Goal: Task Accomplishment & Management: Manage account settings

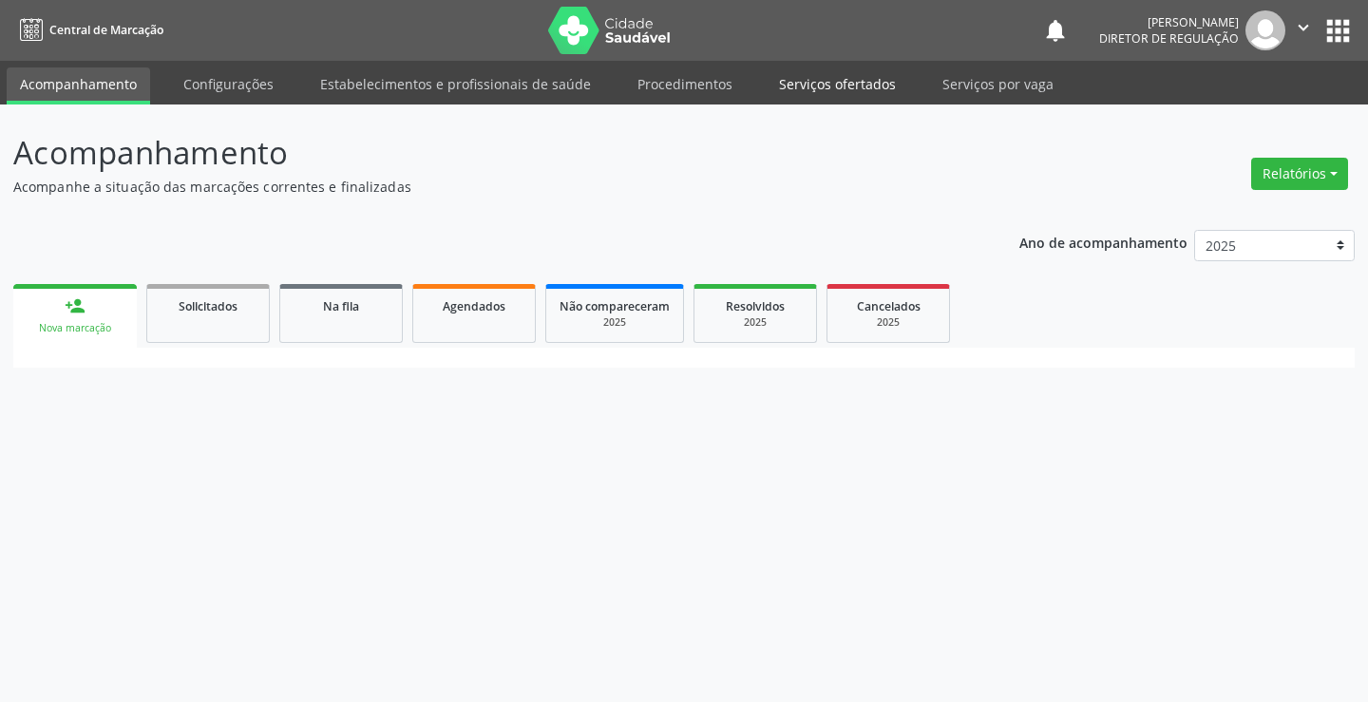
click at [853, 73] on link "Serviços ofertados" at bounding box center [837, 83] width 143 height 33
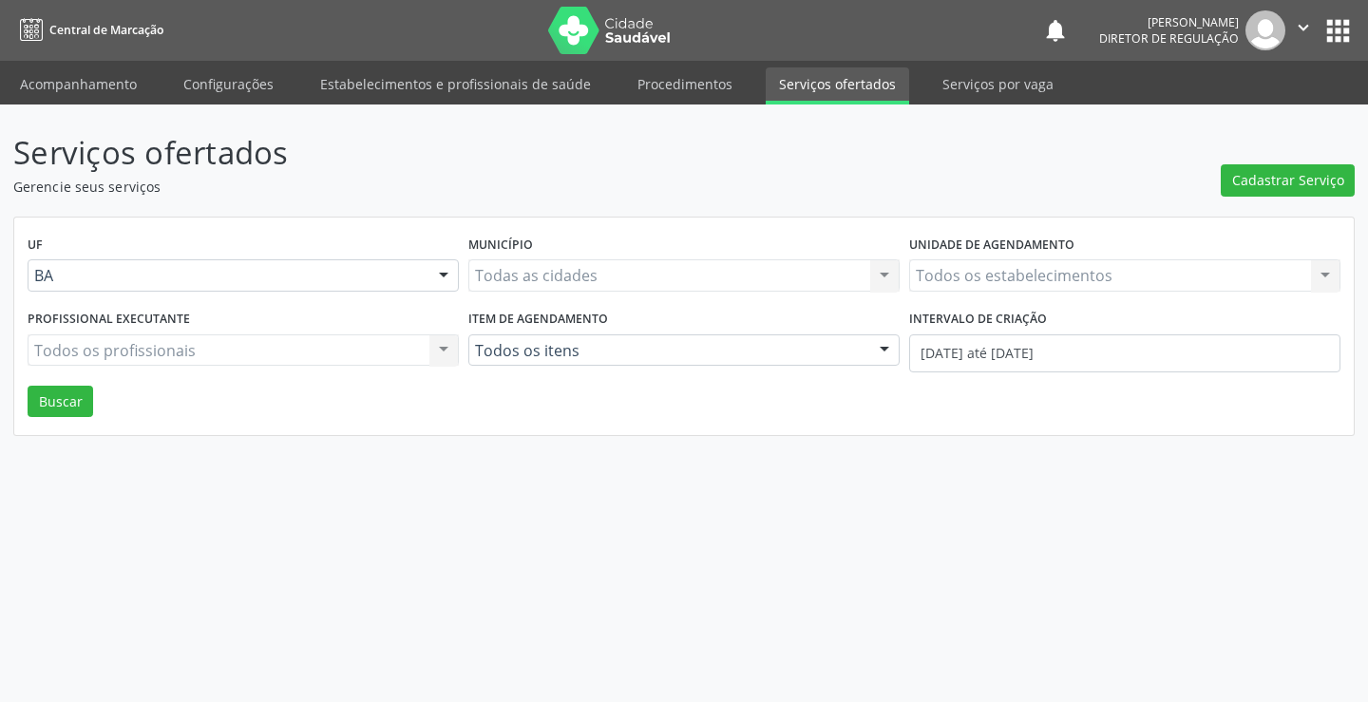
click at [1046, 276] on div "Todos os estabelecimentos Todos os estabelecimentos Nenhum resultado encontrado…" at bounding box center [1124, 275] width 431 height 32
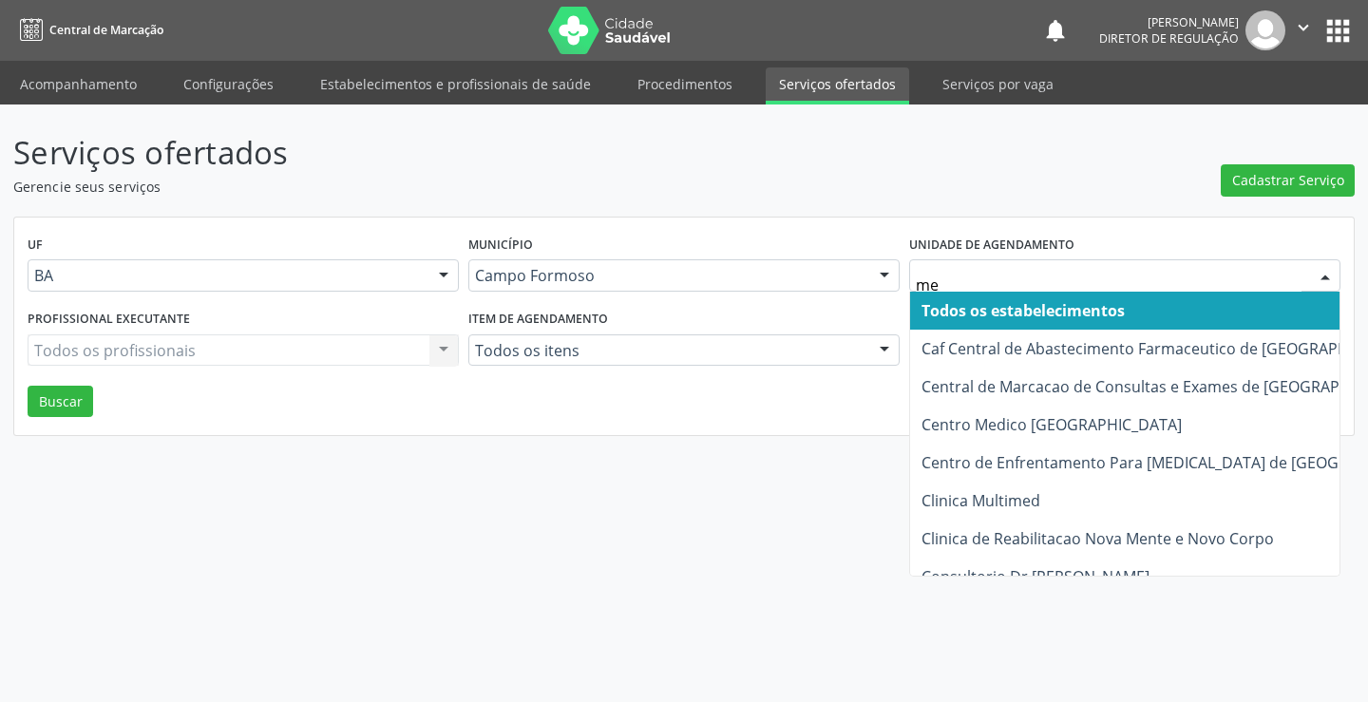
type input "med"
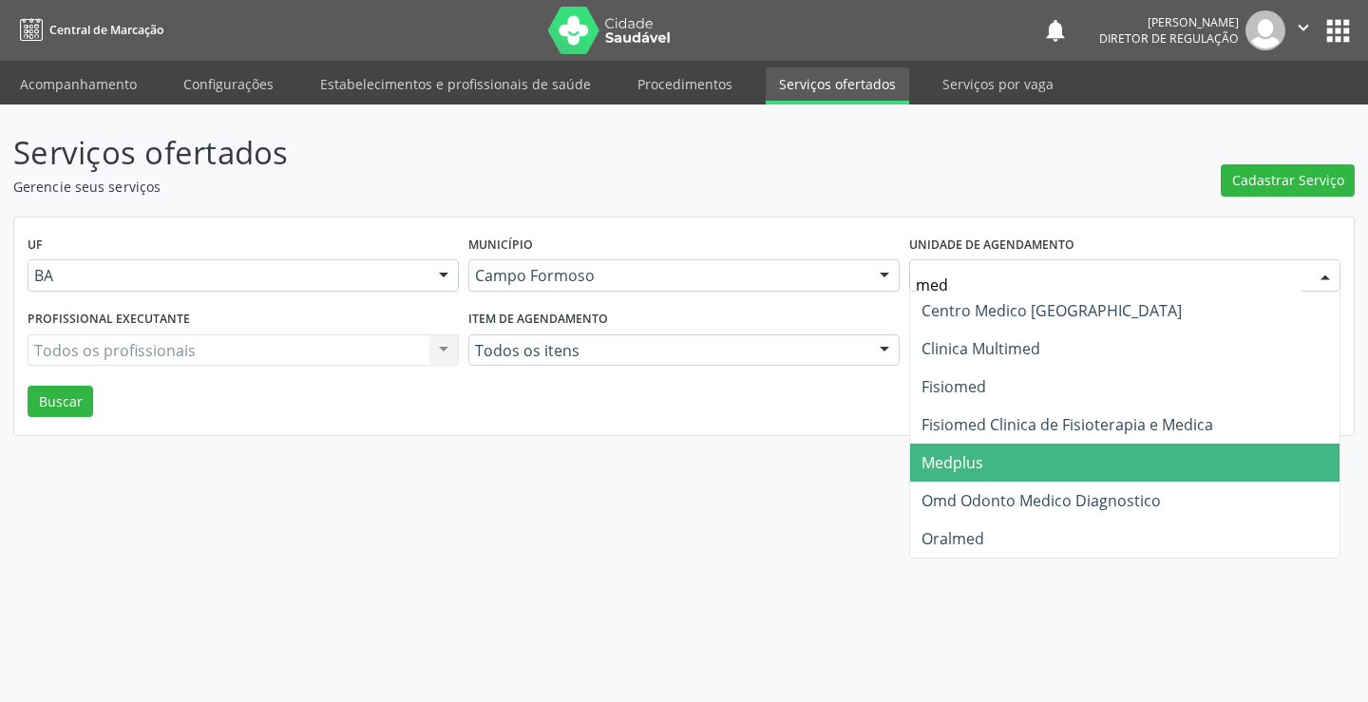
click at [1018, 458] on span "Medplus" at bounding box center [1124, 463] width 429 height 38
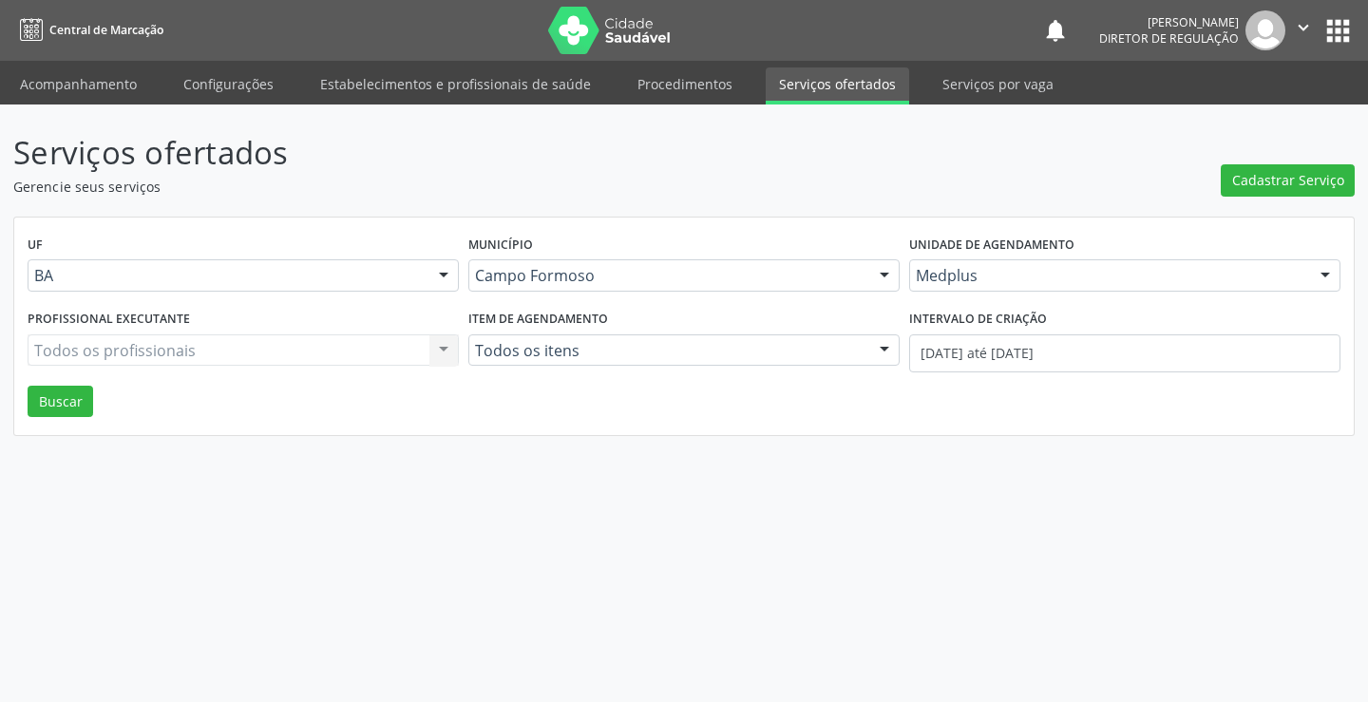
click at [304, 342] on div "Todos os profissionais Todos os profissionais Nenhum resultado encontrado para:…" at bounding box center [243, 350] width 431 height 32
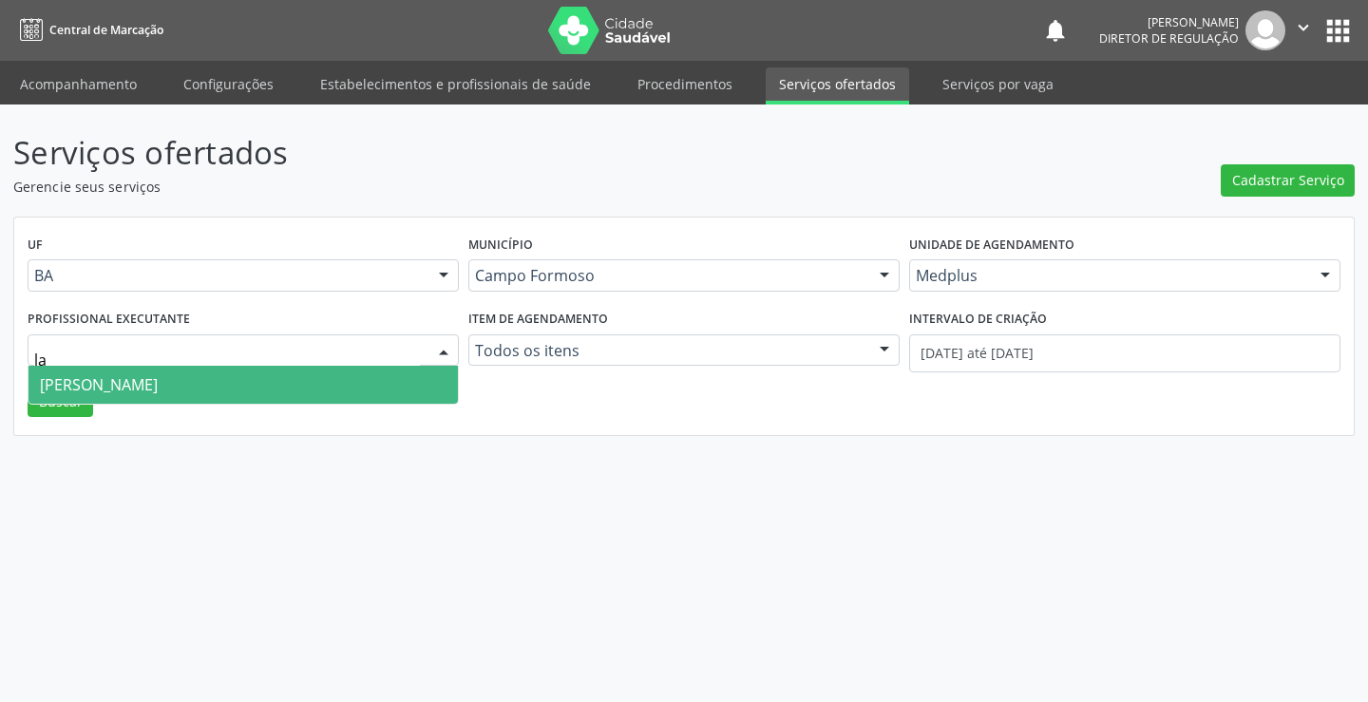
type input "lan"
click at [1075, 344] on input "[DATE] até [DATE]" at bounding box center [1124, 353] width 431 height 38
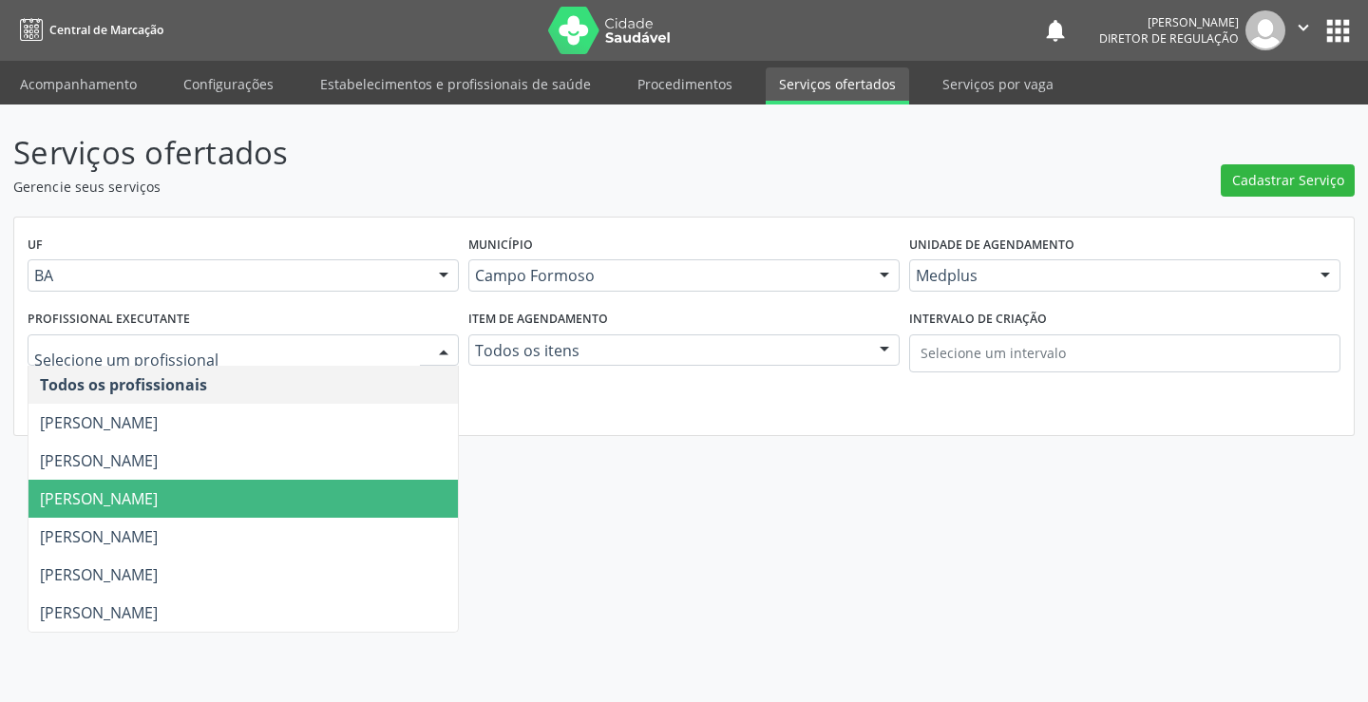
click at [130, 464] on span "[PERSON_NAME]" at bounding box center [99, 460] width 118 height 21
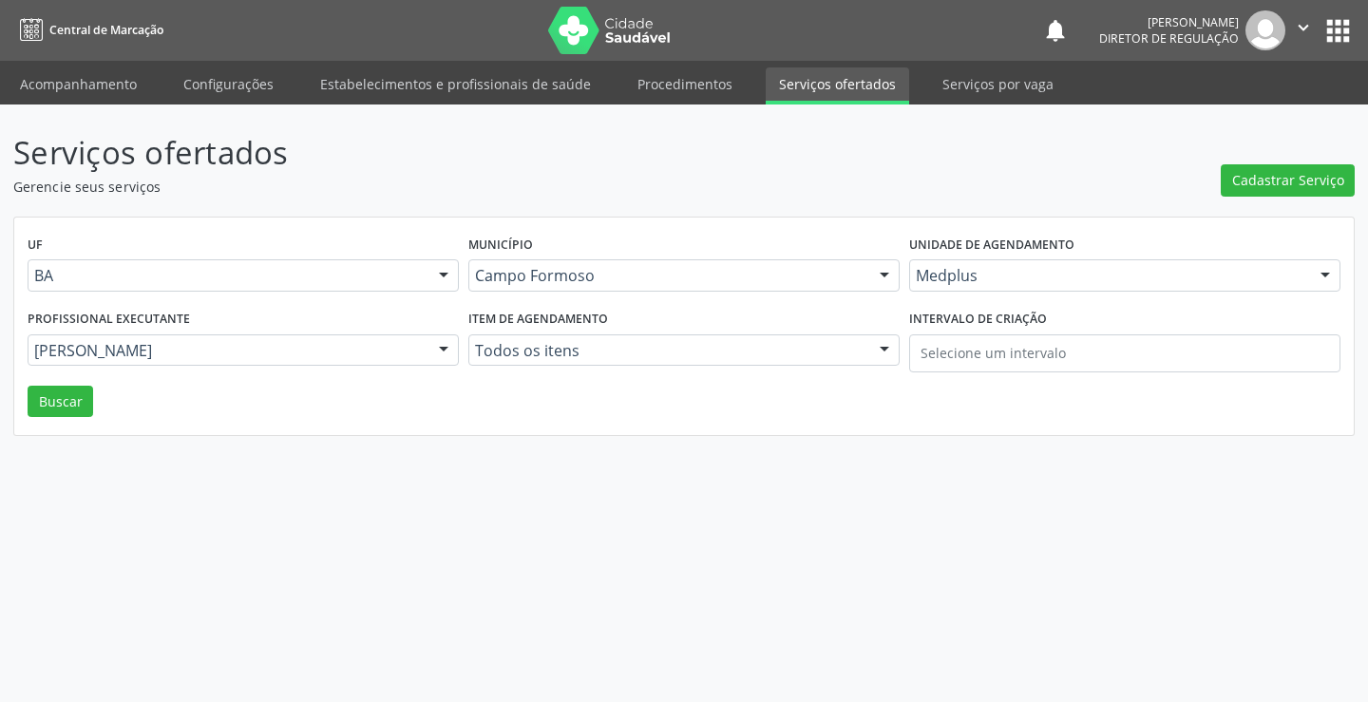
click at [48, 385] on div "Profissional executante [PERSON_NAME] Todos os profissionais [PERSON_NAME] [PER…" at bounding box center [243, 345] width 441 height 81
click at [48, 403] on button "Buscar" at bounding box center [61, 402] width 66 height 32
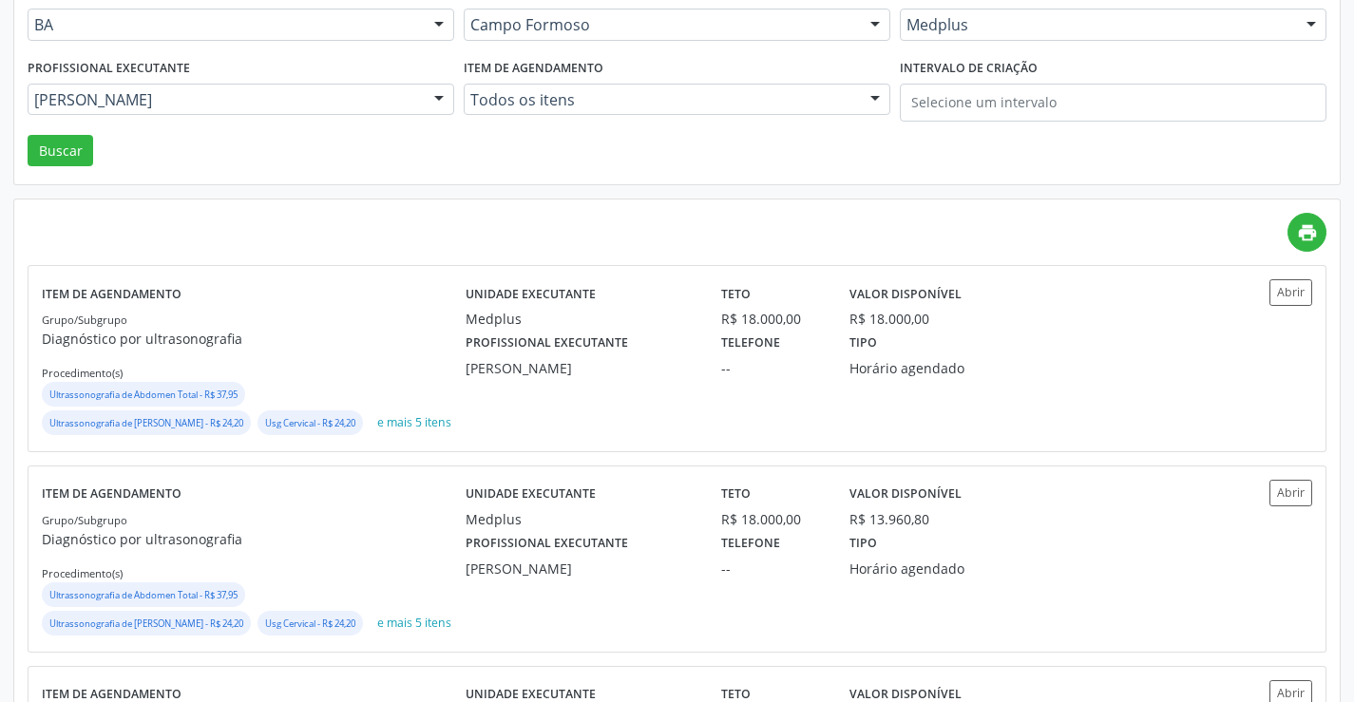
scroll to position [285, 0]
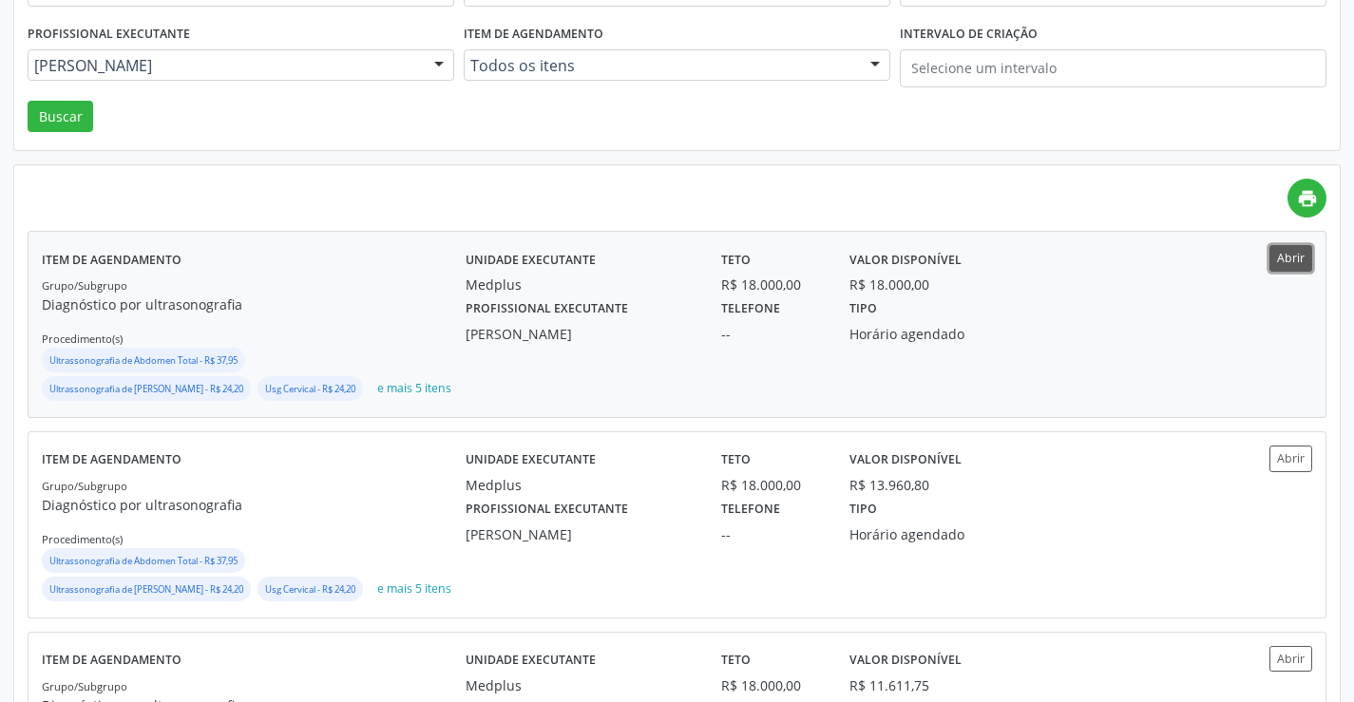
click at [1297, 269] on button "Abrir" at bounding box center [1290, 258] width 43 height 26
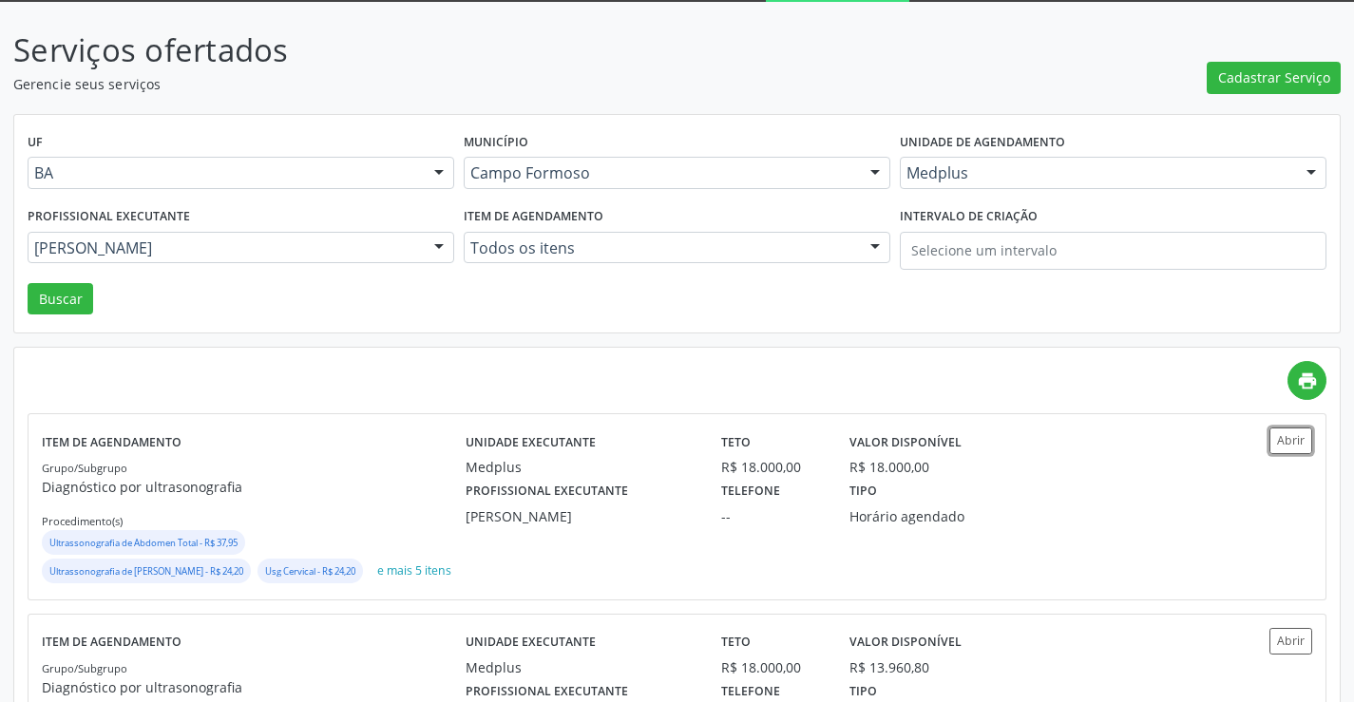
scroll to position [95, 0]
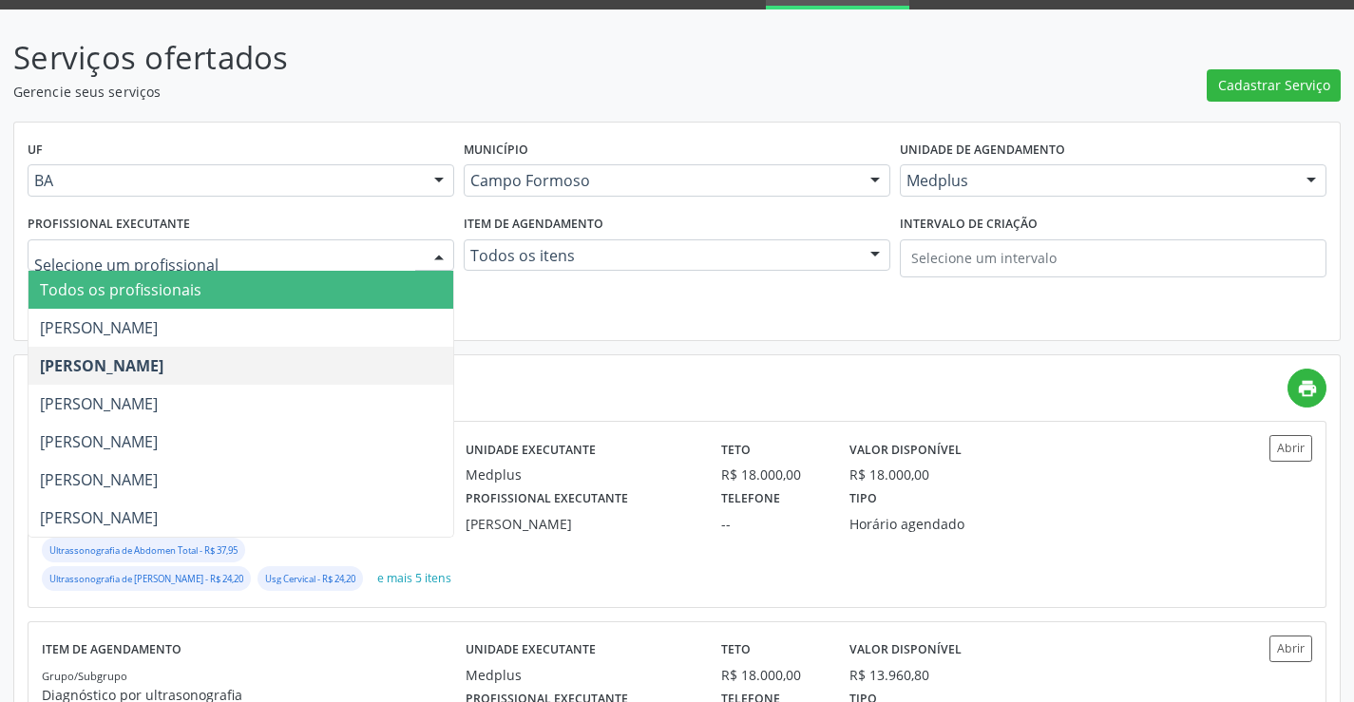
click at [156, 243] on div at bounding box center [241, 255] width 427 height 32
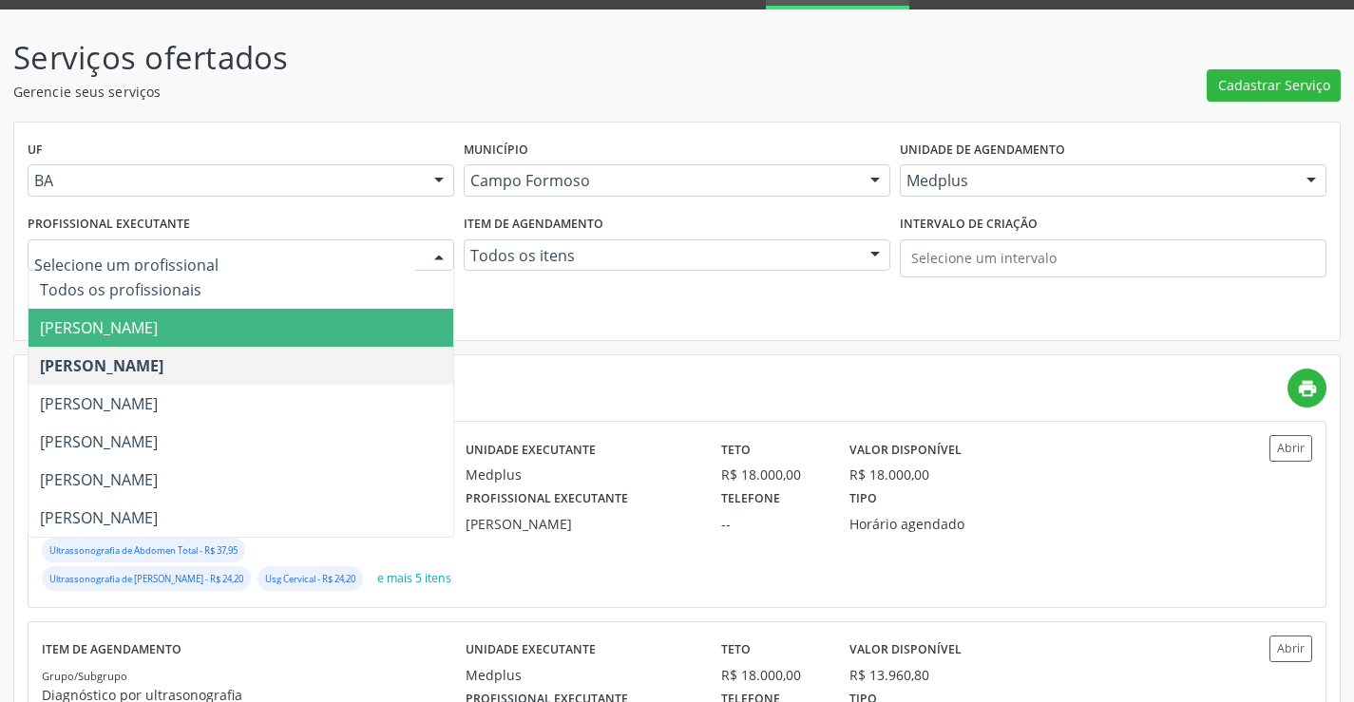
click at [154, 316] on span "[PERSON_NAME]" at bounding box center [241, 328] width 425 height 38
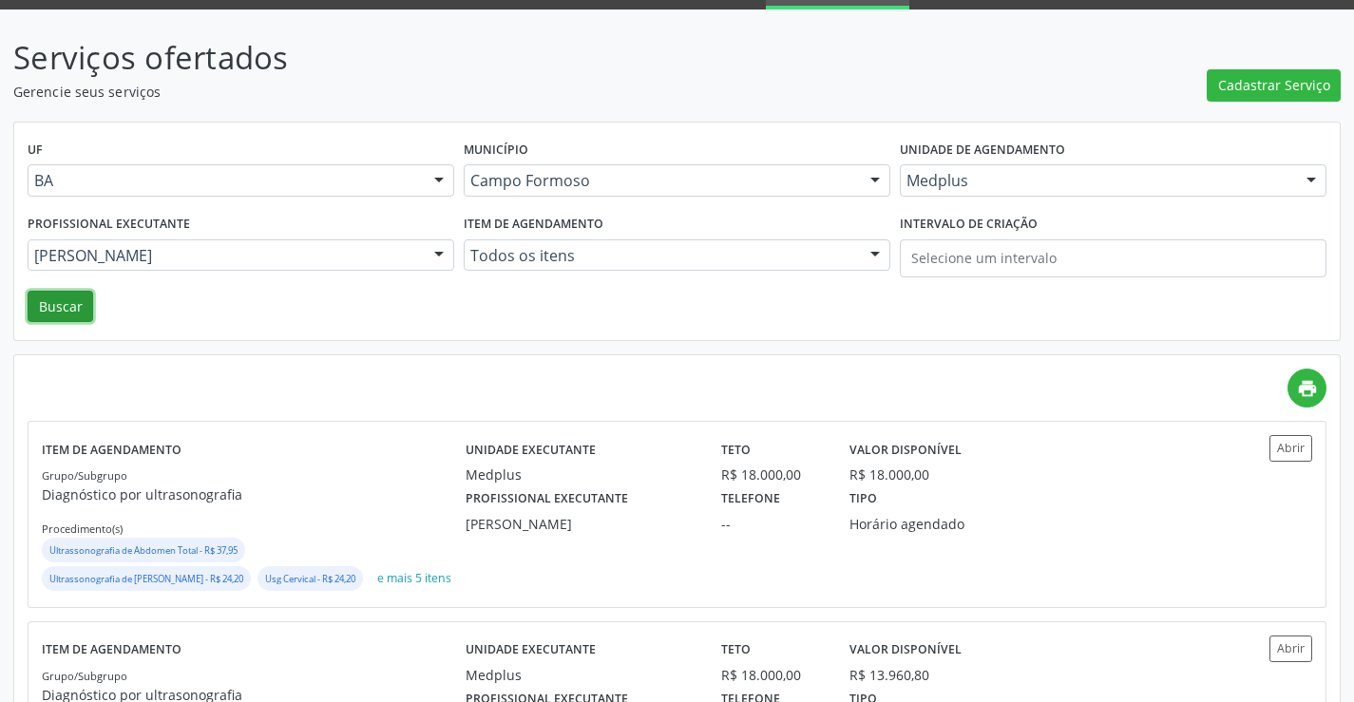
click at [62, 304] on button "Buscar" at bounding box center [61, 307] width 66 height 32
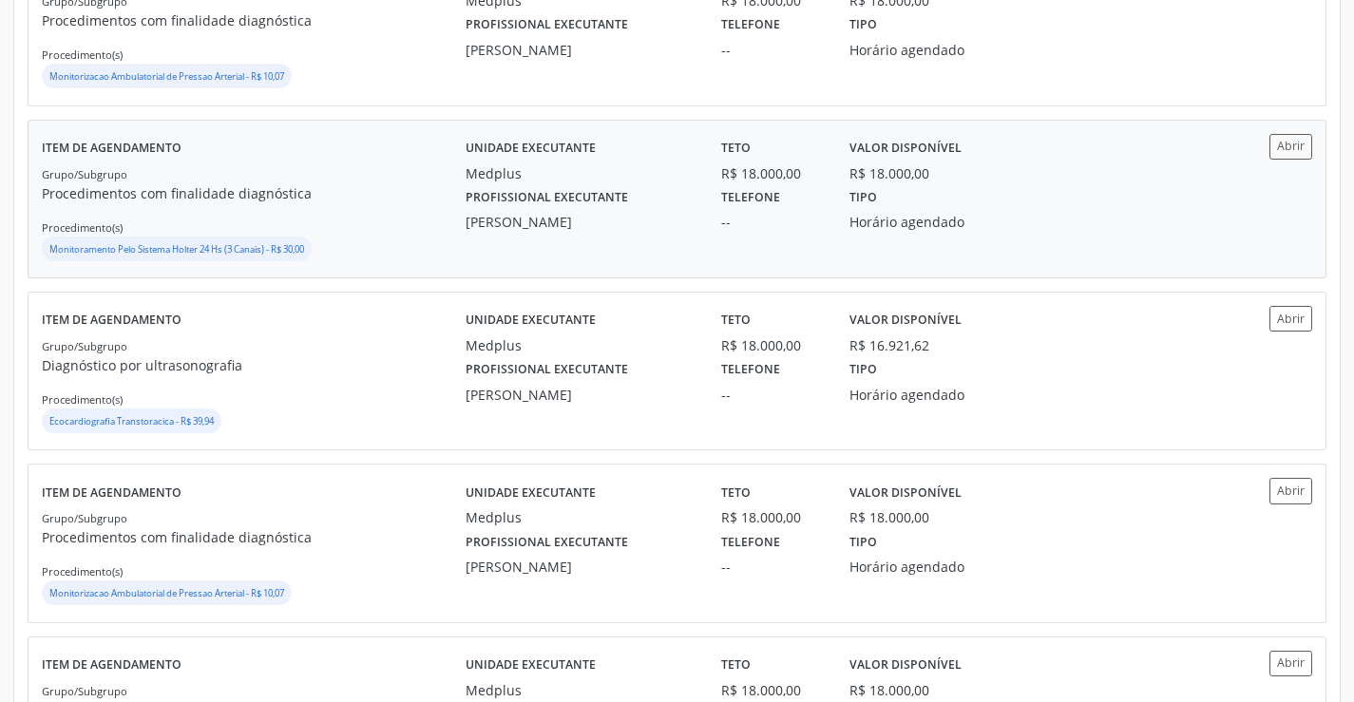
scroll to position [570, 0]
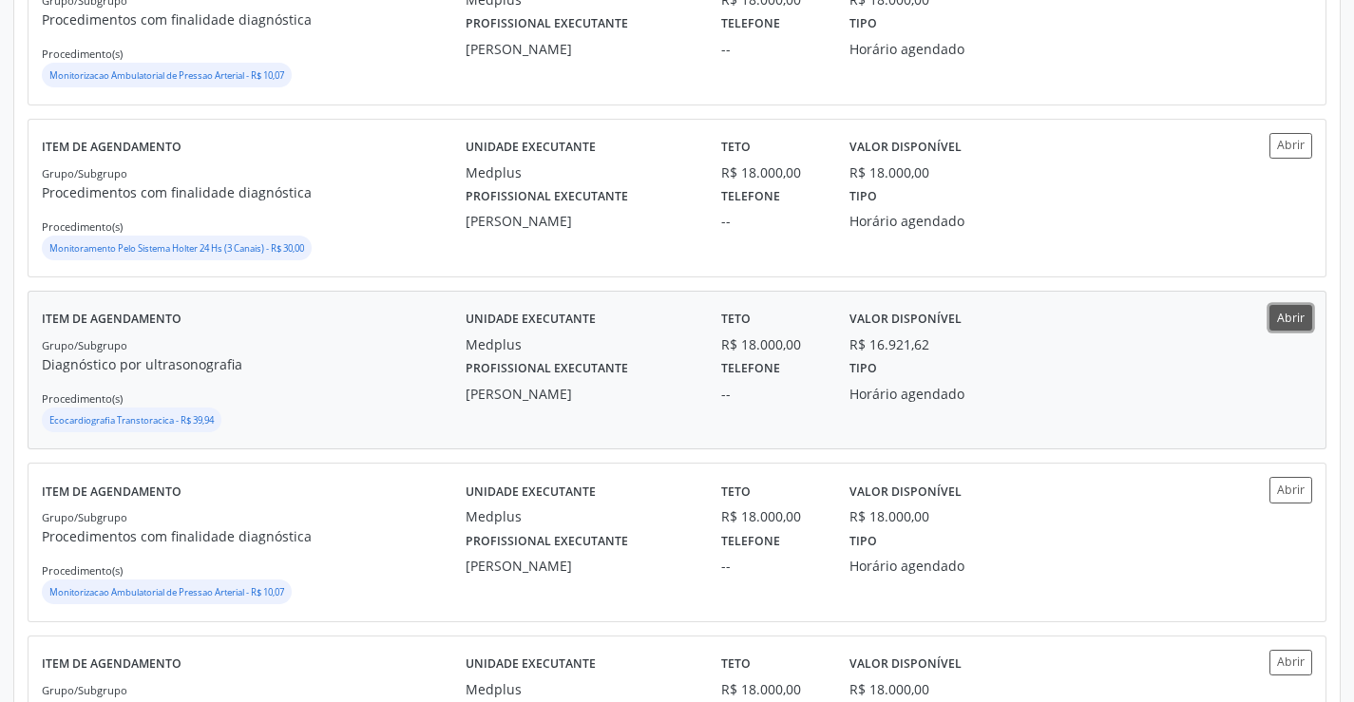
click at [1303, 328] on button "Abrir" at bounding box center [1290, 318] width 43 height 26
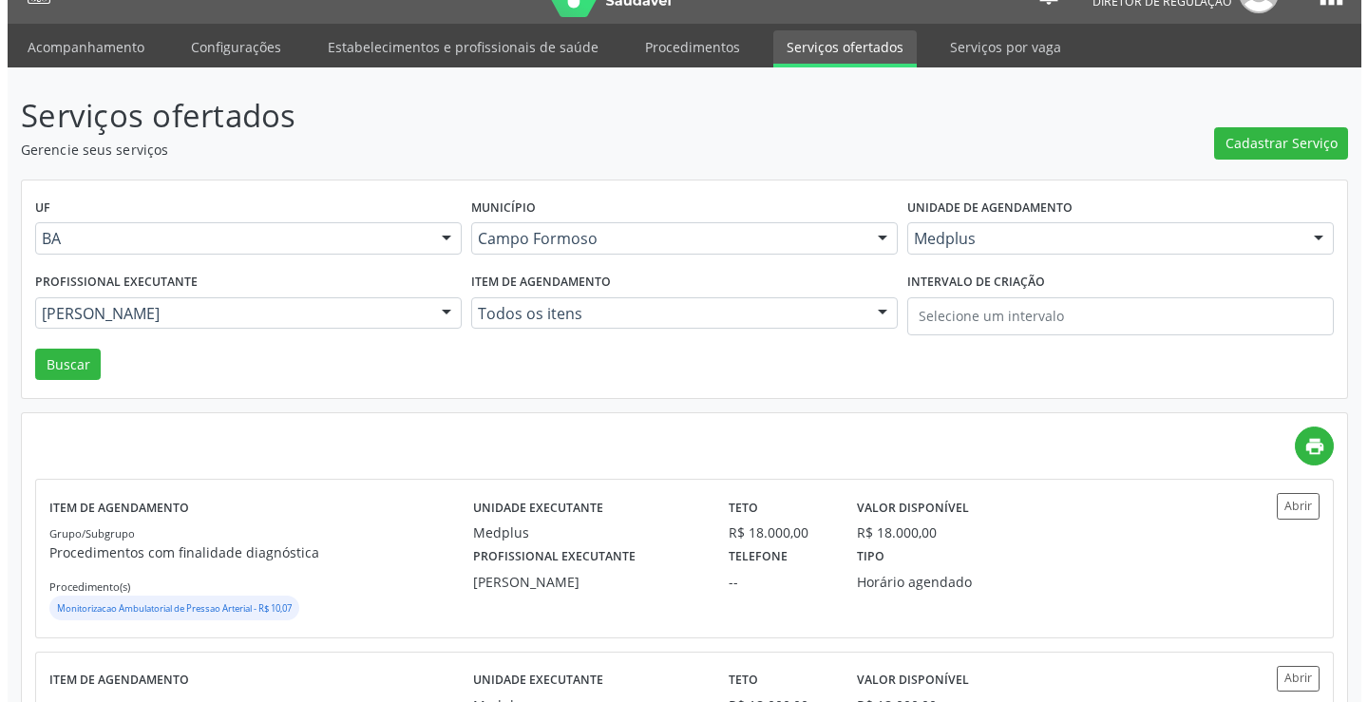
scroll to position [0, 0]
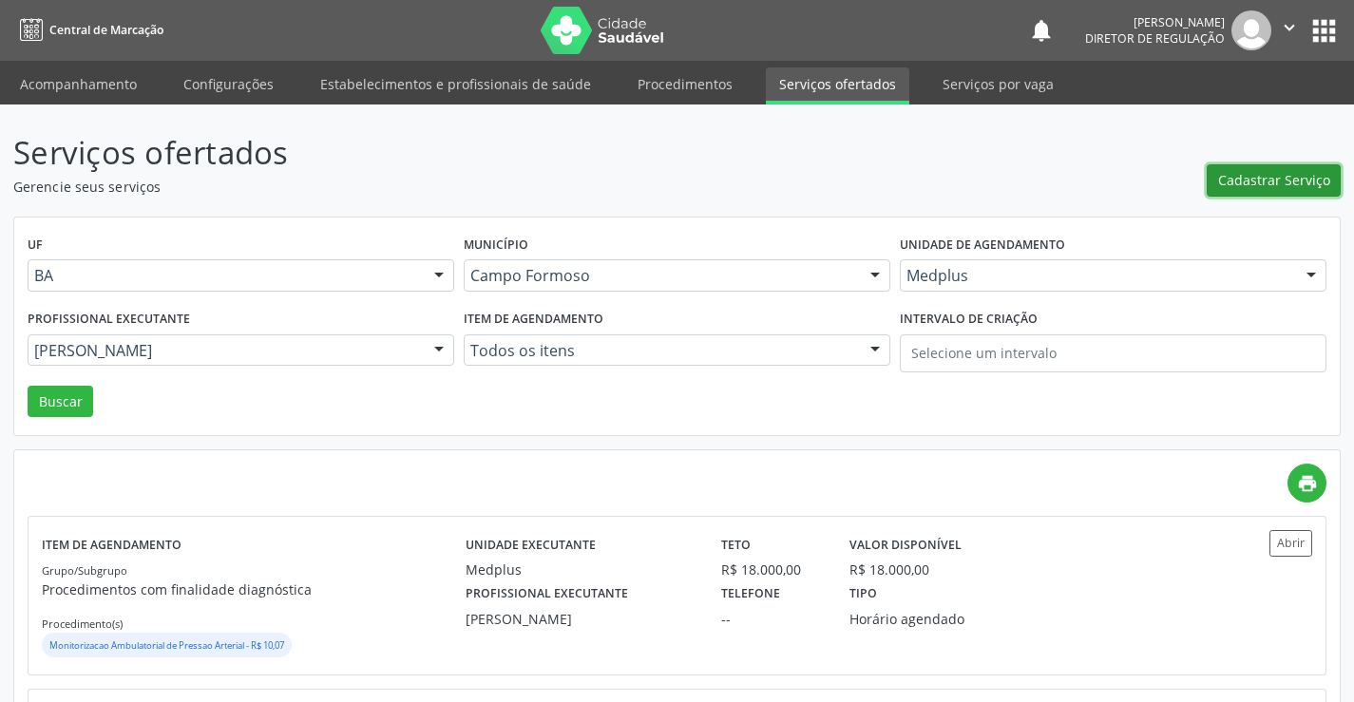
click at [1243, 185] on span "Cadastrar Serviço" at bounding box center [1274, 180] width 112 height 20
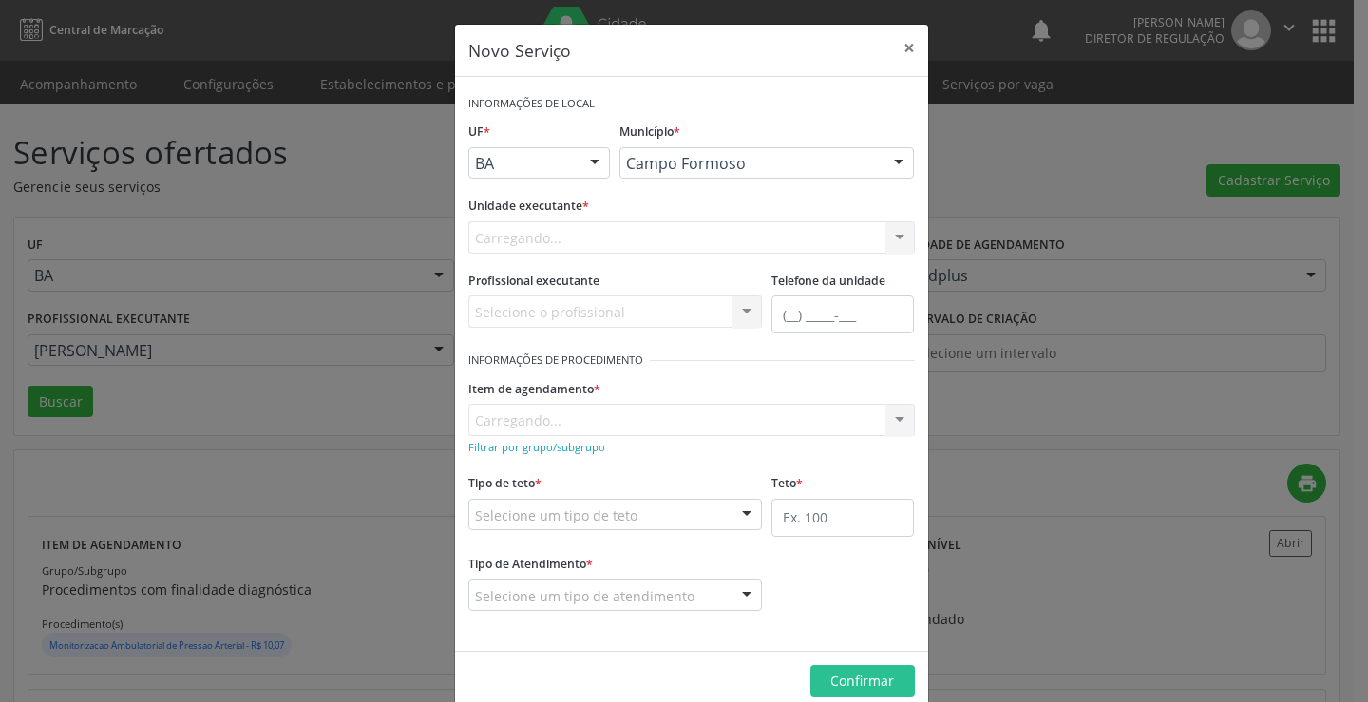
click at [669, 250] on div "Carregando... Nenhum resultado encontrado para: " " Não há nenhuma opção para s…" at bounding box center [691, 237] width 447 height 32
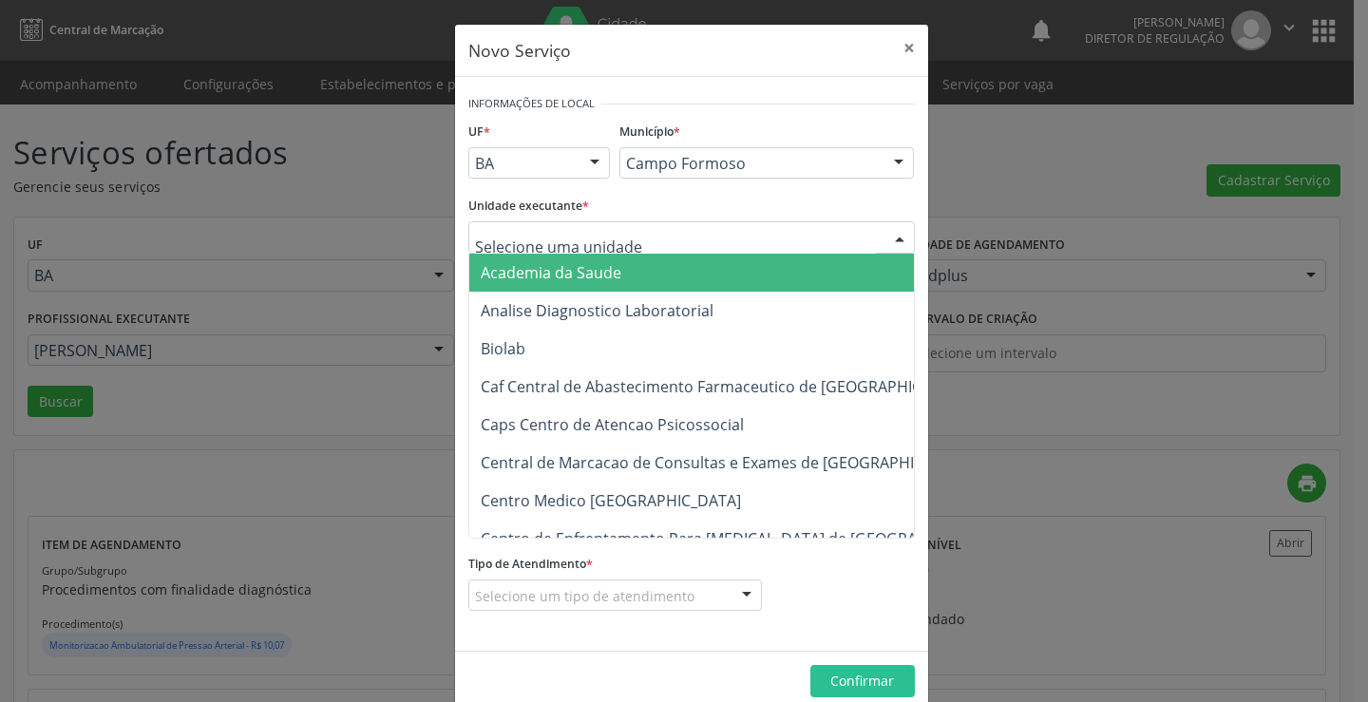
click at [669, 250] on div at bounding box center [691, 237] width 447 height 32
type input "med"
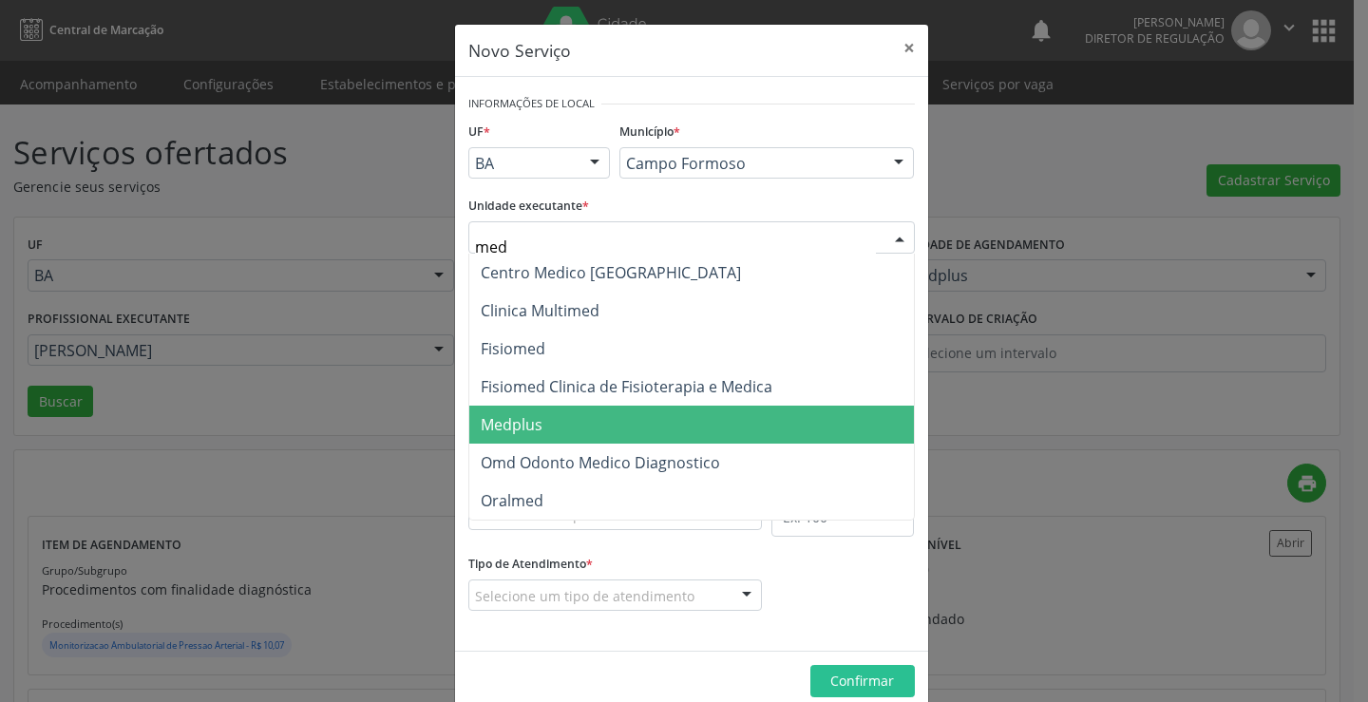
click at [570, 411] on span "Medplus" at bounding box center [691, 425] width 445 height 38
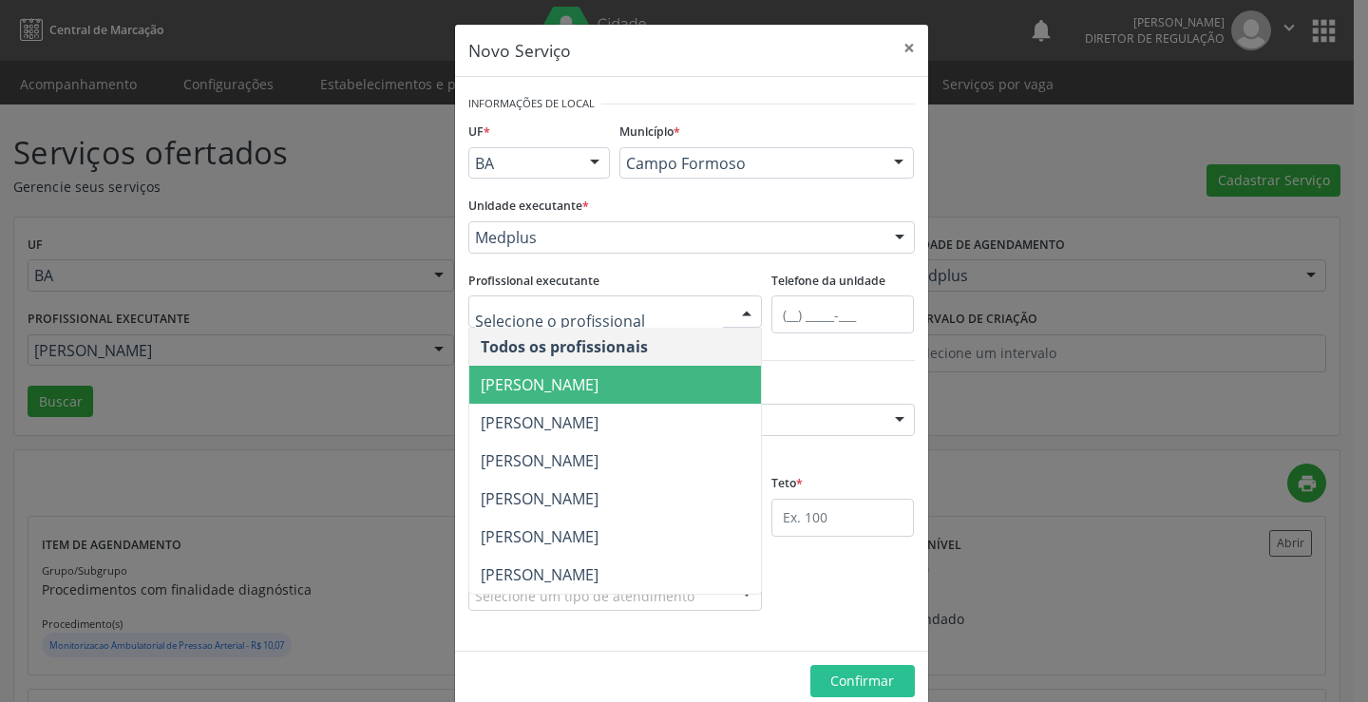
click at [641, 367] on span "[PERSON_NAME]" at bounding box center [615, 385] width 293 height 38
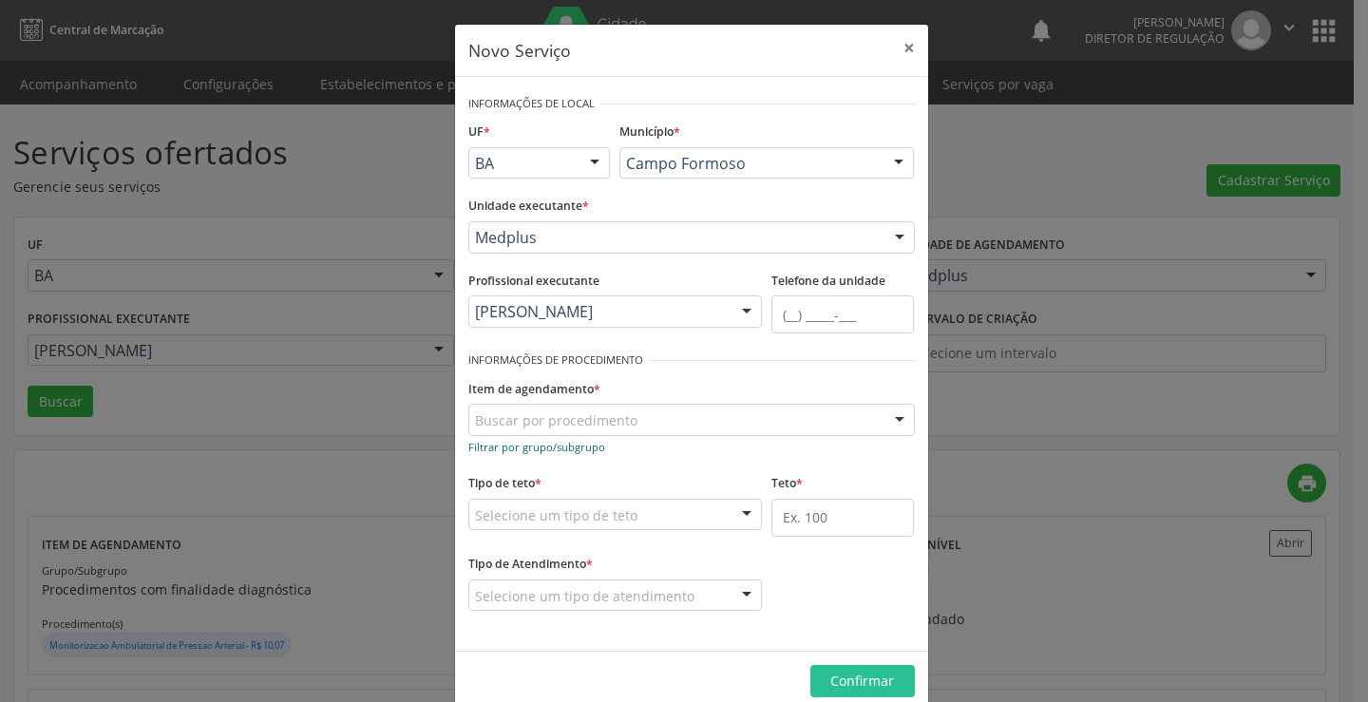
click at [507, 445] on small "Filtrar por grupo/subgrupo" at bounding box center [536, 447] width 137 height 14
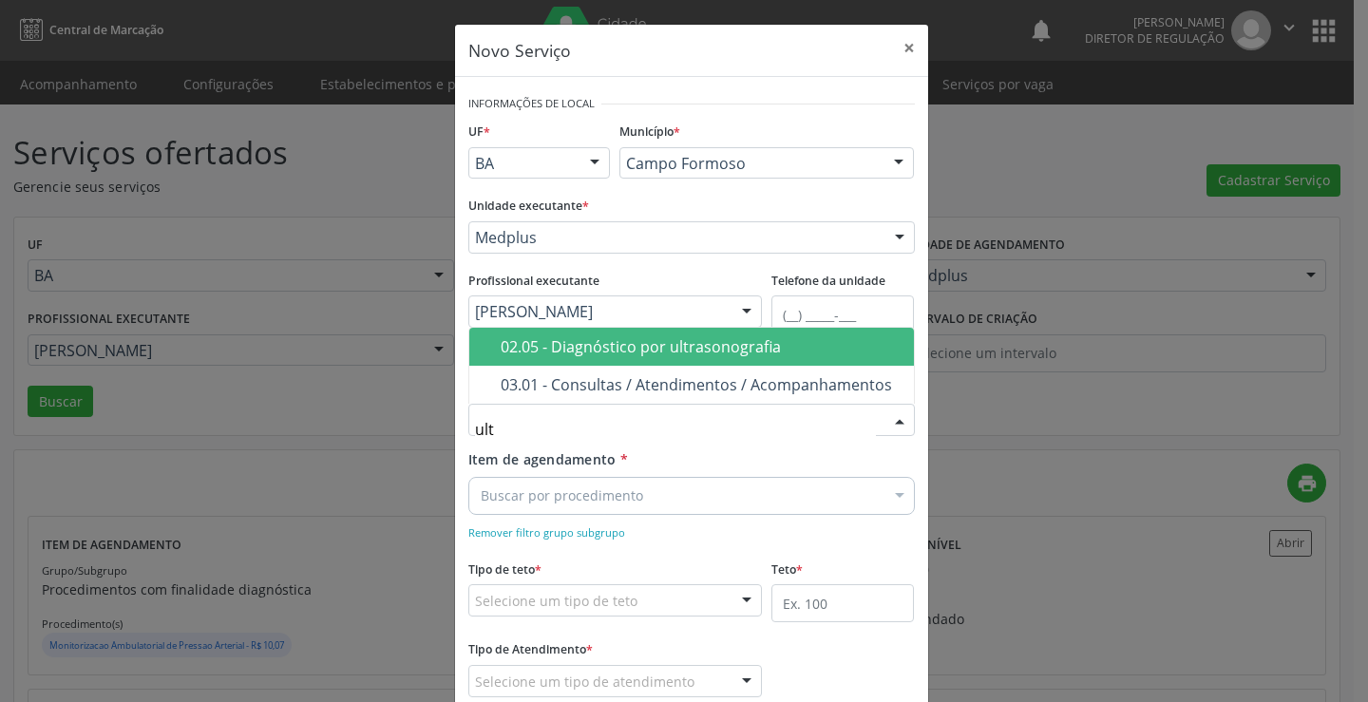
type input "ultr"
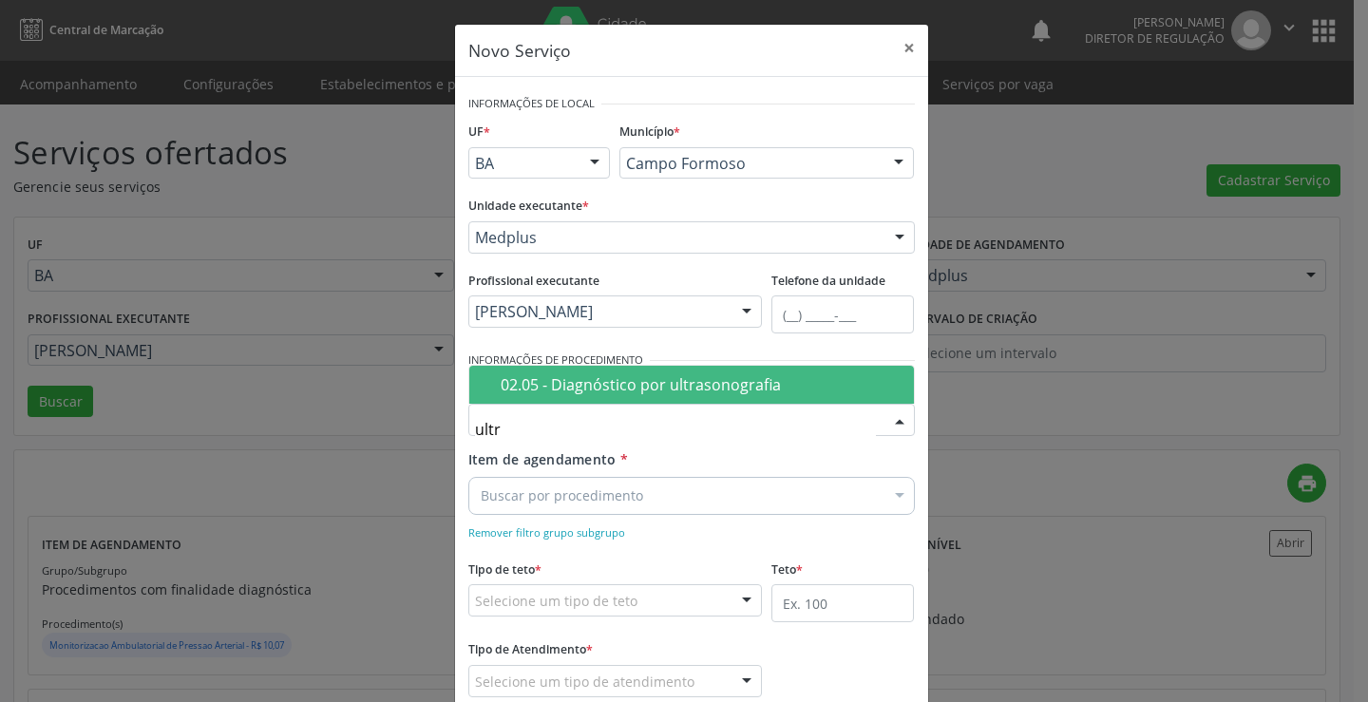
click at [599, 391] on div "02.05 - Diagnóstico por ultrasonografia" at bounding box center [702, 384] width 402 height 15
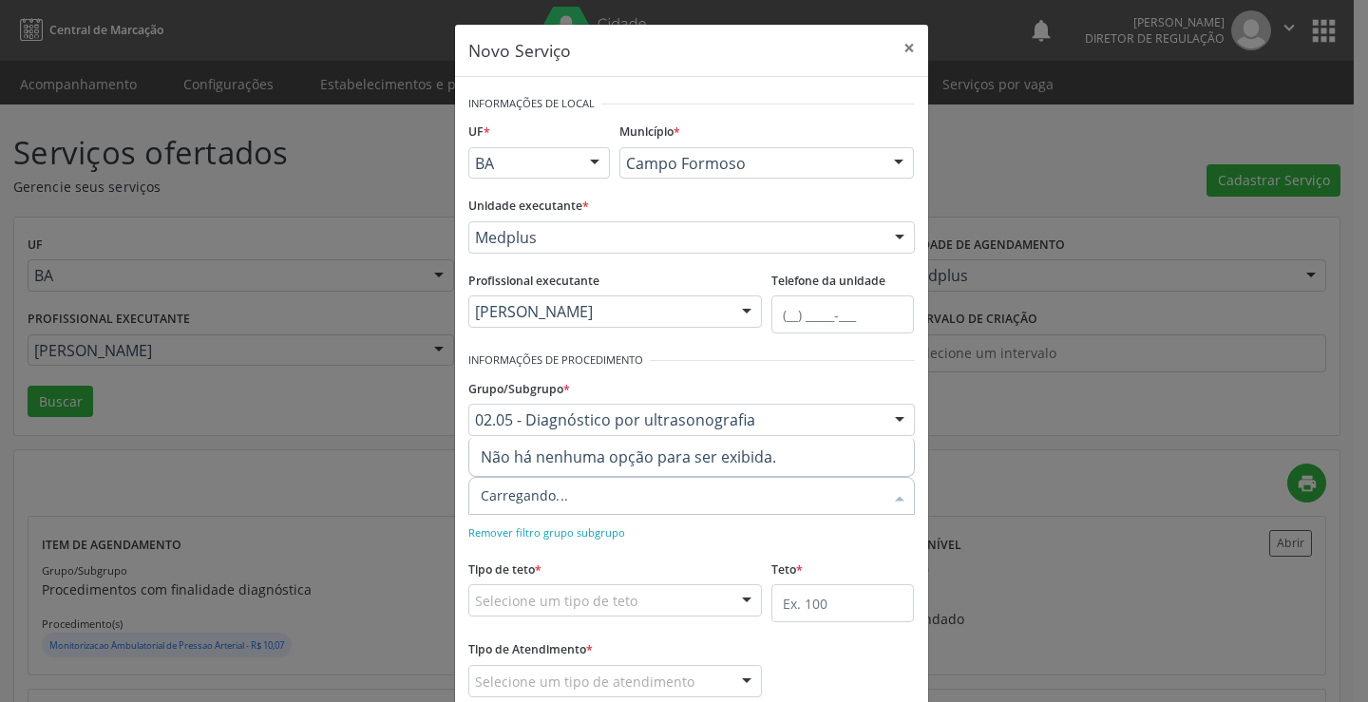
click at [594, 499] on div at bounding box center [691, 496] width 447 height 38
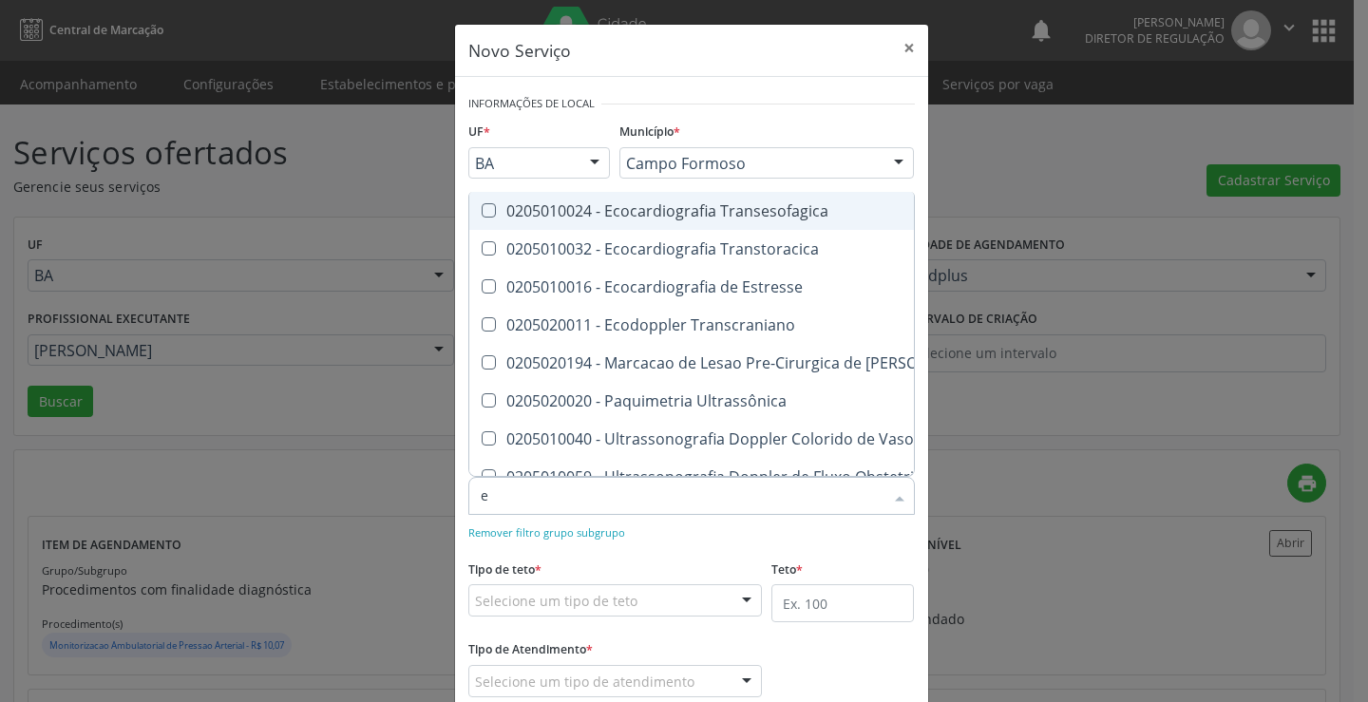
type input "ec"
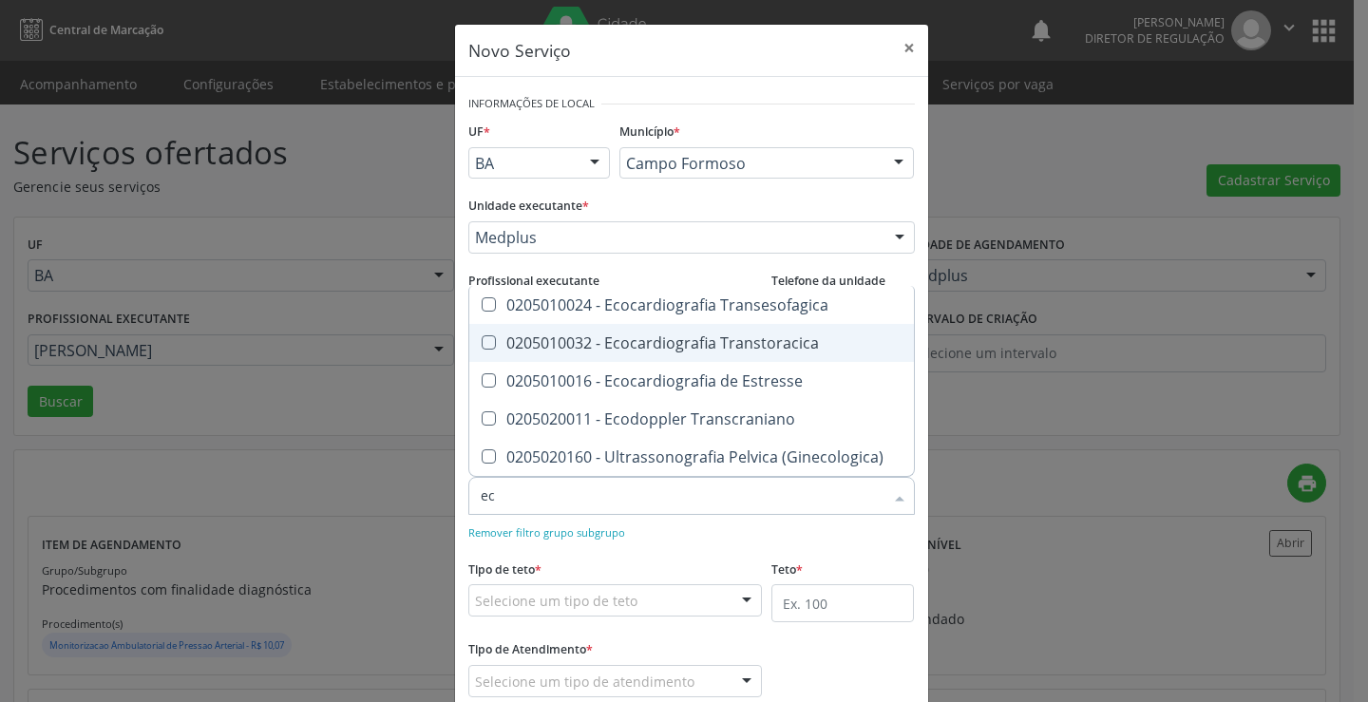
click at [704, 351] on div "0205010032 - Ecocardiografia Transtoracica" at bounding box center [692, 342] width 422 height 15
checkbox Transtoracica "true"
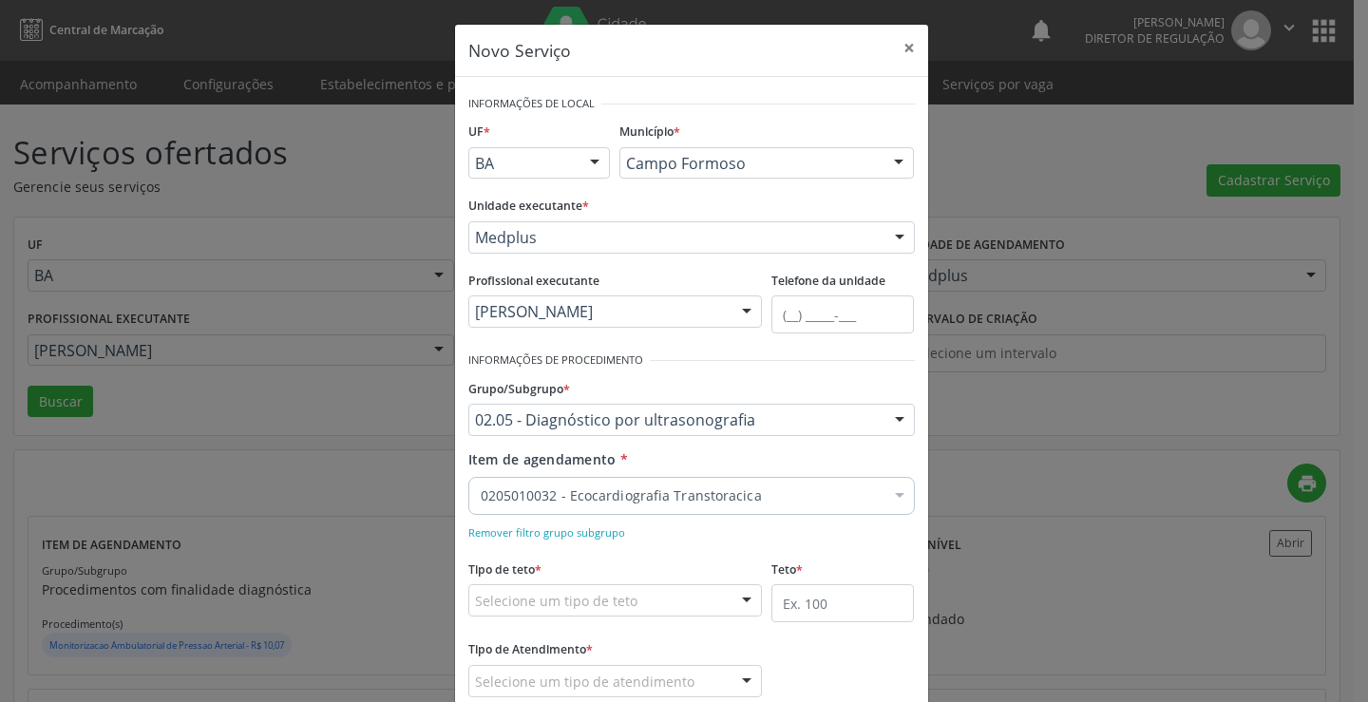
click at [735, 548] on form "Informações de Local UF * BA BA Nenhum resultado encontrado para: " " Não há ne…" at bounding box center [691, 407] width 447 height 634
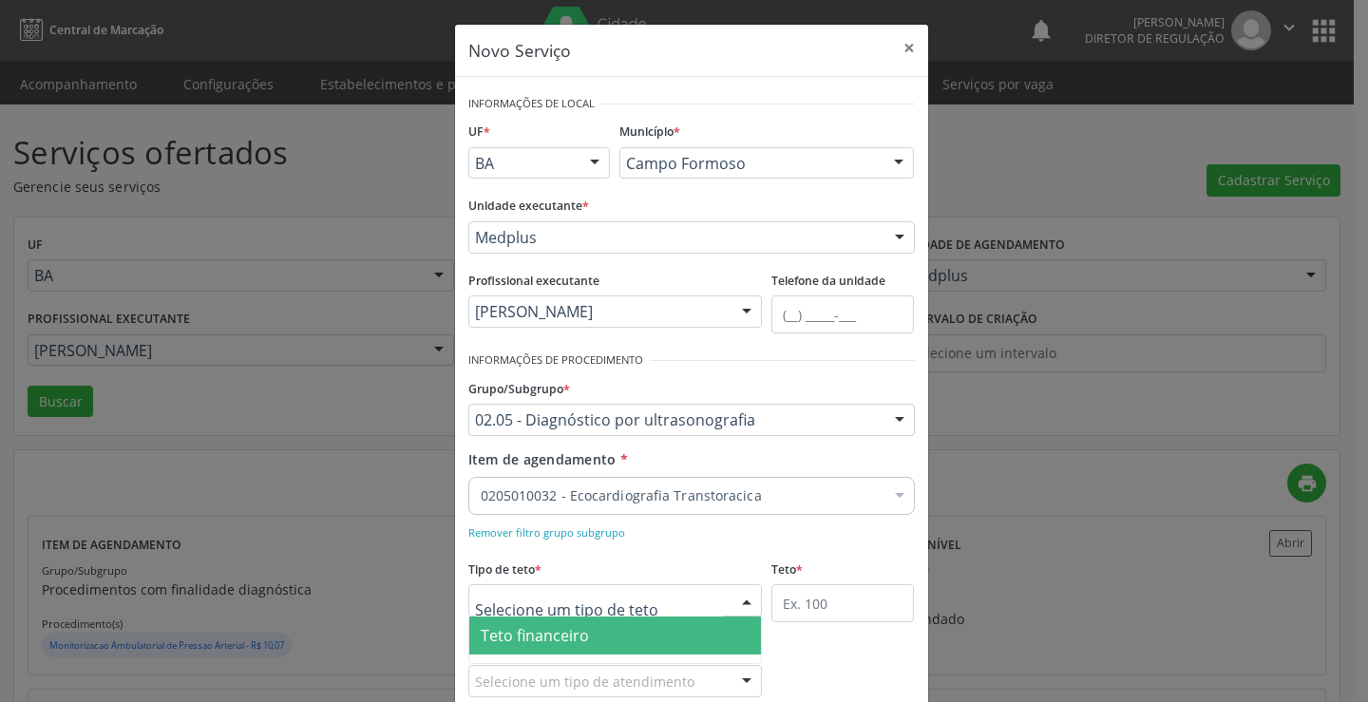
click at [664, 597] on div at bounding box center [615, 600] width 295 height 32
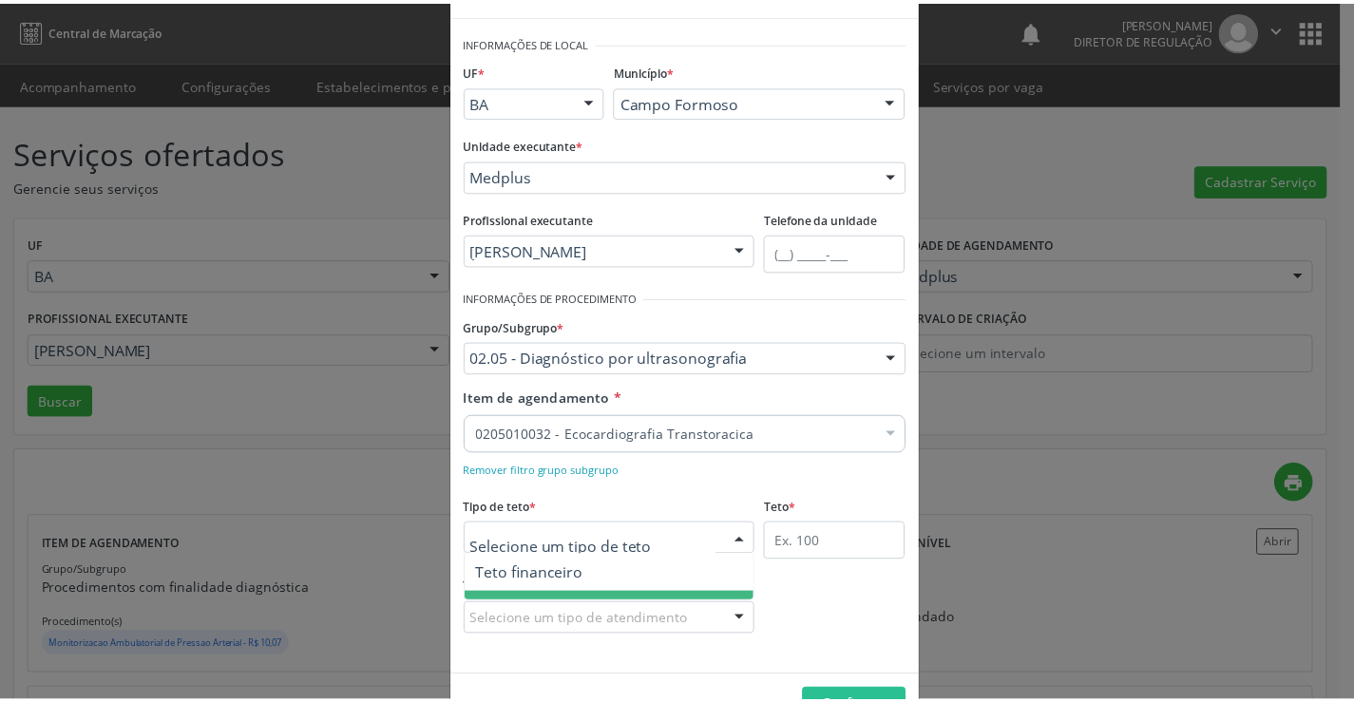
scroll to position [95, 0]
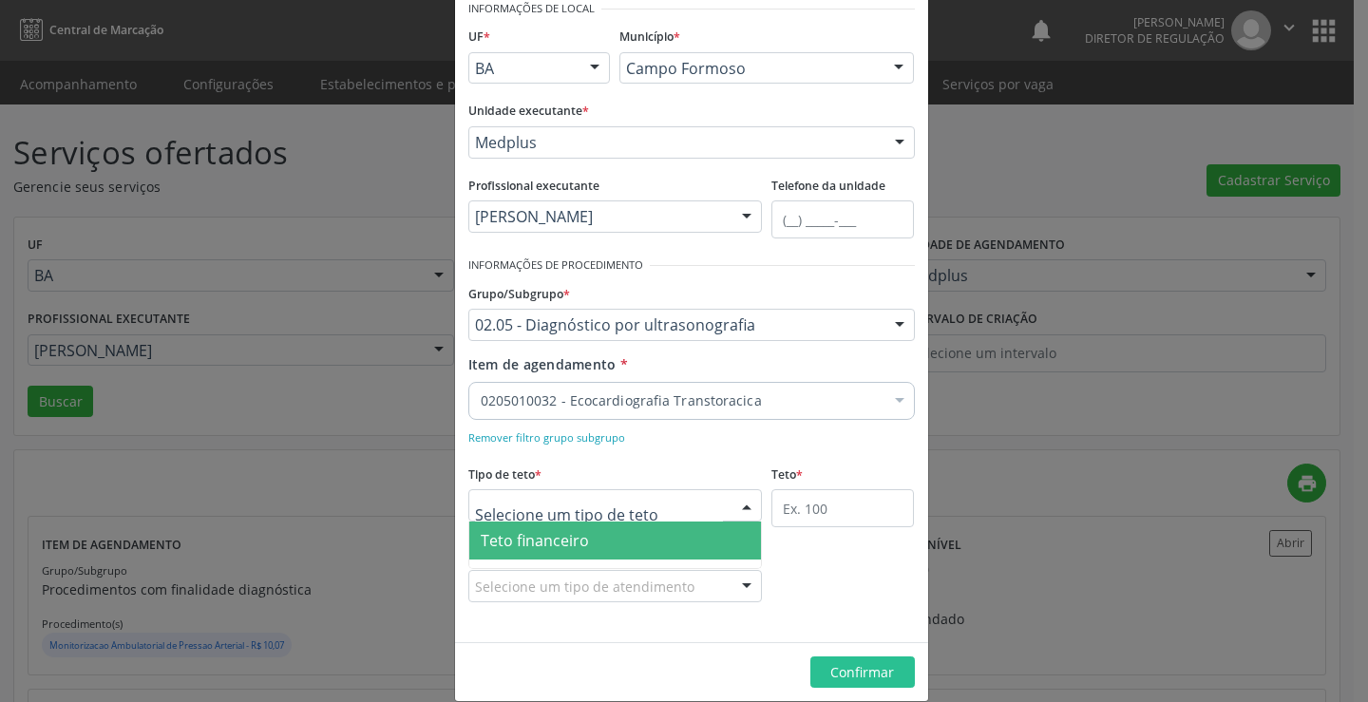
click at [618, 541] on span "Teto financeiro" at bounding box center [615, 541] width 293 height 38
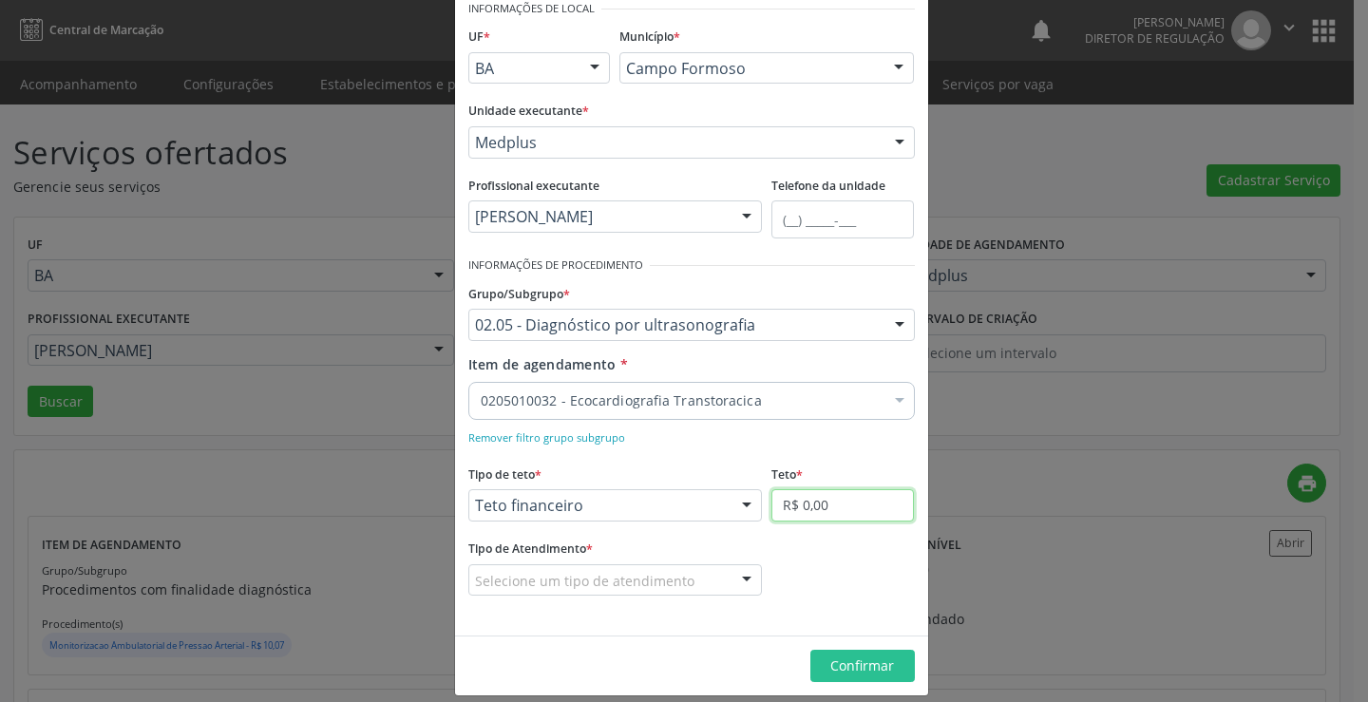
click at [832, 503] on input "R$ 0,00" at bounding box center [842, 505] width 143 height 32
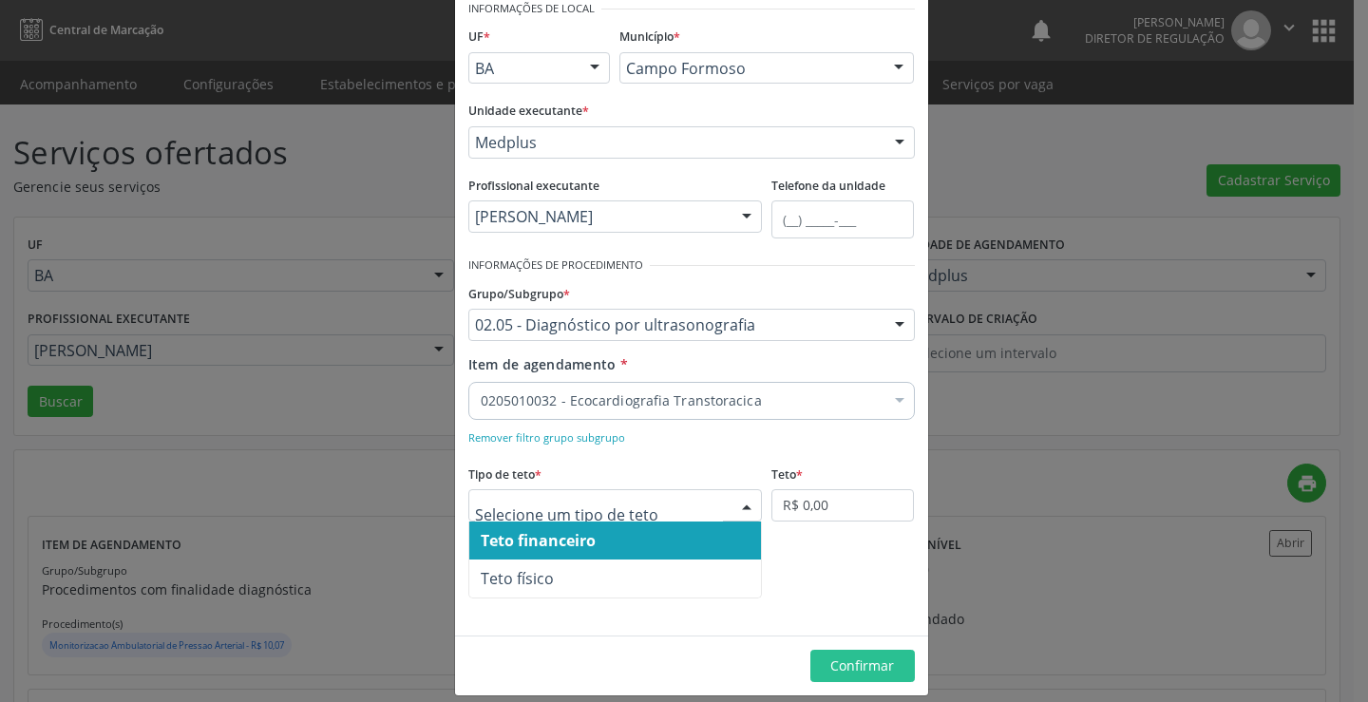
click at [715, 518] on div at bounding box center [615, 505] width 295 height 32
click at [694, 544] on span "Teto financeiro" at bounding box center [615, 541] width 293 height 38
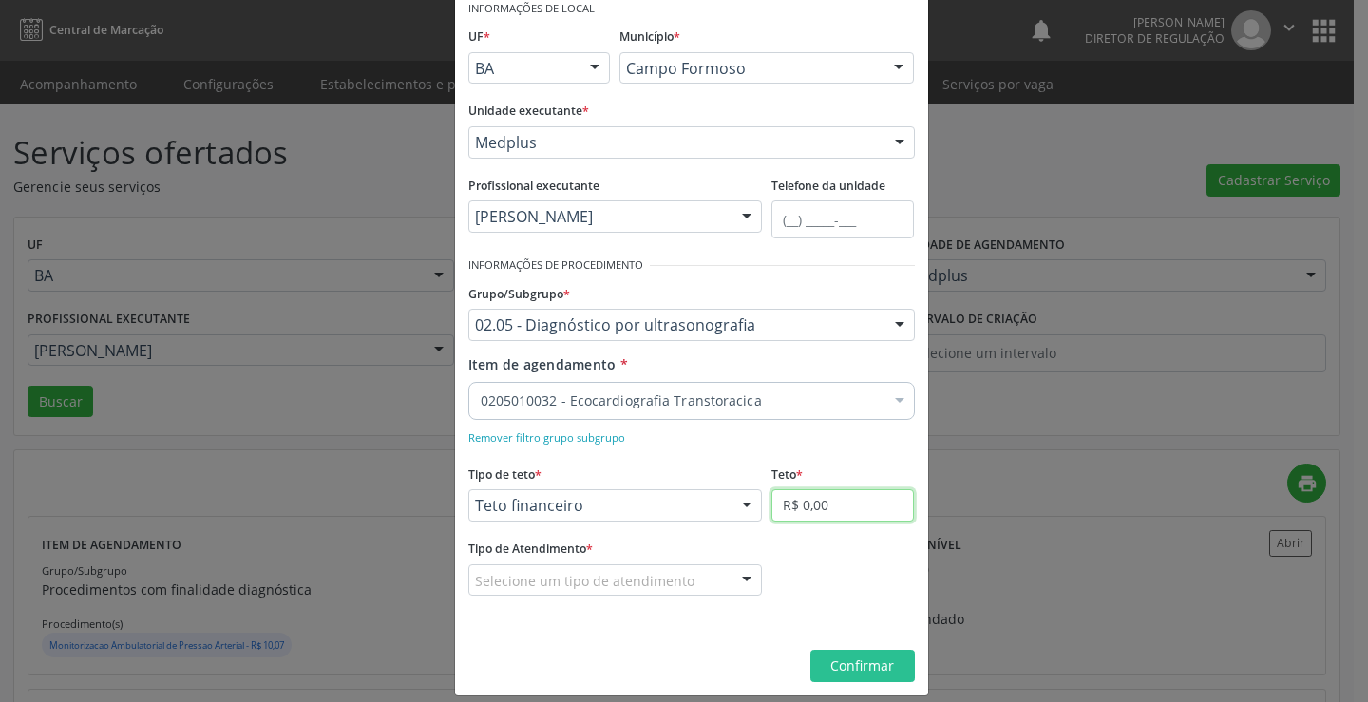
click at [811, 513] on input "R$ 0,00" at bounding box center [842, 505] width 143 height 32
type input "R$ 18.000,00"
click at [690, 570] on div "Selecione um tipo de atendimento" at bounding box center [615, 580] width 295 height 32
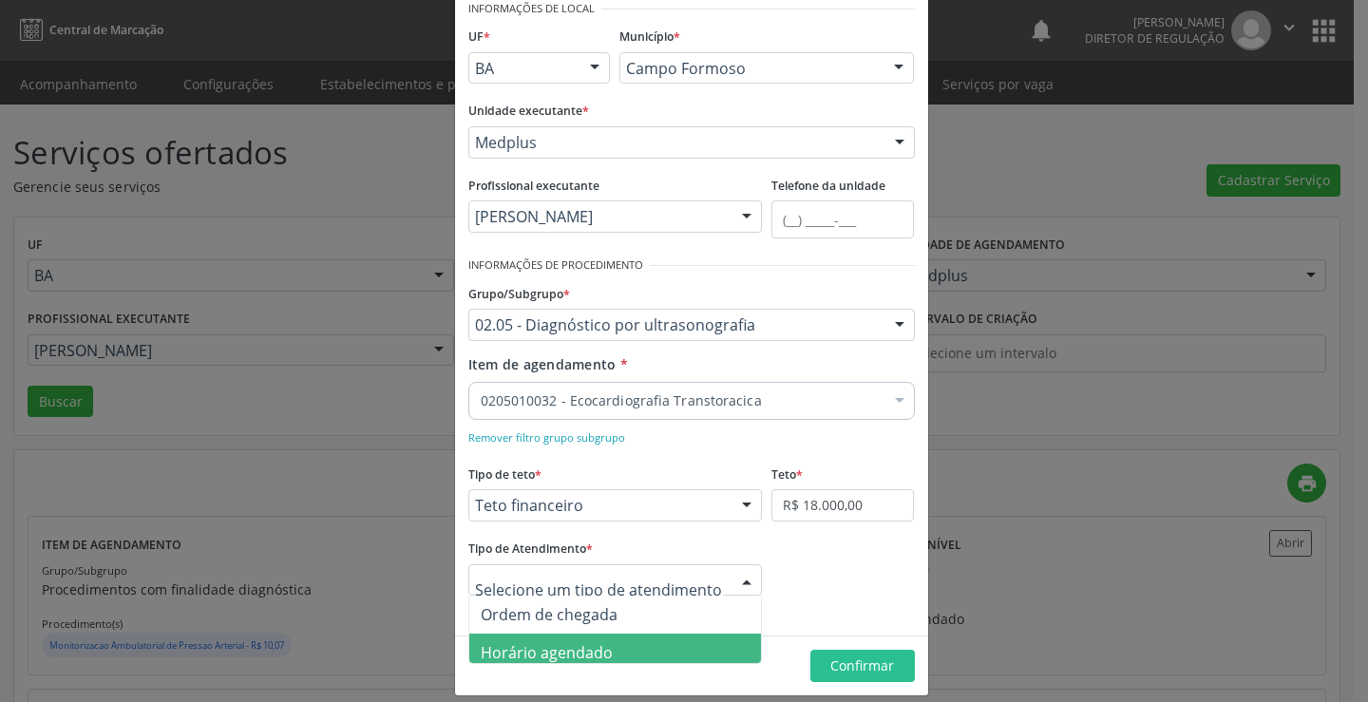
click at [637, 643] on span "Horário agendado" at bounding box center [615, 653] width 293 height 38
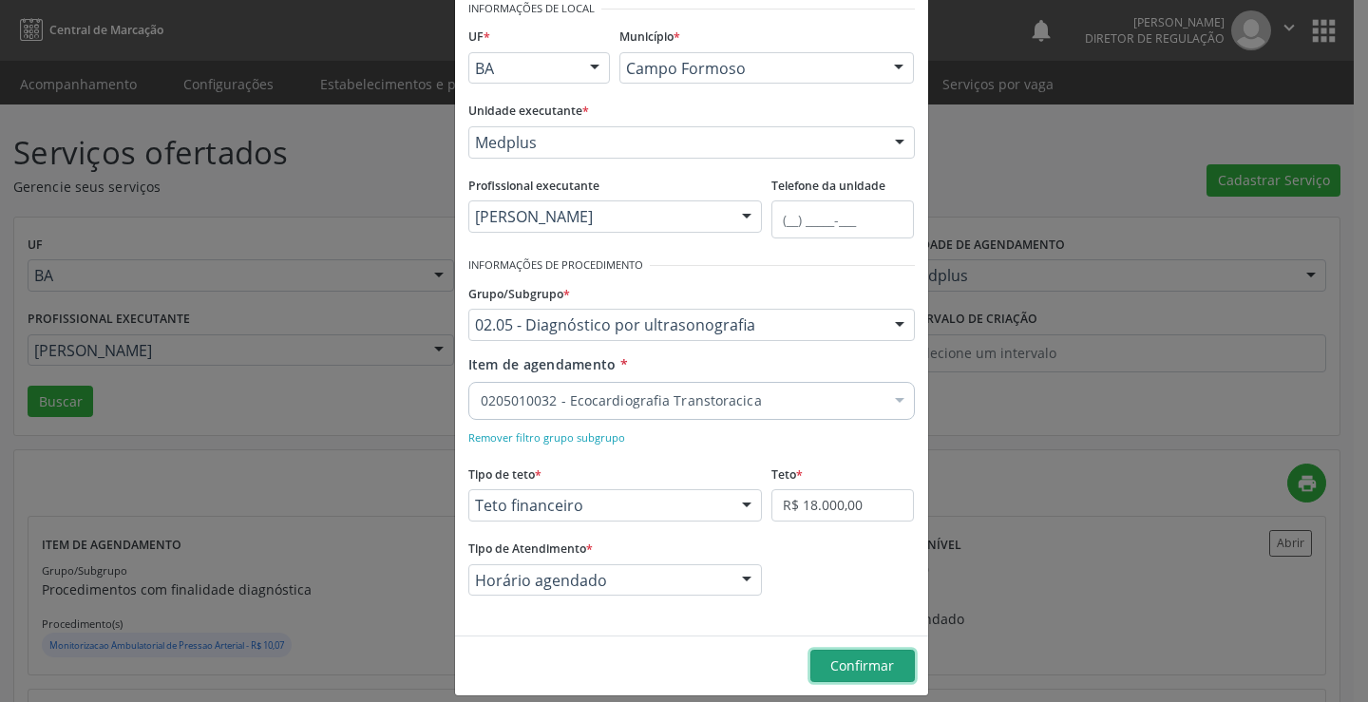
click at [852, 660] on span "Confirmar" at bounding box center [862, 665] width 64 height 18
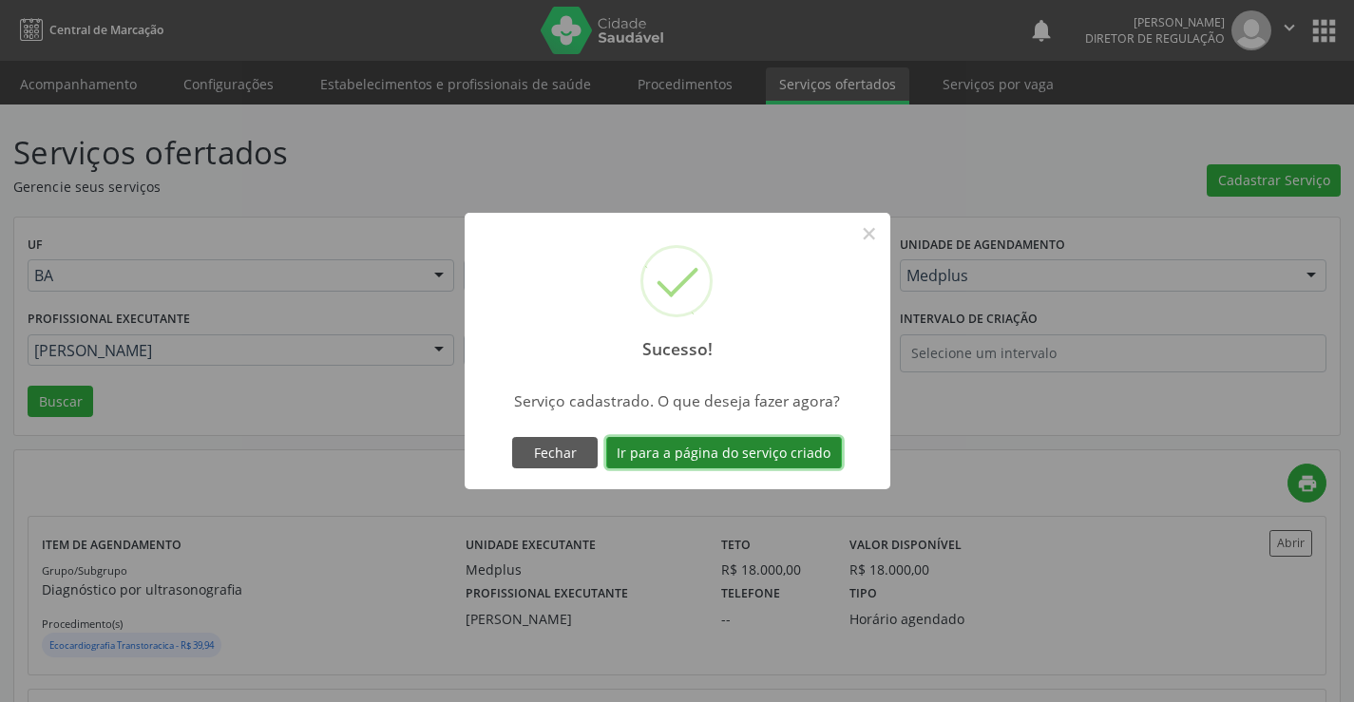
click at [654, 456] on button "Ir para a página do serviço criado" at bounding box center [724, 453] width 236 height 32
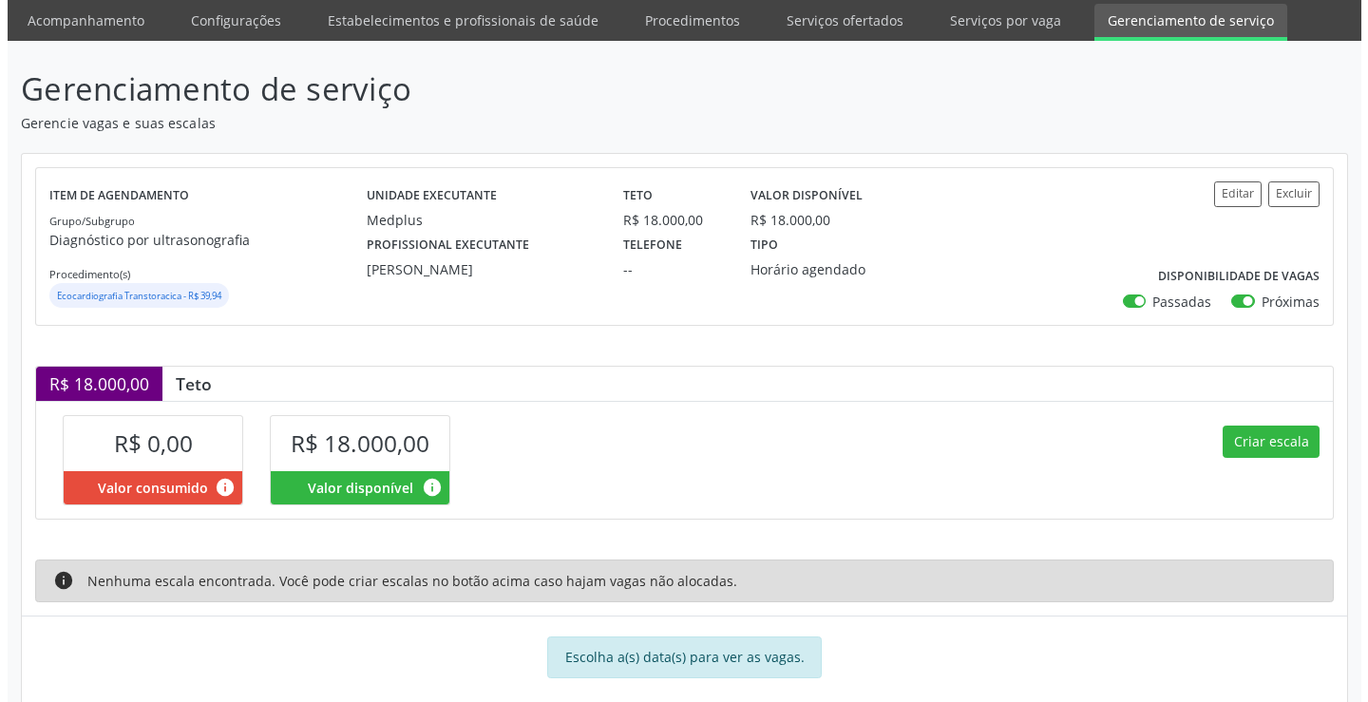
scroll to position [94, 0]
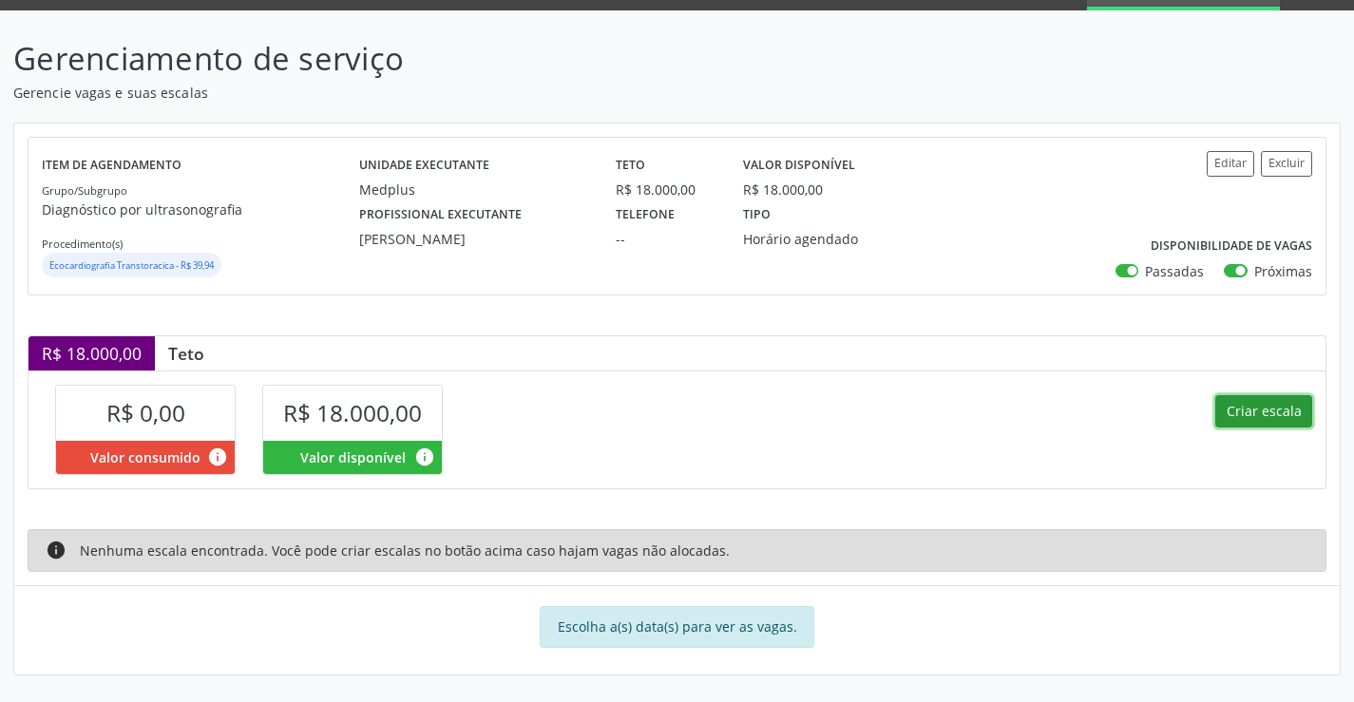
click at [1241, 411] on button "Criar escala" at bounding box center [1263, 411] width 97 height 32
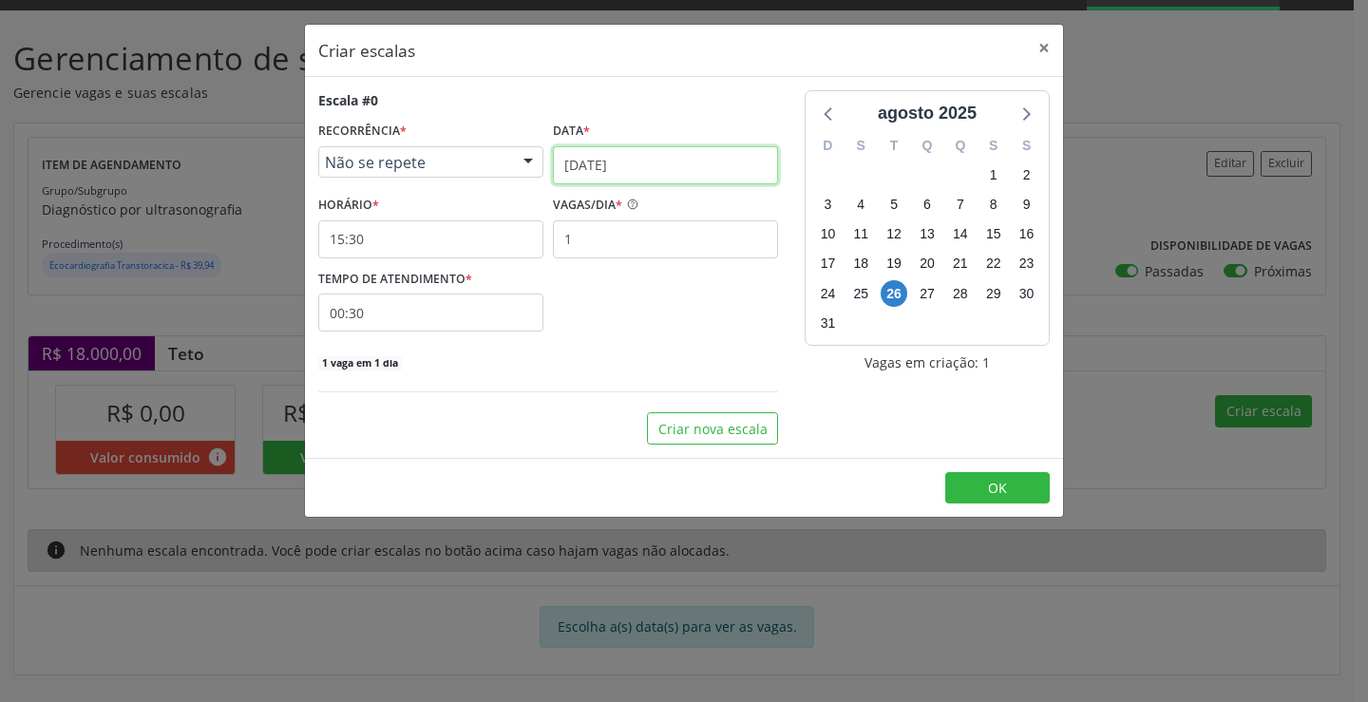
click at [659, 175] on input "[DATE]" at bounding box center [665, 165] width 225 height 38
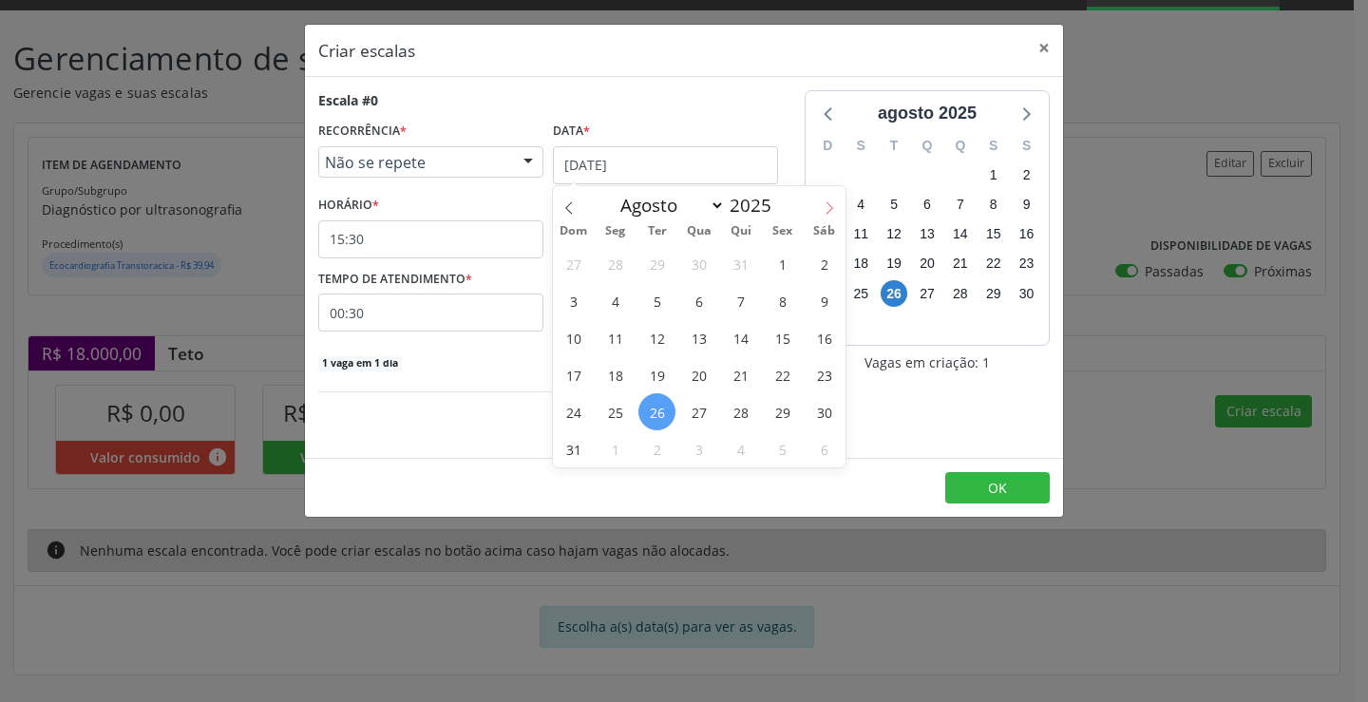
click at [817, 209] on span at bounding box center [829, 202] width 32 height 32
select select "8"
click at [706, 264] on span "3" at bounding box center [698, 263] width 37 height 37
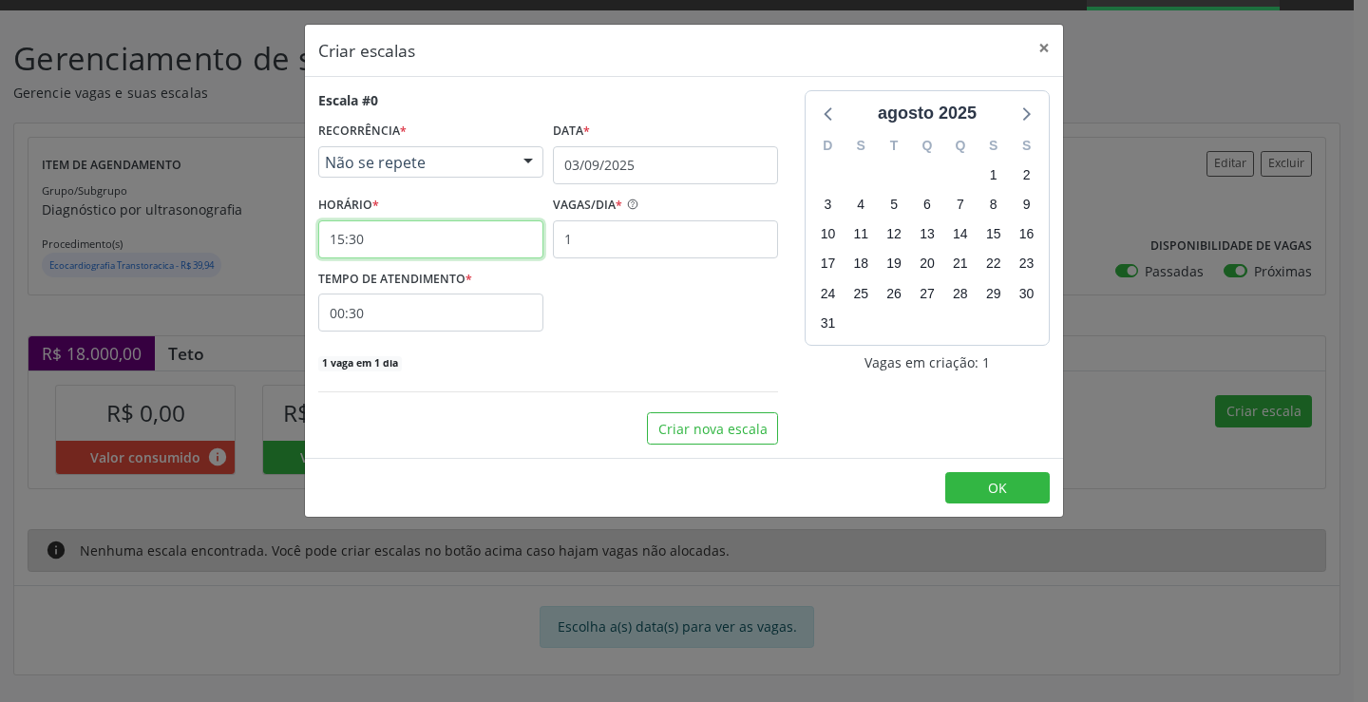
click at [439, 241] on input "15:30" at bounding box center [430, 239] width 225 height 38
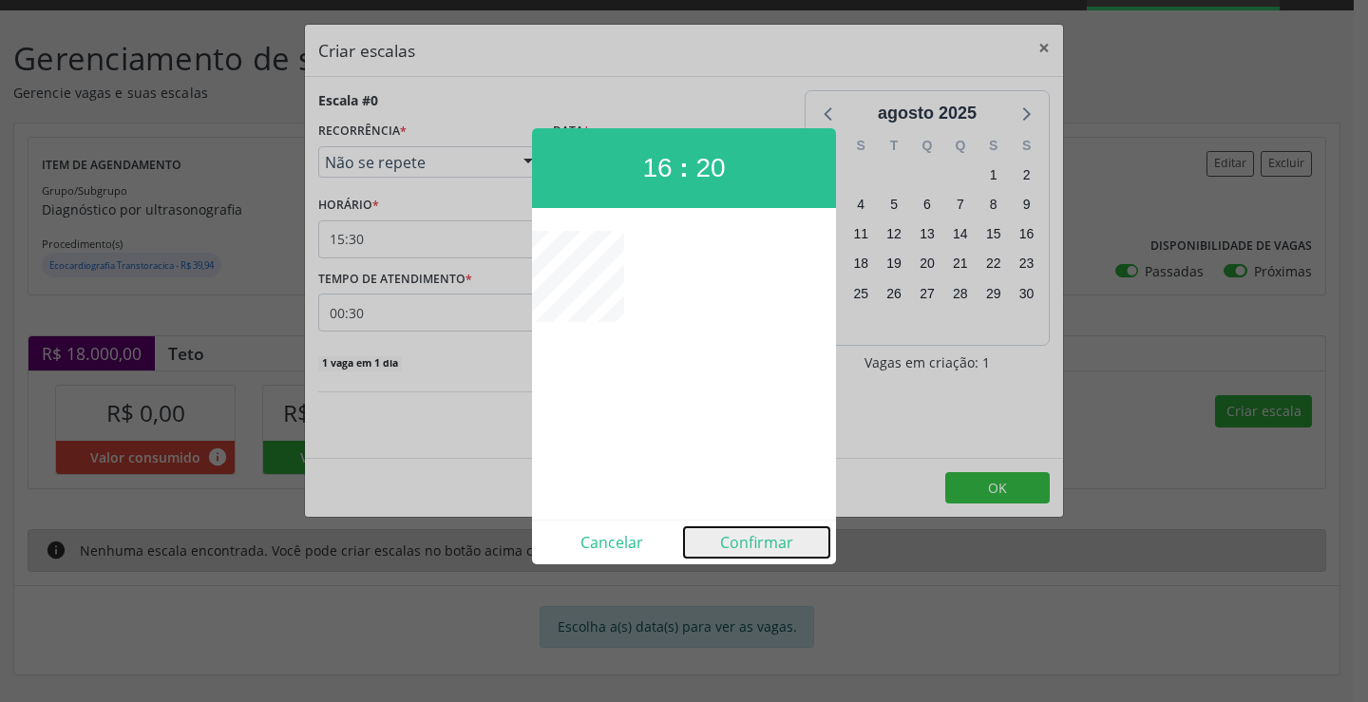
click at [765, 543] on button "Confirmar" at bounding box center [756, 542] width 145 height 30
type input "16:20"
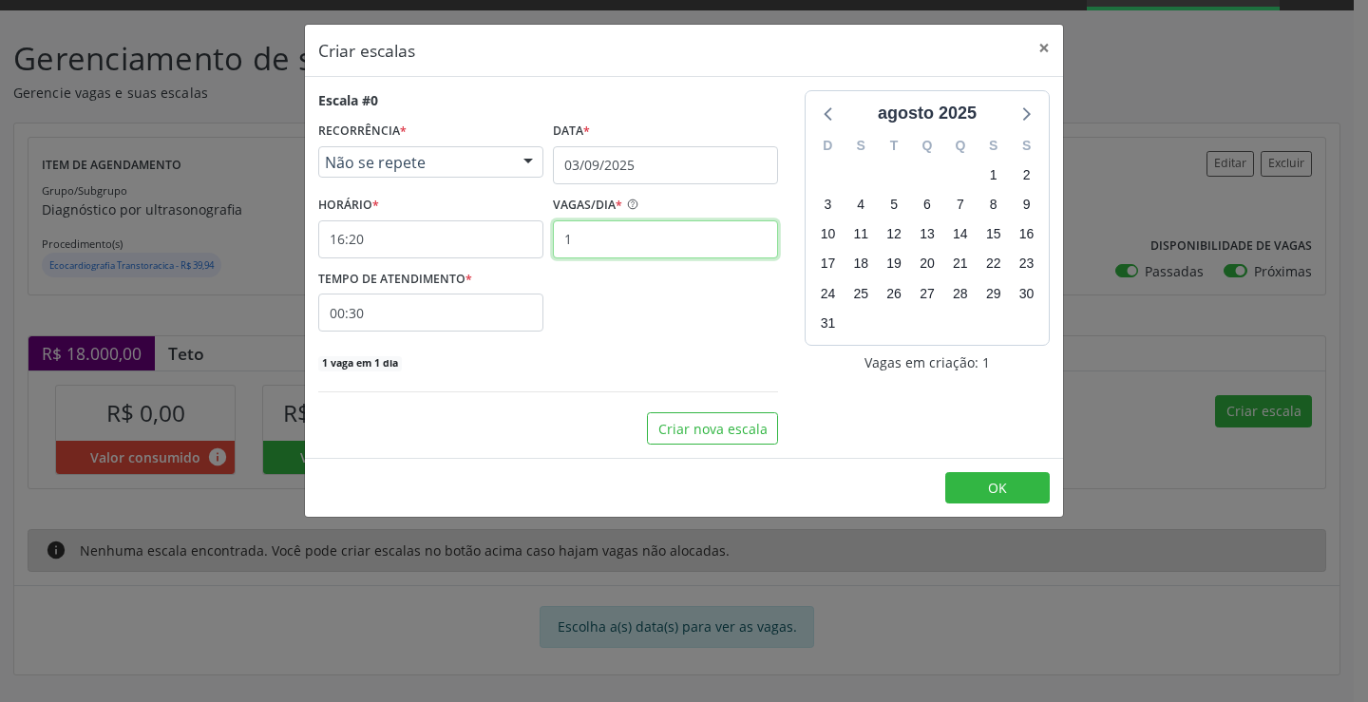
click at [679, 239] on input "1" at bounding box center [665, 239] width 225 height 38
type input "3"
click at [528, 310] on input "00:30" at bounding box center [430, 313] width 225 height 38
click at [603, 363] on span at bounding box center [604, 362] width 13 height 19
type input "00:25"
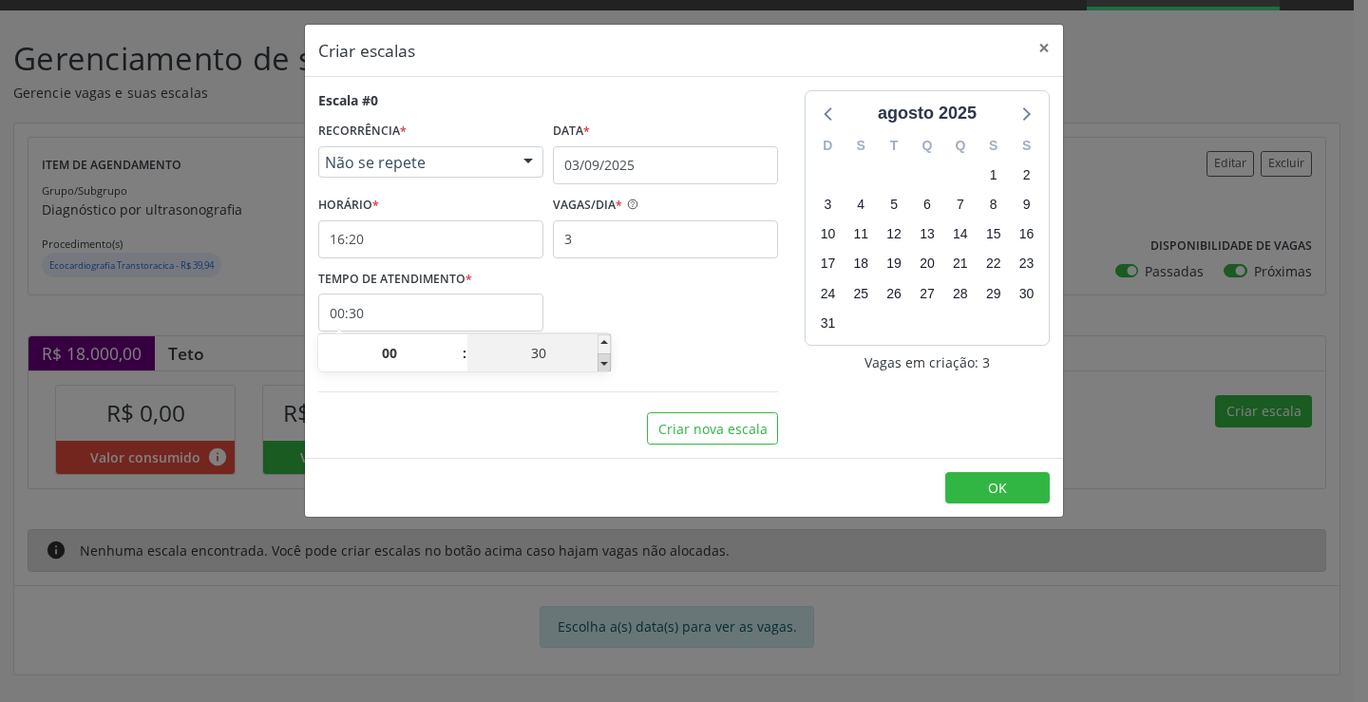
type input "25"
click at [603, 363] on span at bounding box center [604, 362] width 13 height 19
type input "00:20"
type input "20"
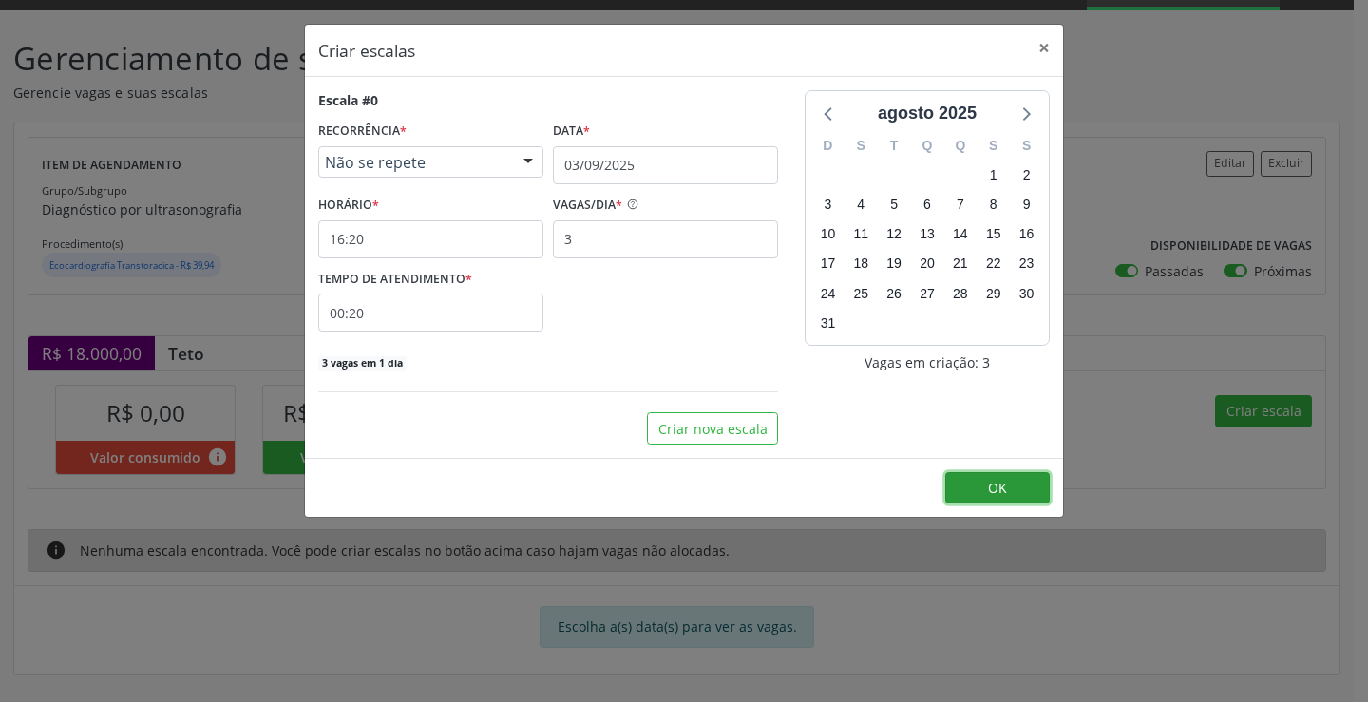
click at [997, 484] on span "OK" at bounding box center [997, 488] width 19 height 18
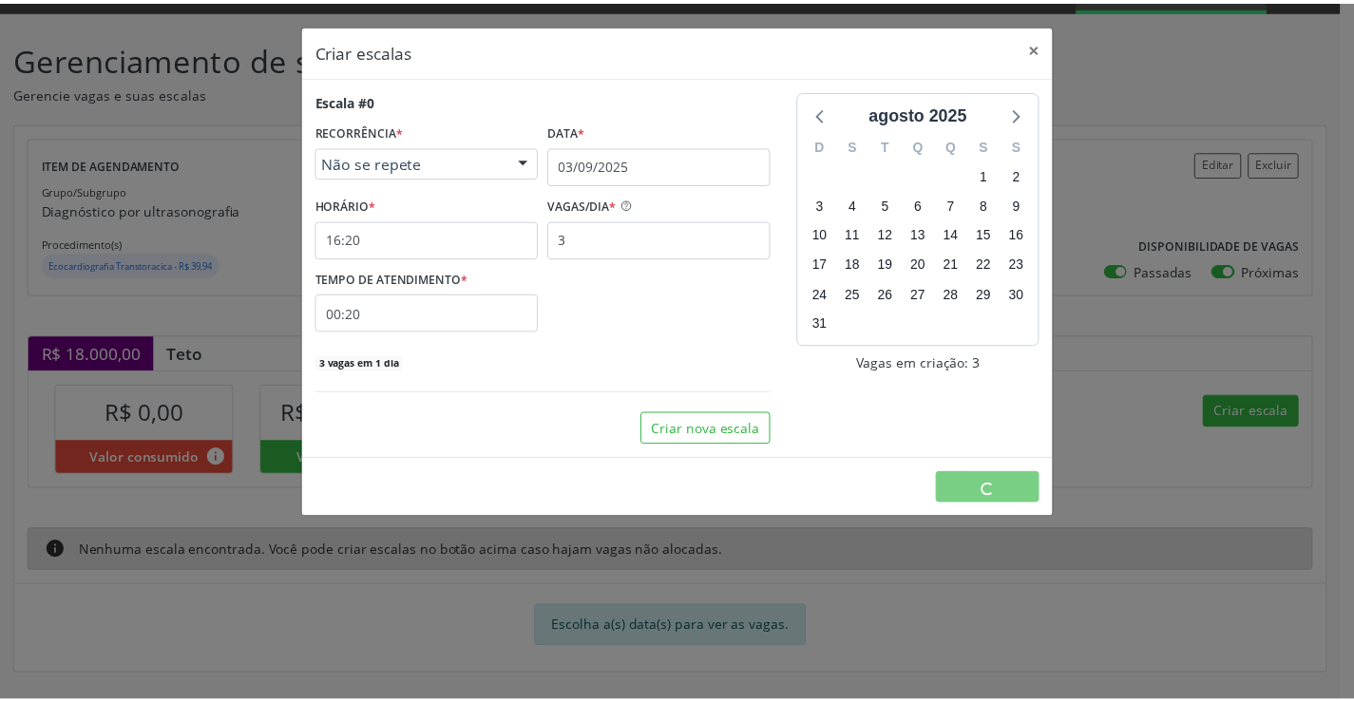
scroll to position [0, 0]
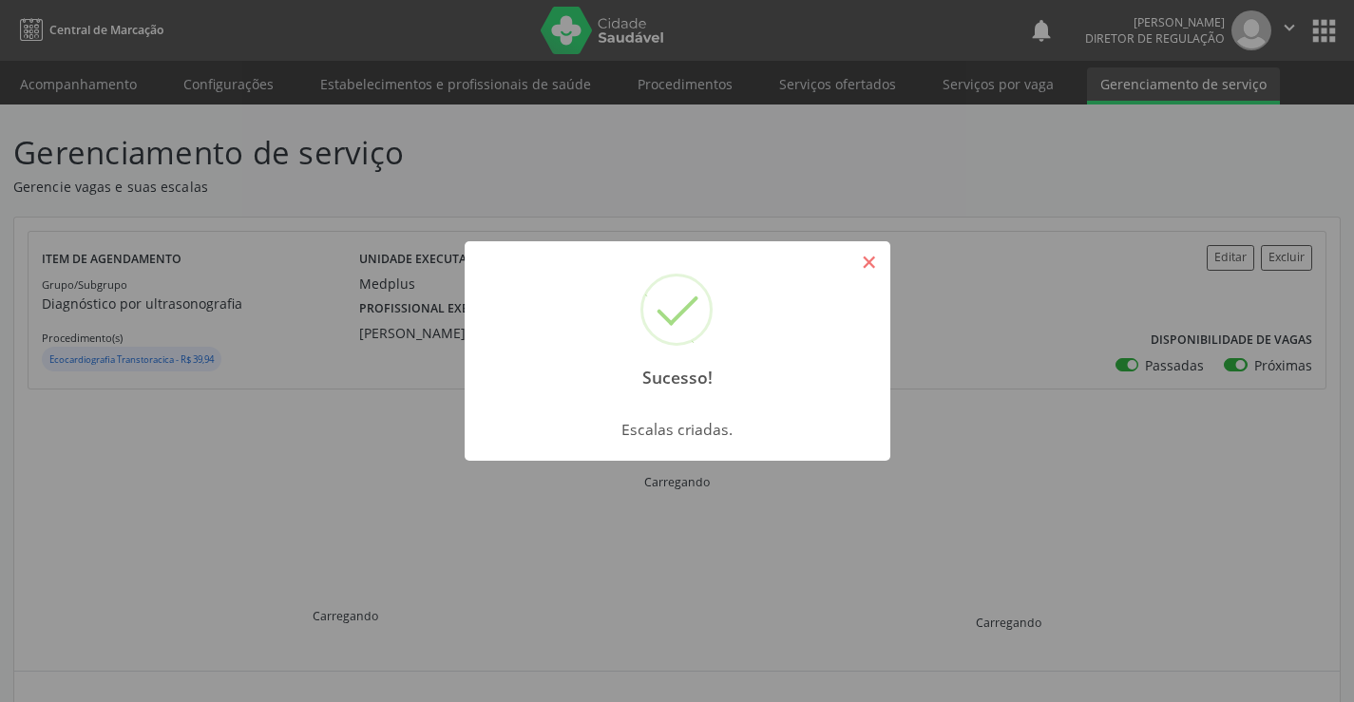
click at [873, 265] on button "×" at bounding box center [869, 262] width 32 height 32
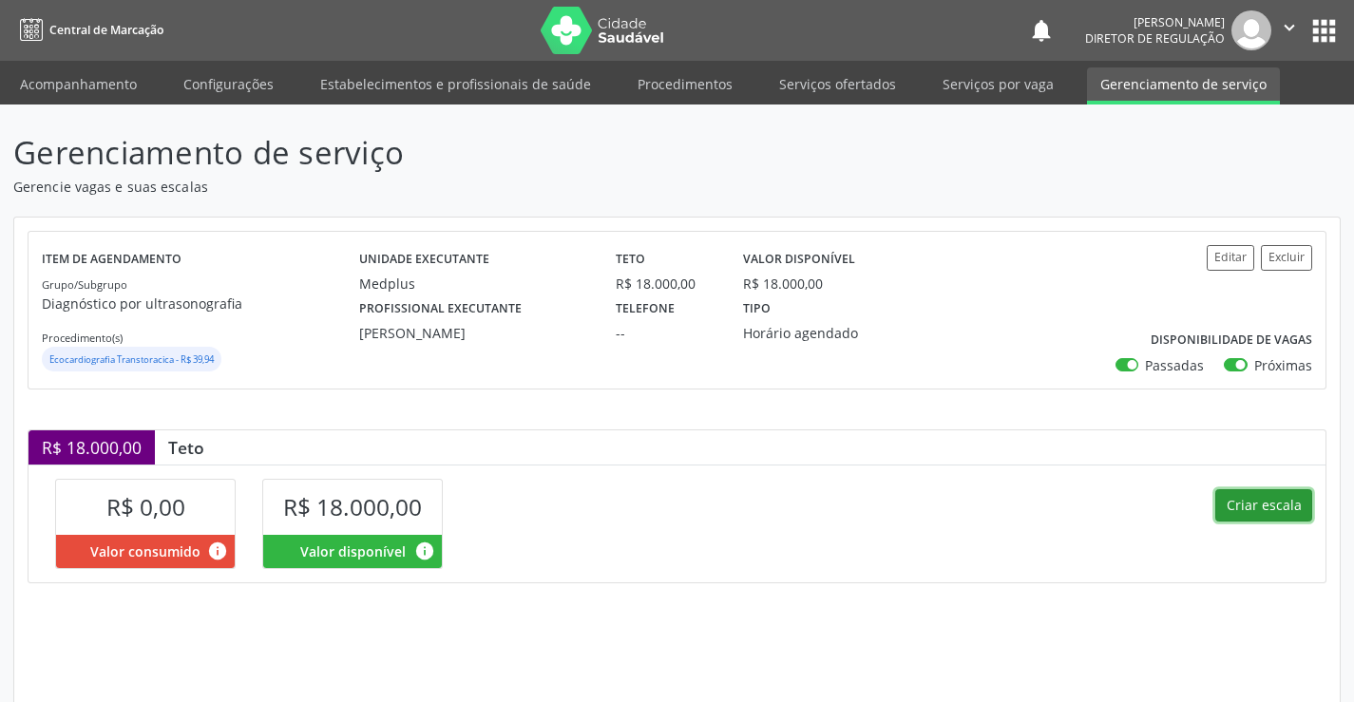
click at [1243, 491] on button "Criar escala" at bounding box center [1263, 505] width 97 height 32
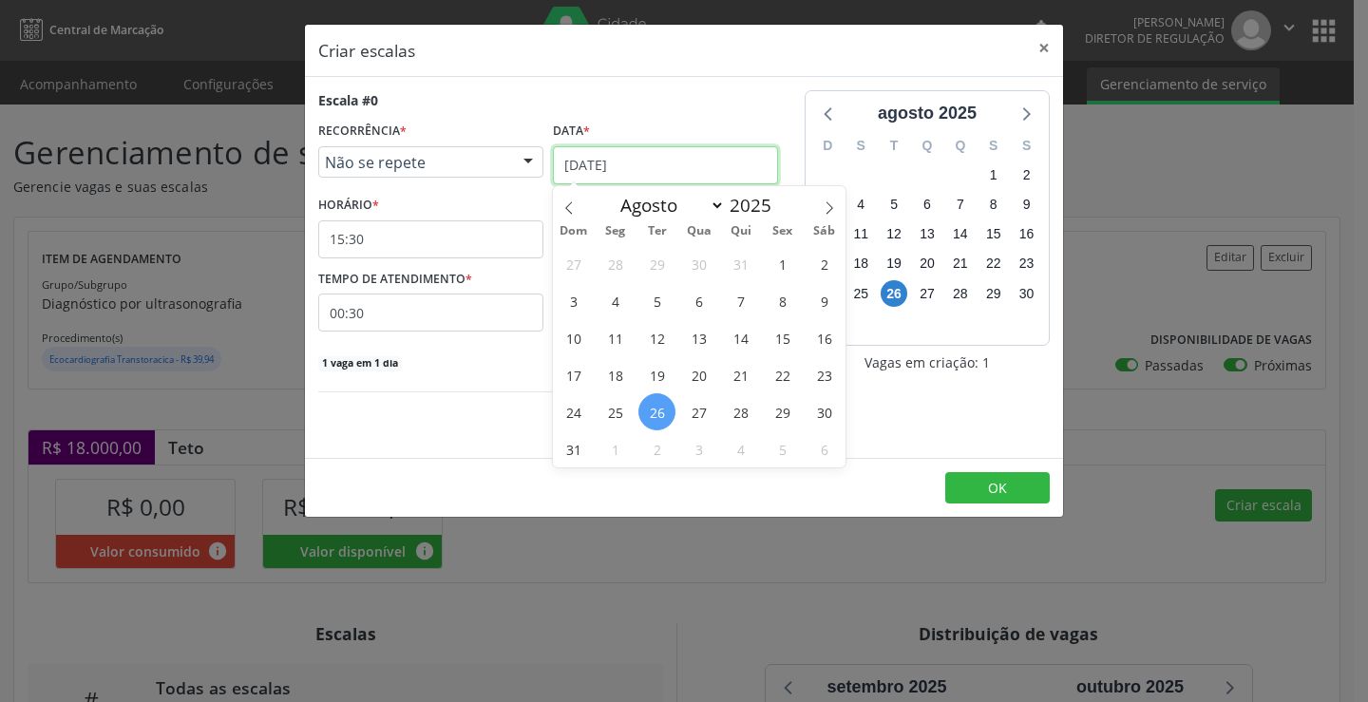
click at [665, 152] on input "[DATE]" at bounding box center [665, 165] width 225 height 38
click at [827, 212] on icon at bounding box center [829, 207] width 13 height 13
select select "8"
click at [745, 263] on span "4" at bounding box center [740, 263] width 37 height 37
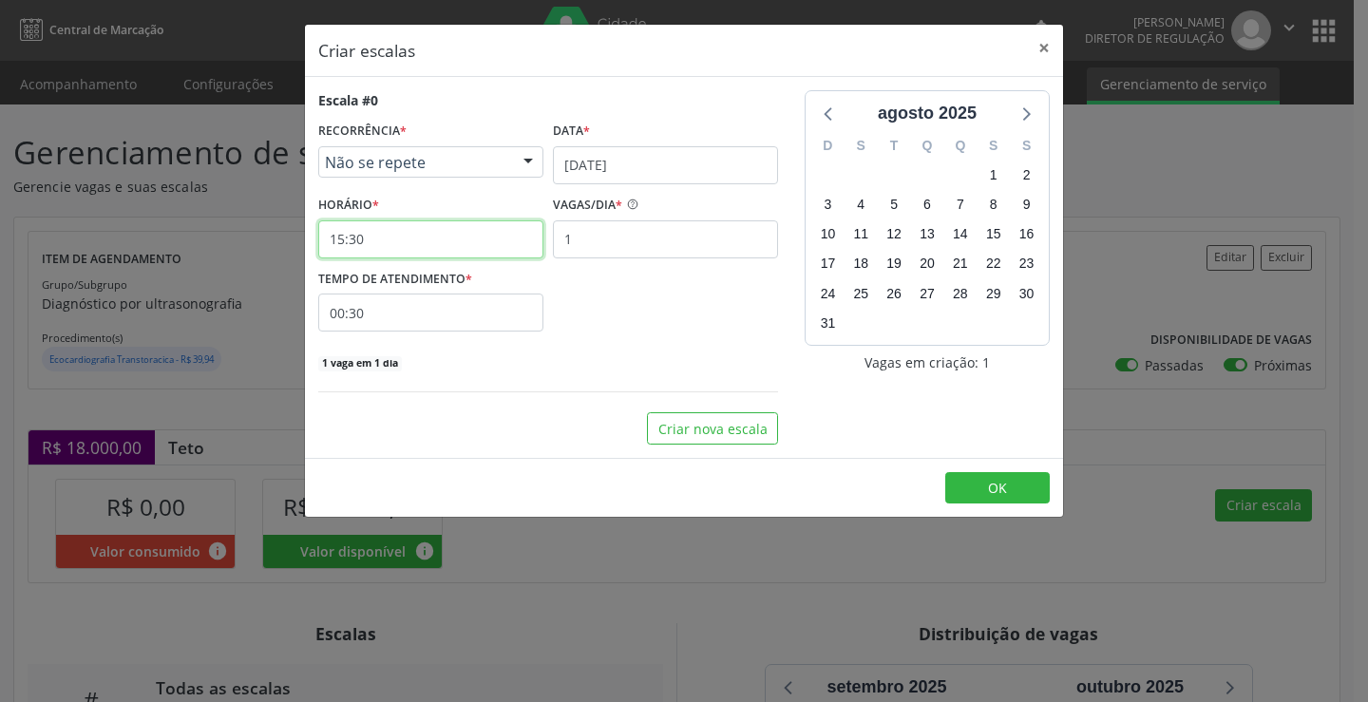
click at [465, 241] on input "15:30" at bounding box center [430, 239] width 225 height 38
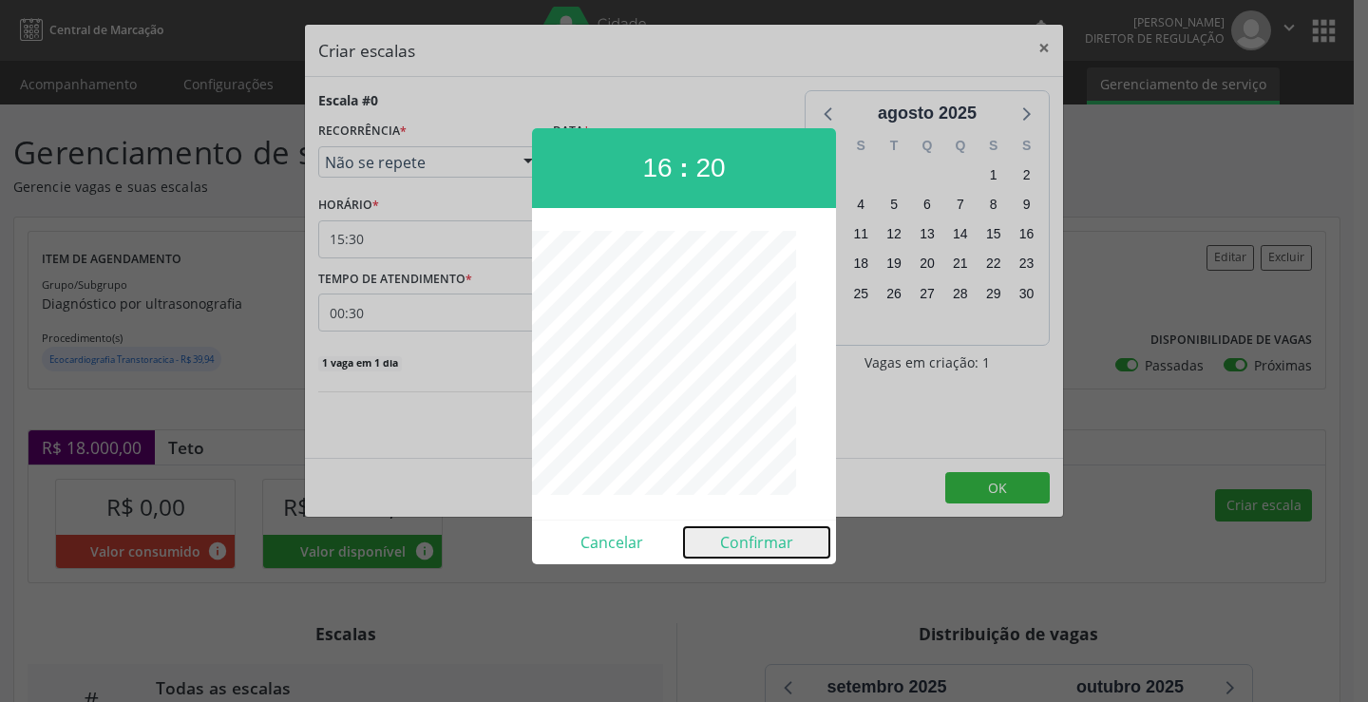
click at [753, 533] on button "Confirmar" at bounding box center [756, 542] width 145 height 30
type input "16:20"
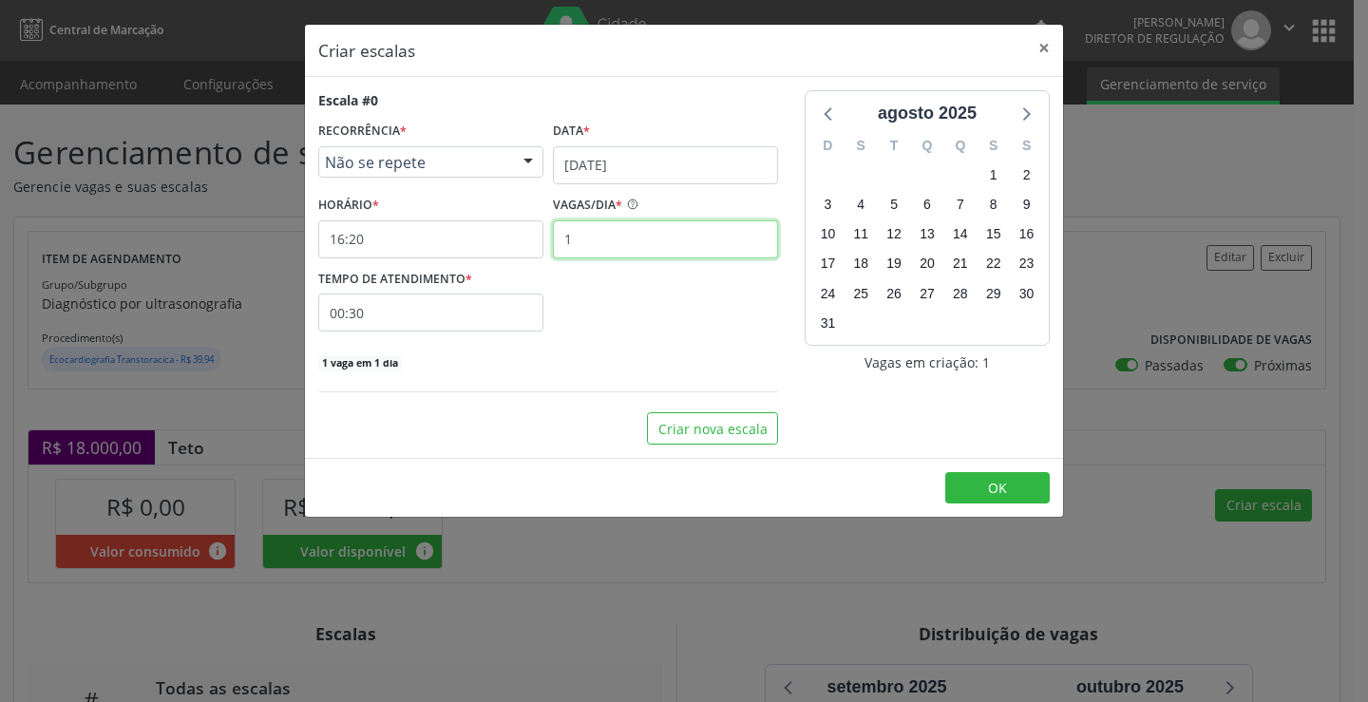
click at [618, 236] on input "1" at bounding box center [665, 239] width 225 height 38
type input "3"
drag, startPoint x: 524, startPoint y: 306, endPoint x: 561, endPoint y: 322, distance: 39.6
click at [524, 306] on input "00:30" at bounding box center [430, 313] width 225 height 38
click at [608, 371] on span at bounding box center [604, 362] width 13 height 19
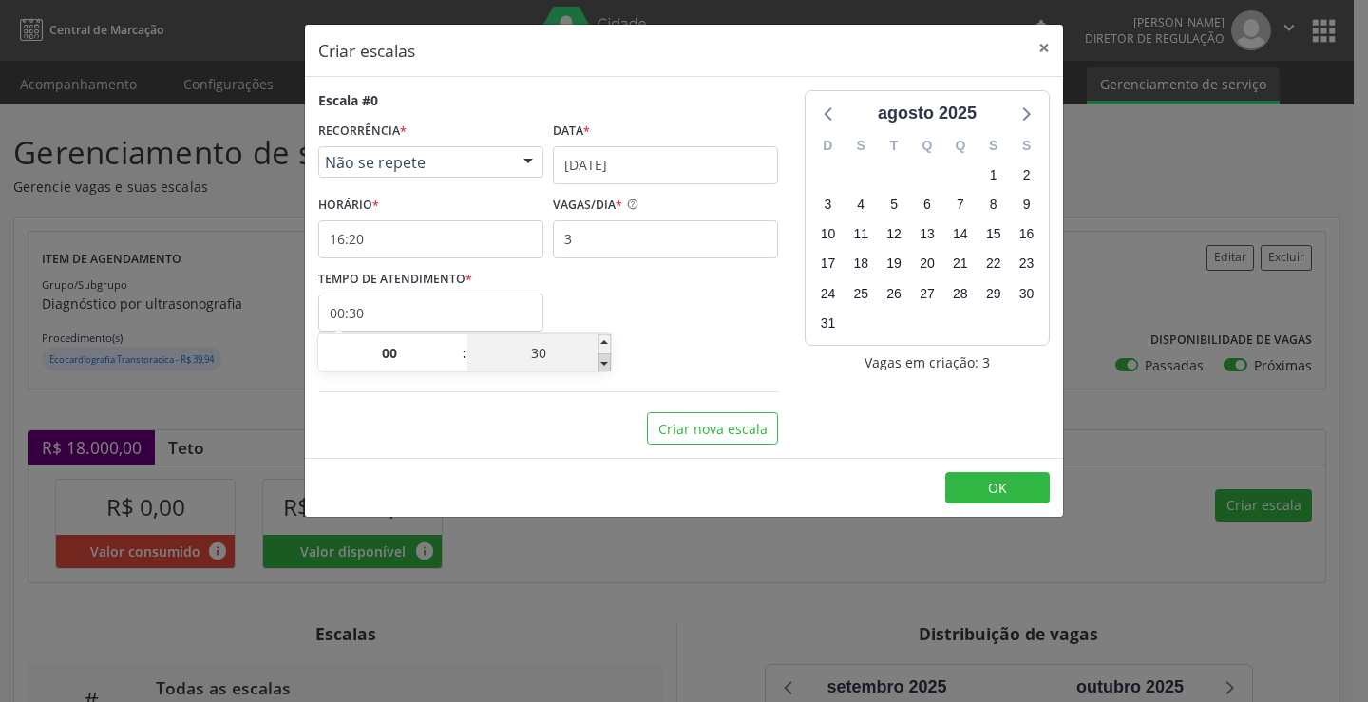
type input "00:25"
type input "25"
click at [606, 369] on span at bounding box center [604, 362] width 13 height 19
type input "00:20"
type input "20"
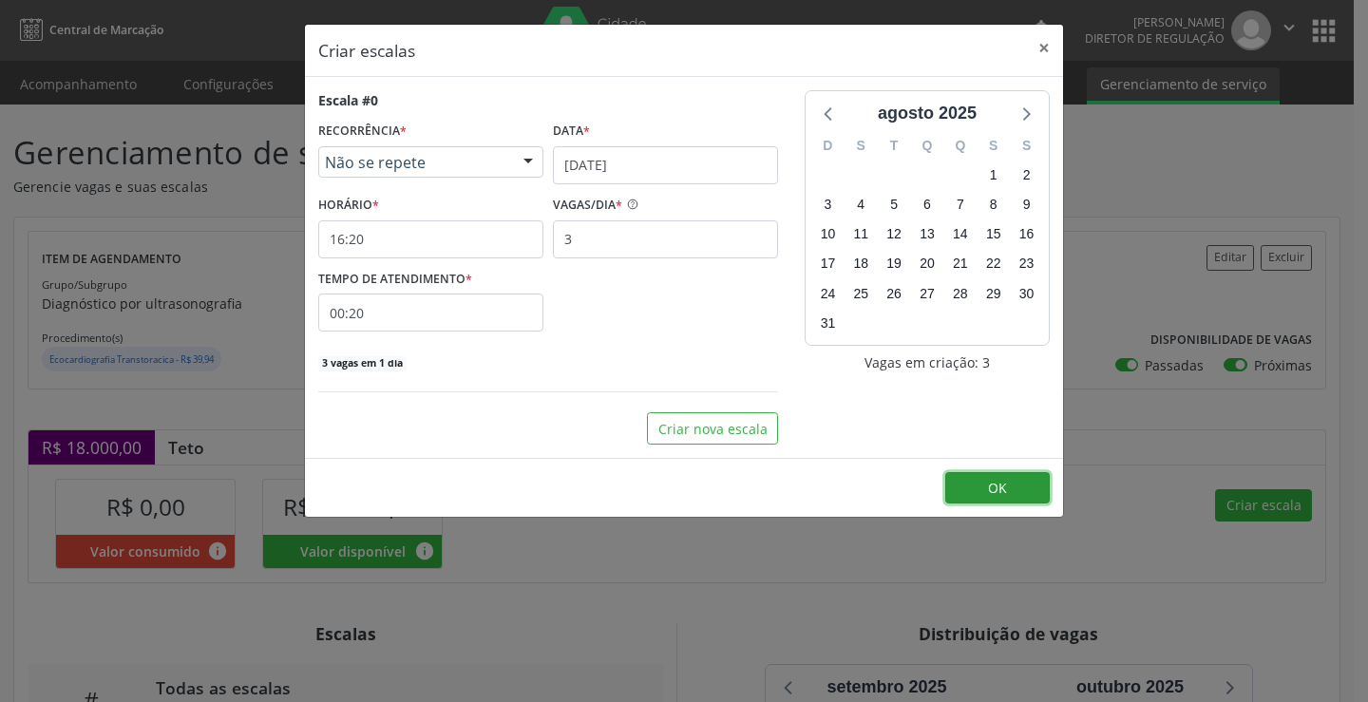
click at [1031, 495] on button "OK" at bounding box center [997, 488] width 105 height 32
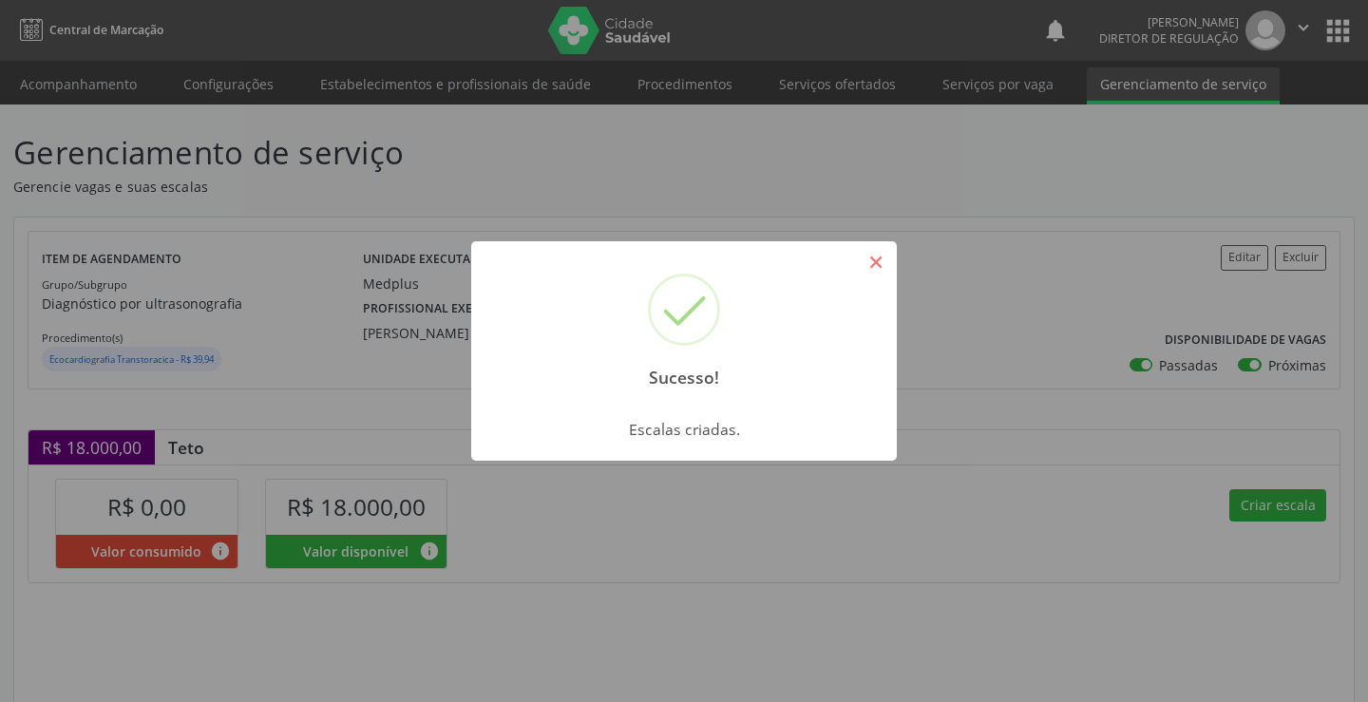
click at [860, 259] on button "×" at bounding box center [876, 262] width 32 height 32
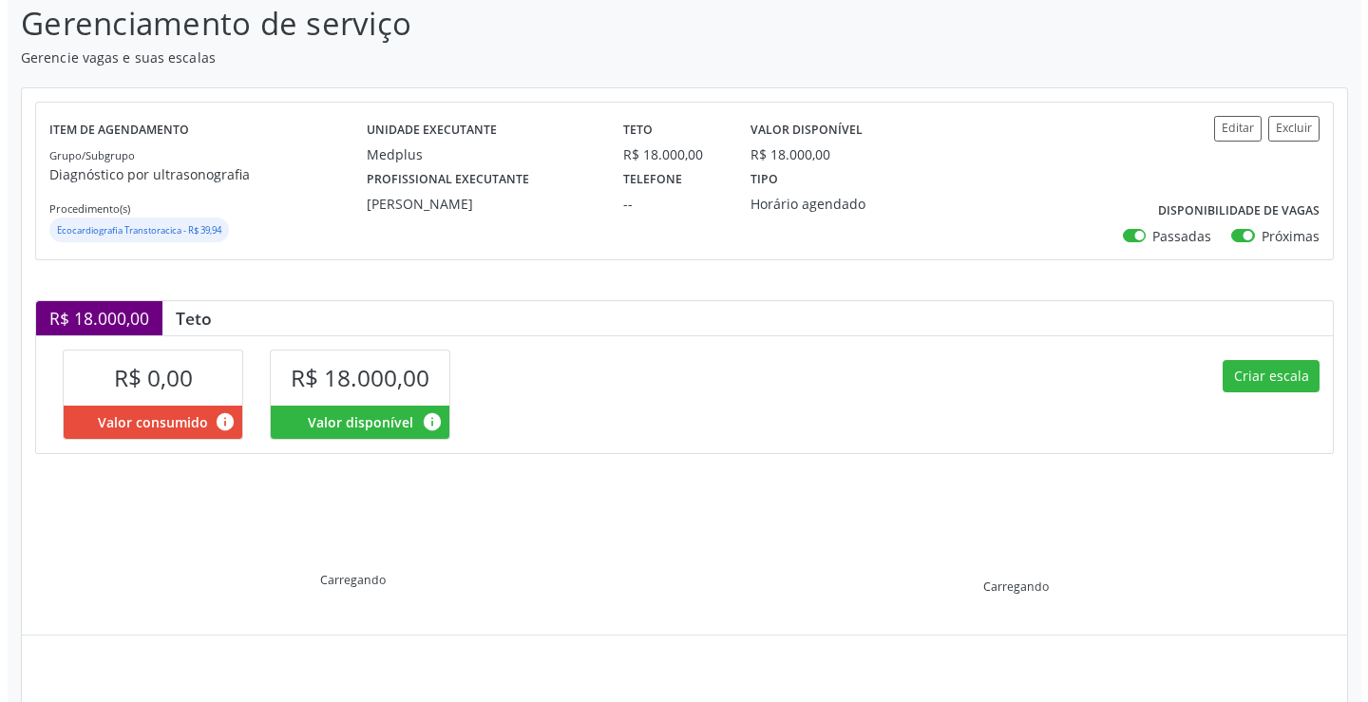
scroll to position [271, 0]
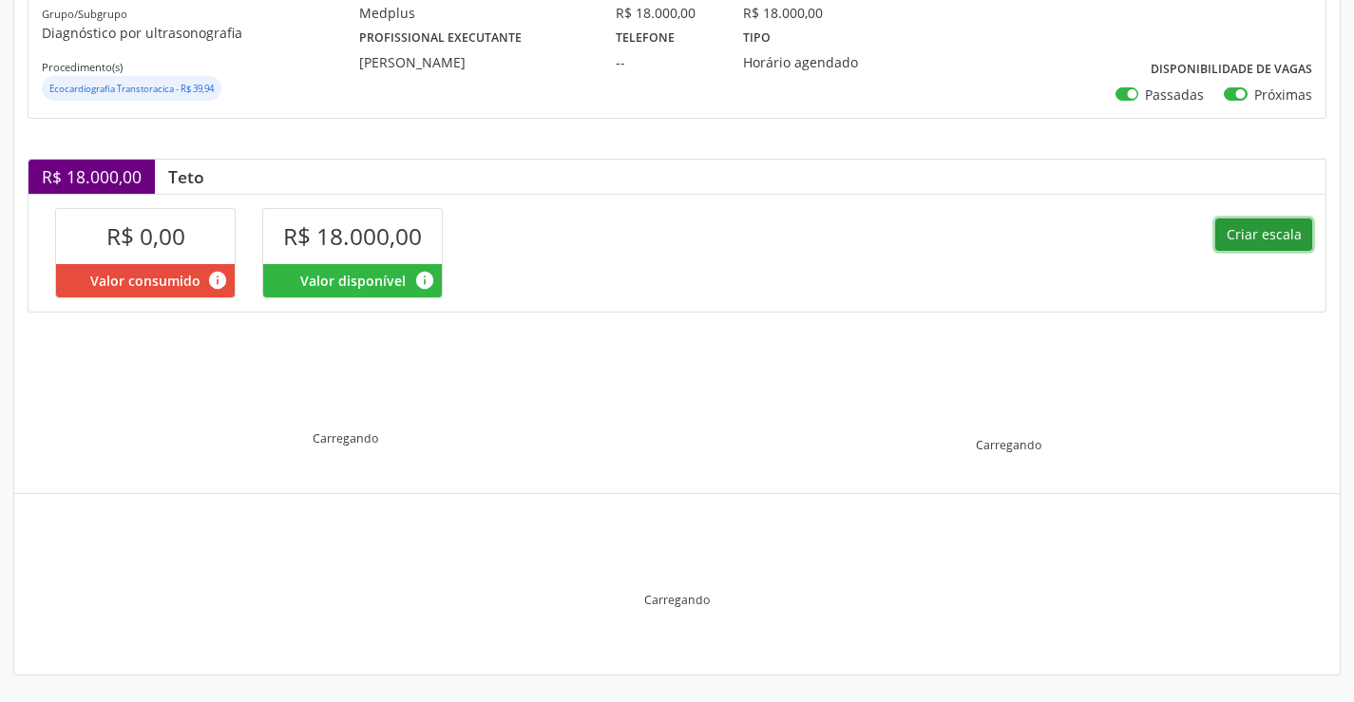
click at [1239, 219] on button "Criar escala" at bounding box center [1263, 235] width 97 height 32
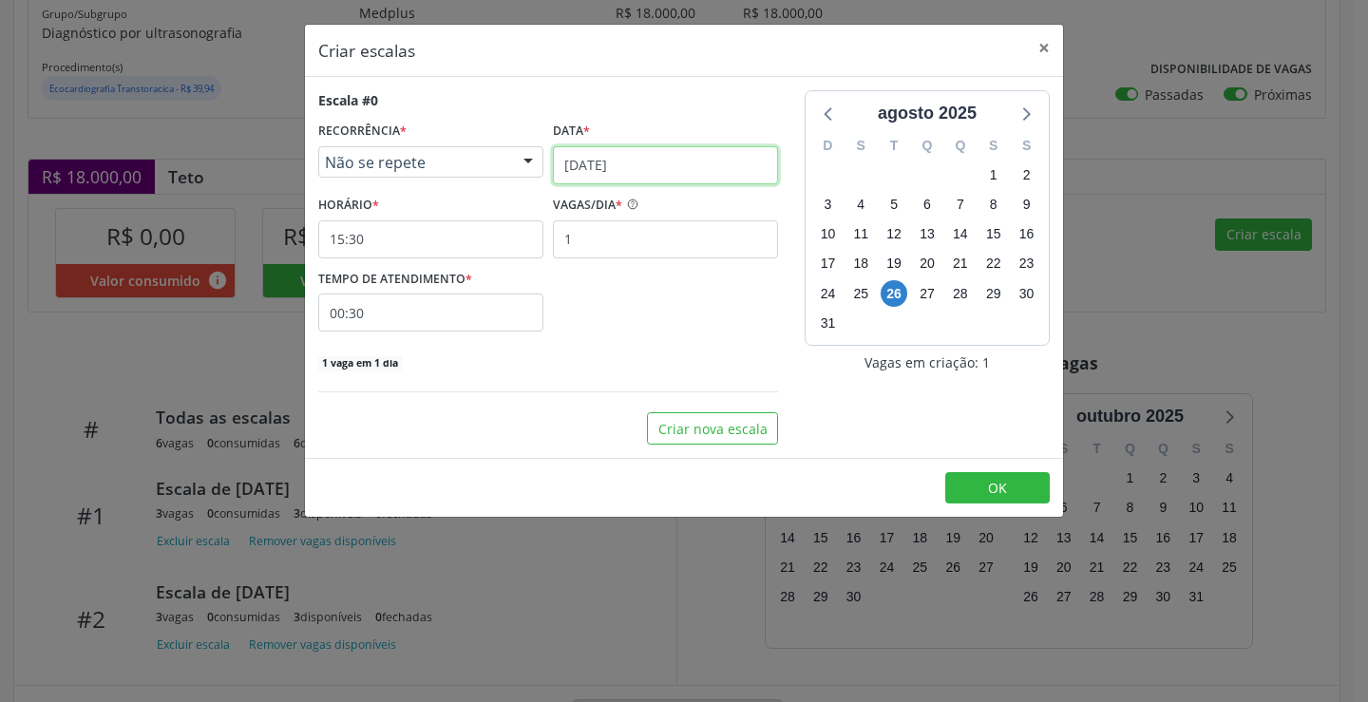
click at [668, 169] on input "[DATE]" at bounding box center [665, 165] width 225 height 38
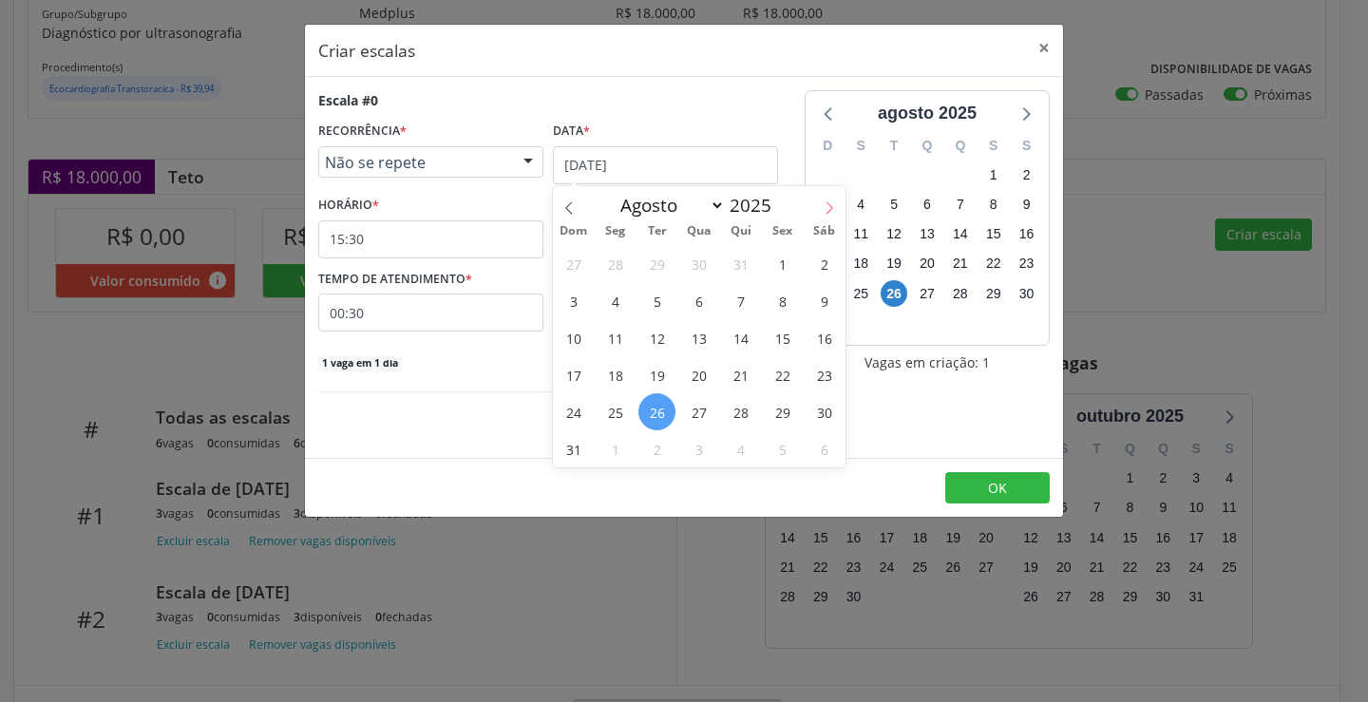
click at [826, 205] on icon at bounding box center [829, 207] width 13 height 13
select select "8"
click at [784, 264] on span "5" at bounding box center [782, 263] width 37 height 37
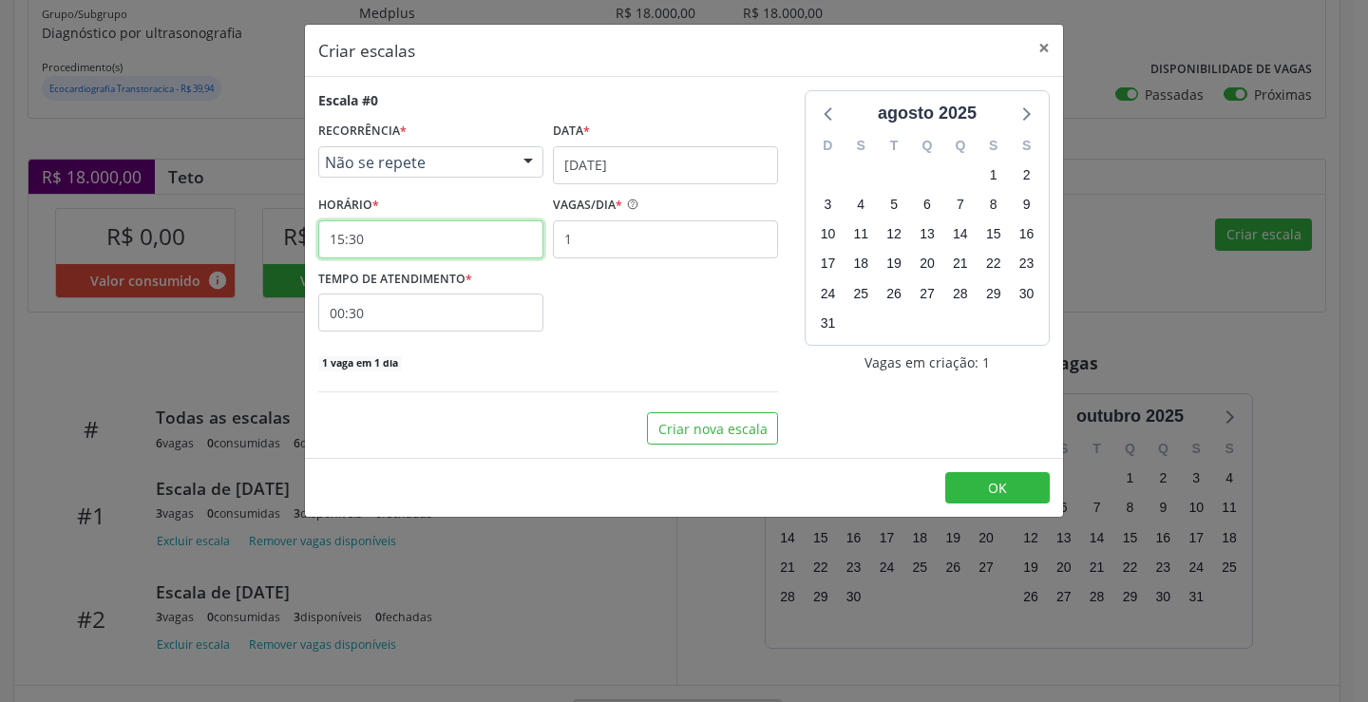
click at [415, 252] on input "15:30" at bounding box center [430, 239] width 225 height 38
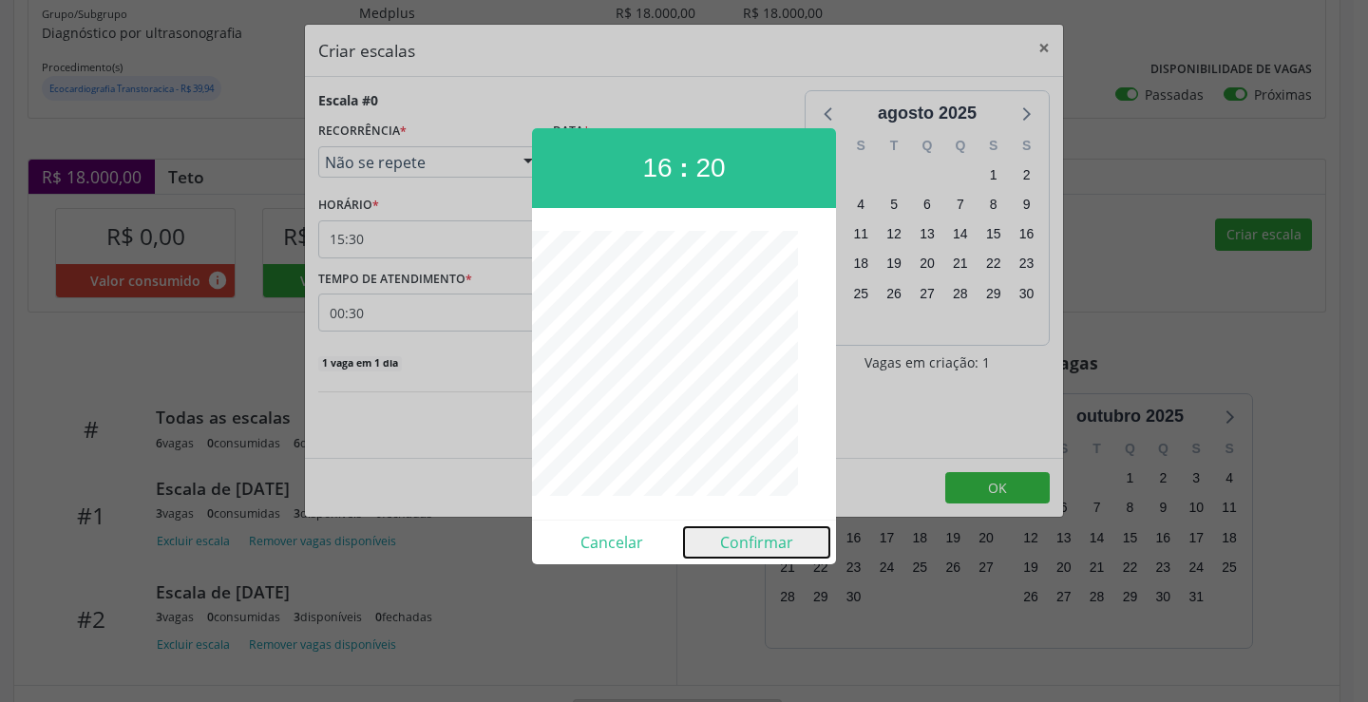
click at [757, 541] on button "Confirmar" at bounding box center [756, 542] width 145 height 30
type input "16:20"
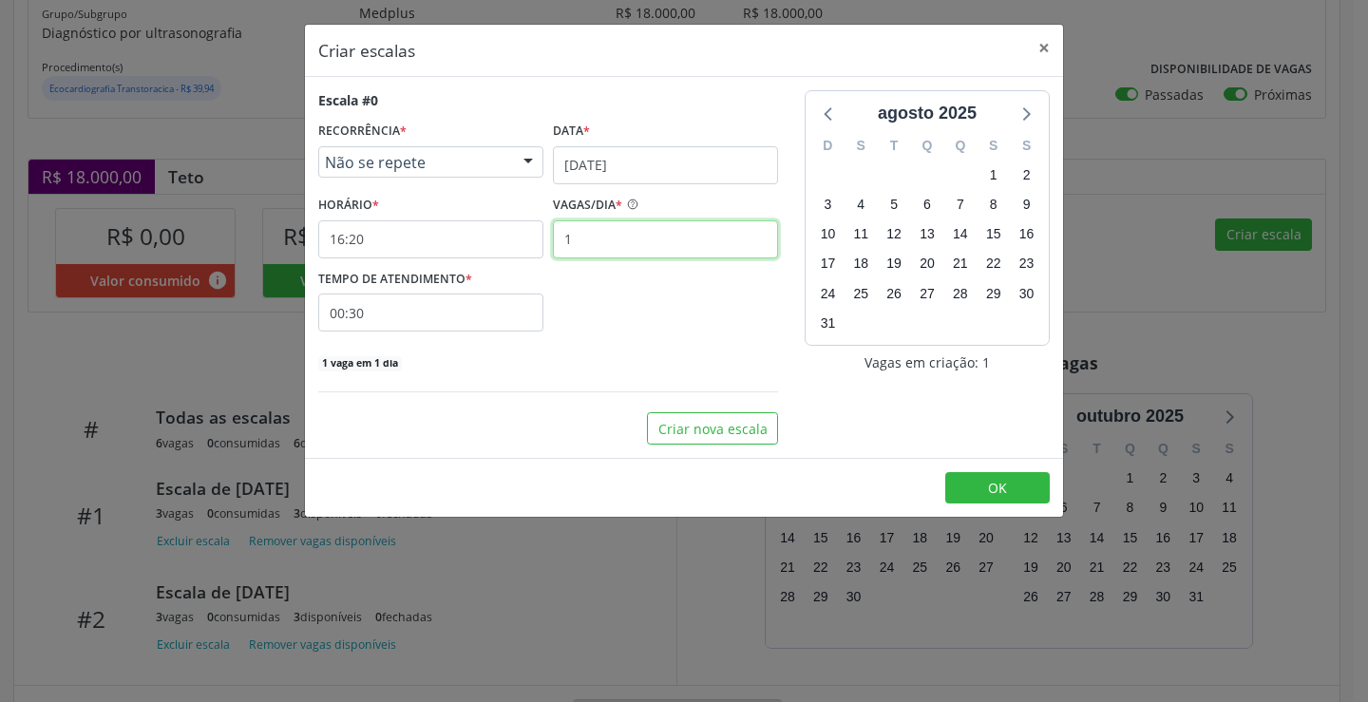
click at [610, 249] on input "1" at bounding box center [665, 239] width 225 height 38
type input "3"
click at [508, 297] on input "00:30" at bounding box center [430, 313] width 225 height 38
click at [598, 365] on span at bounding box center [604, 362] width 13 height 19
type input "00:25"
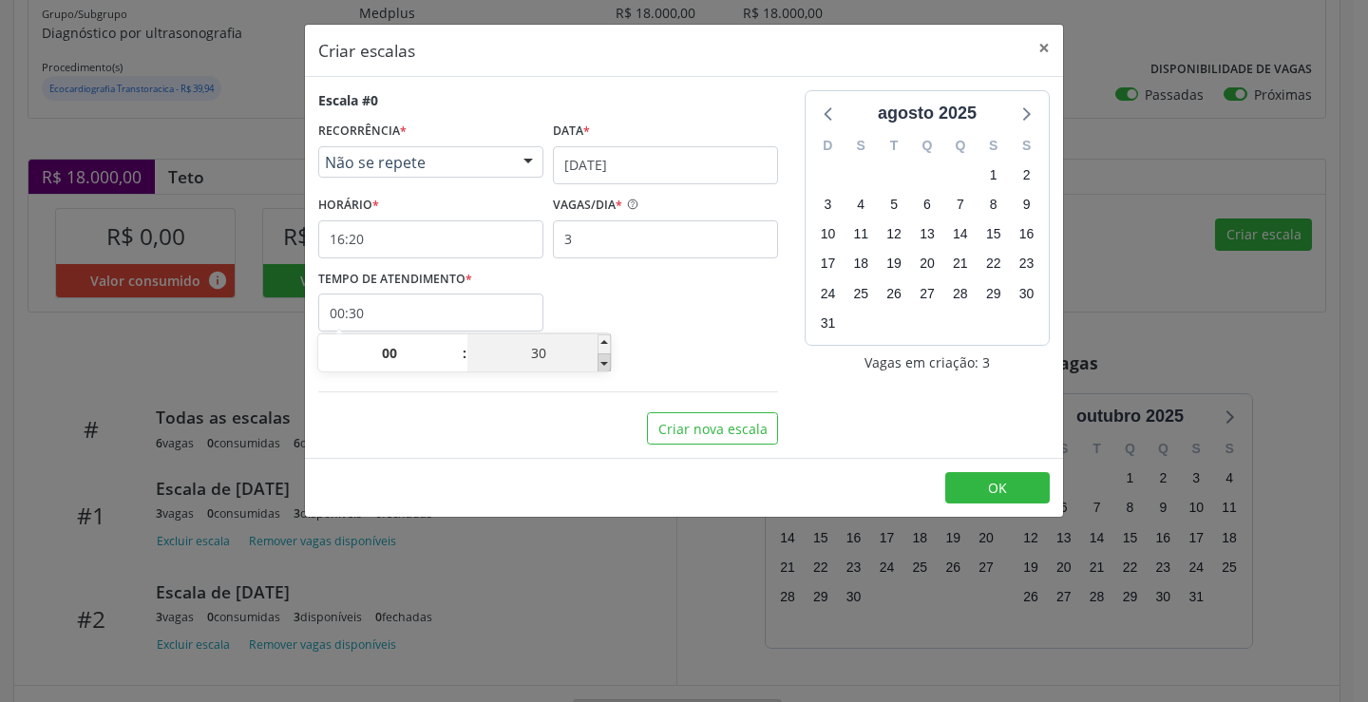
type input "25"
click at [598, 365] on span at bounding box center [604, 362] width 13 height 19
type input "00:20"
type input "20"
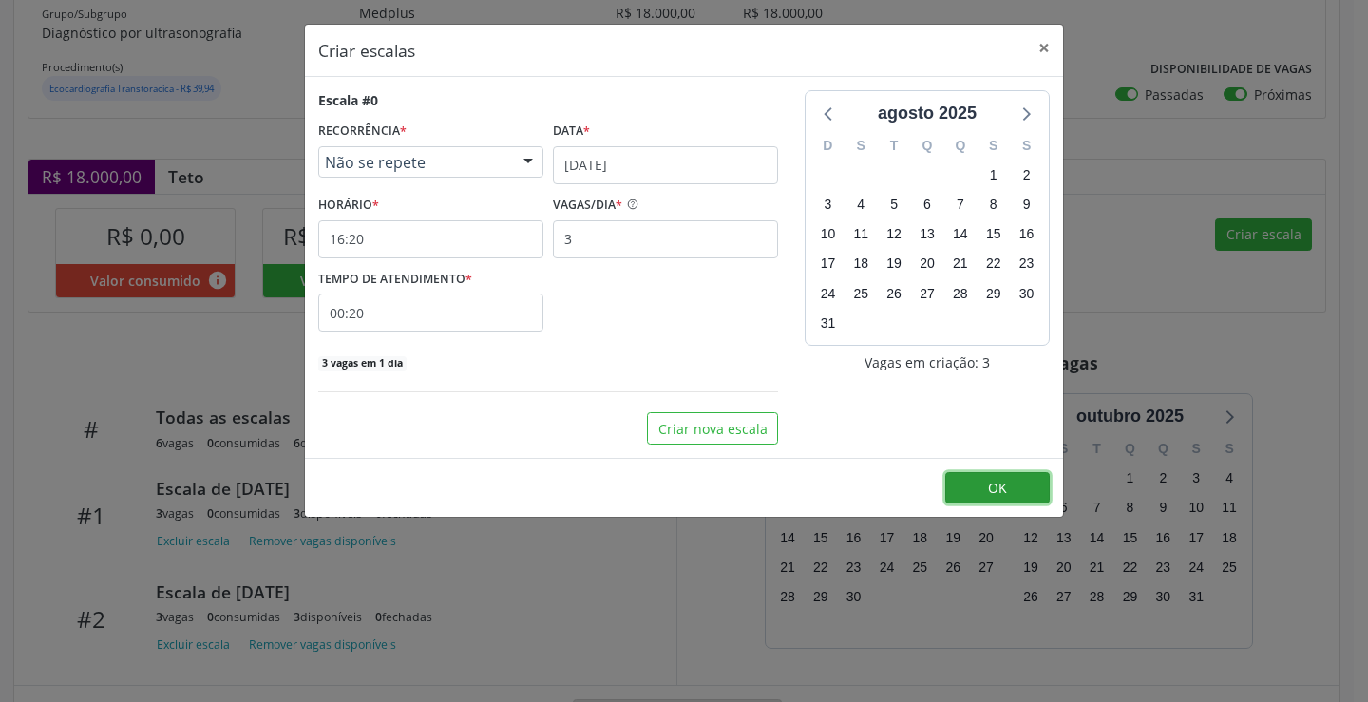
click at [977, 472] on button "OK" at bounding box center [997, 488] width 105 height 32
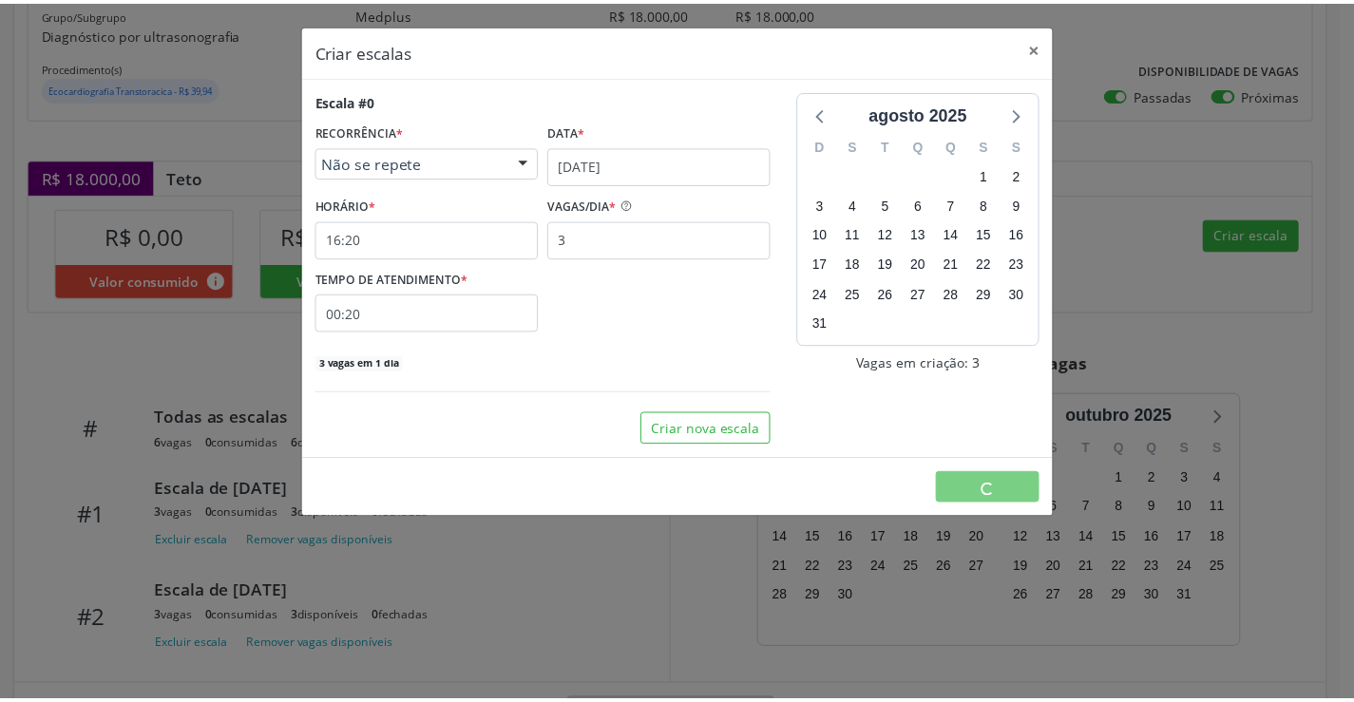
scroll to position [0, 0]
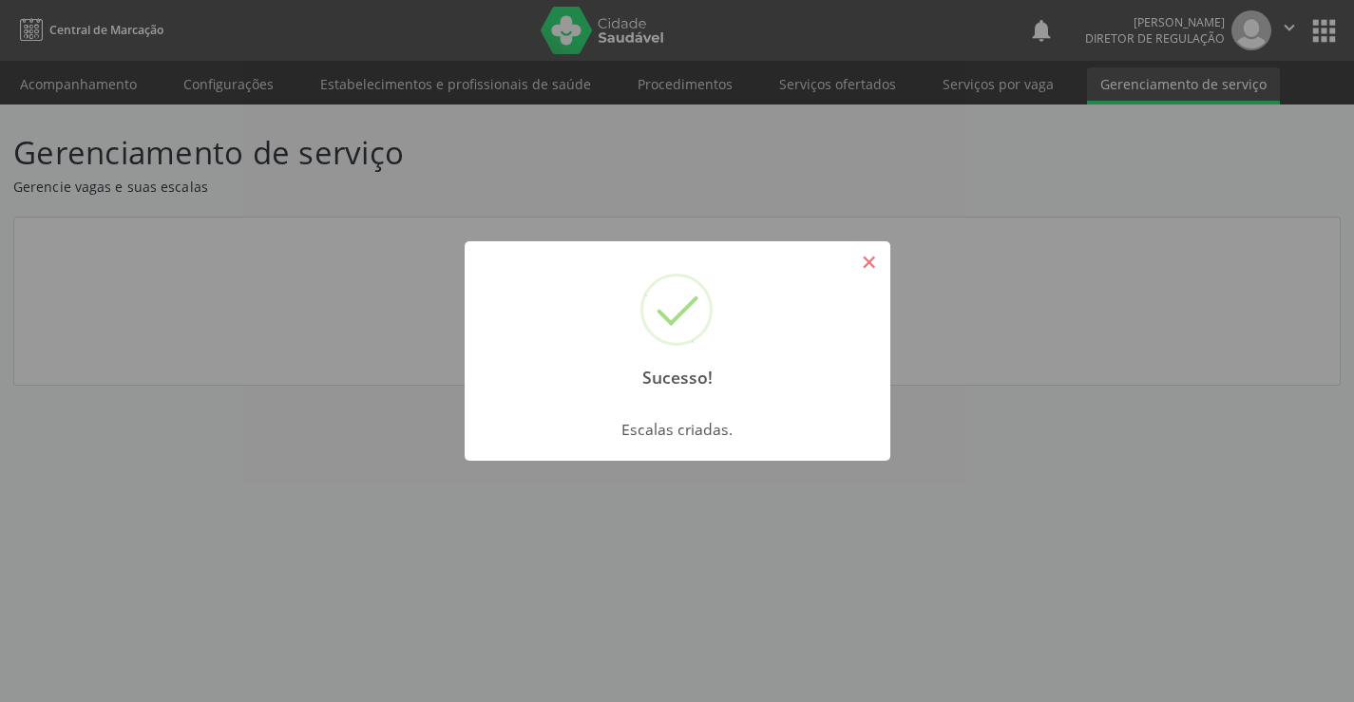
click at [881, 268] on button "×" at bounding box center [869, 262] width 32 height 32
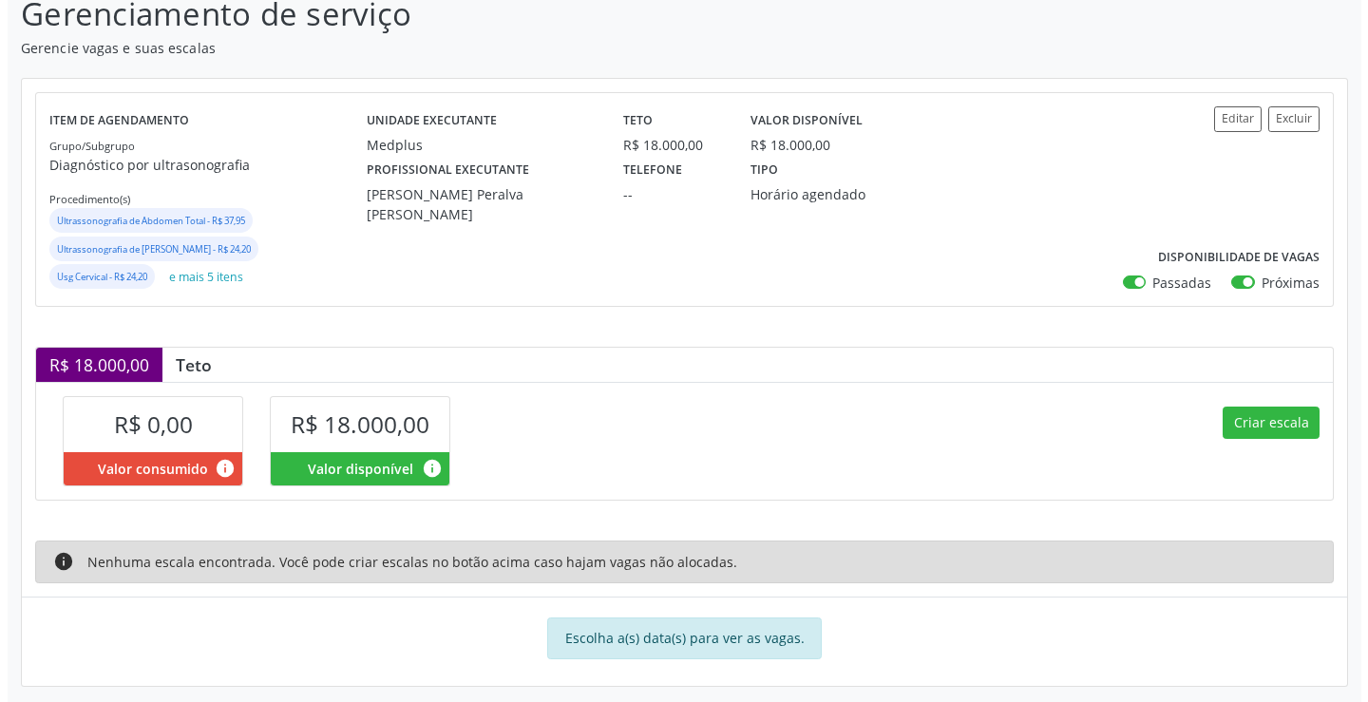
scroll to position [150, 0]
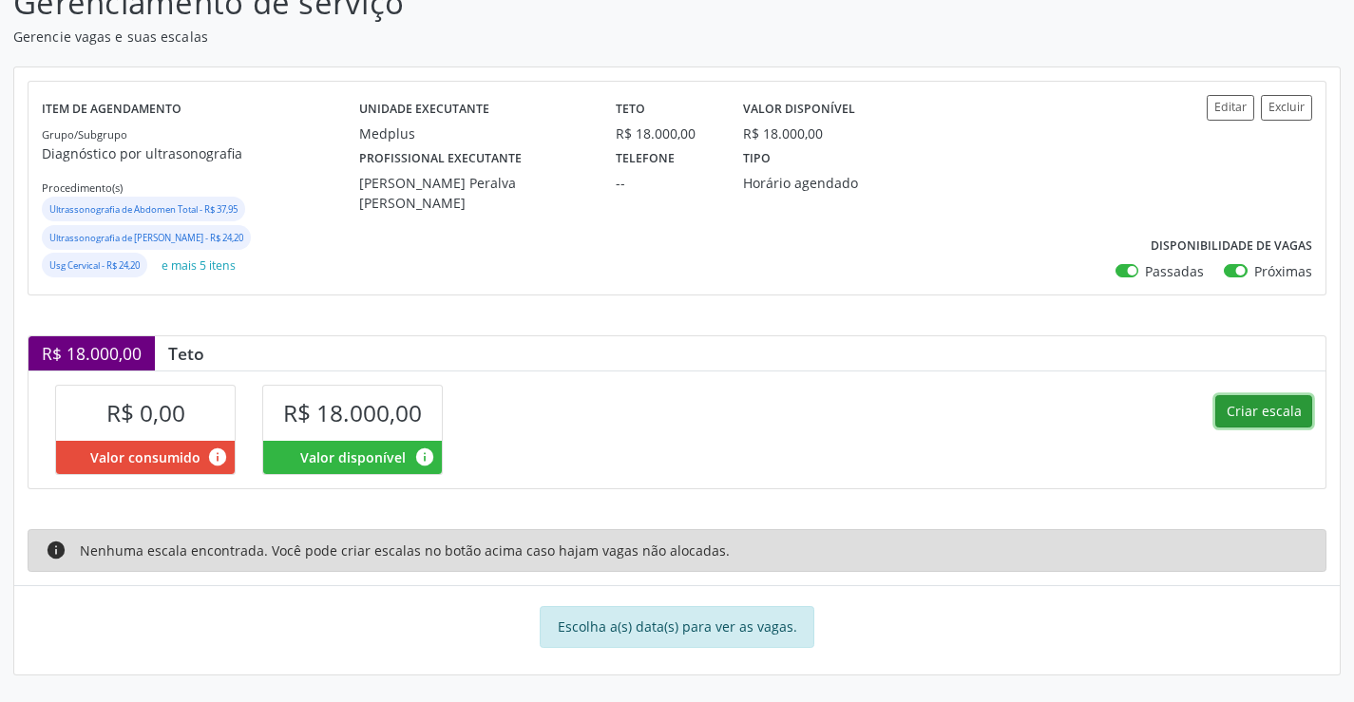
click at [1282, 413] on button "Criar escala" at bounding box center [1263, 411] width 97 height 32
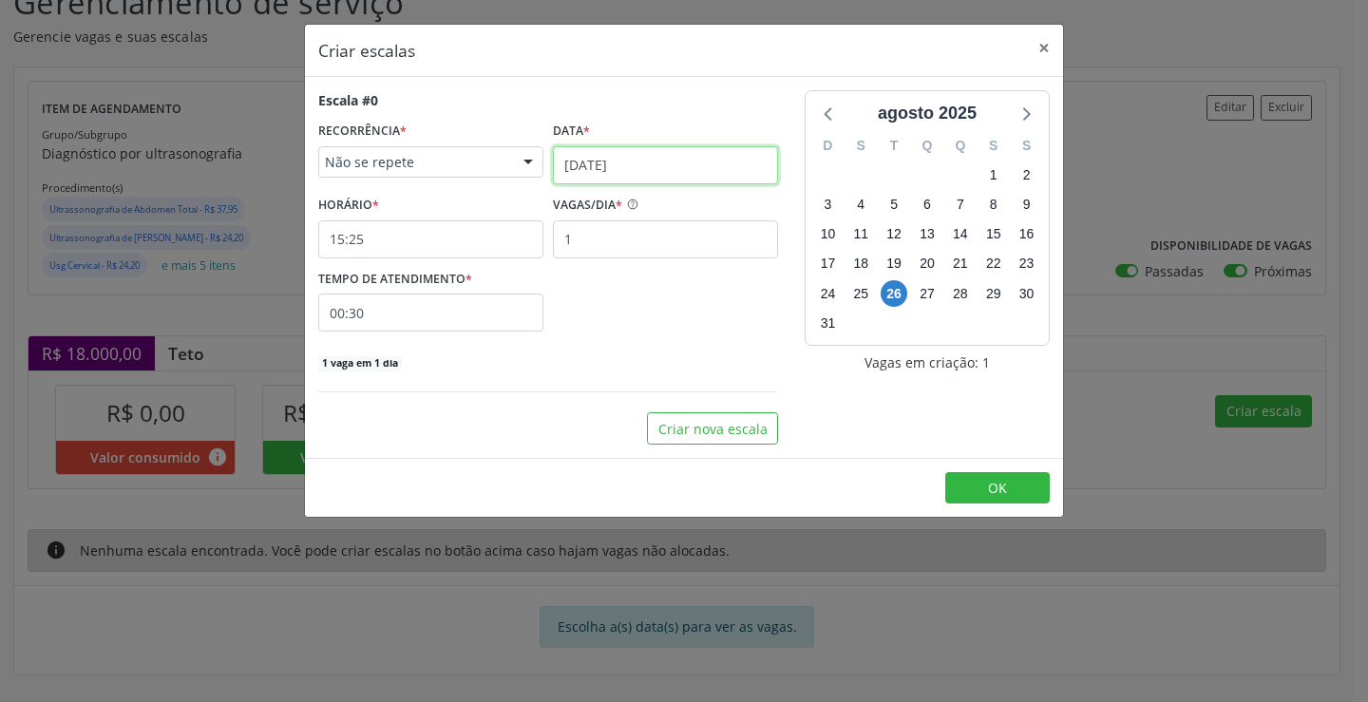
click at [664, 161] on input "[DATE]" at bounding box center [665, 165] width 225 height 38
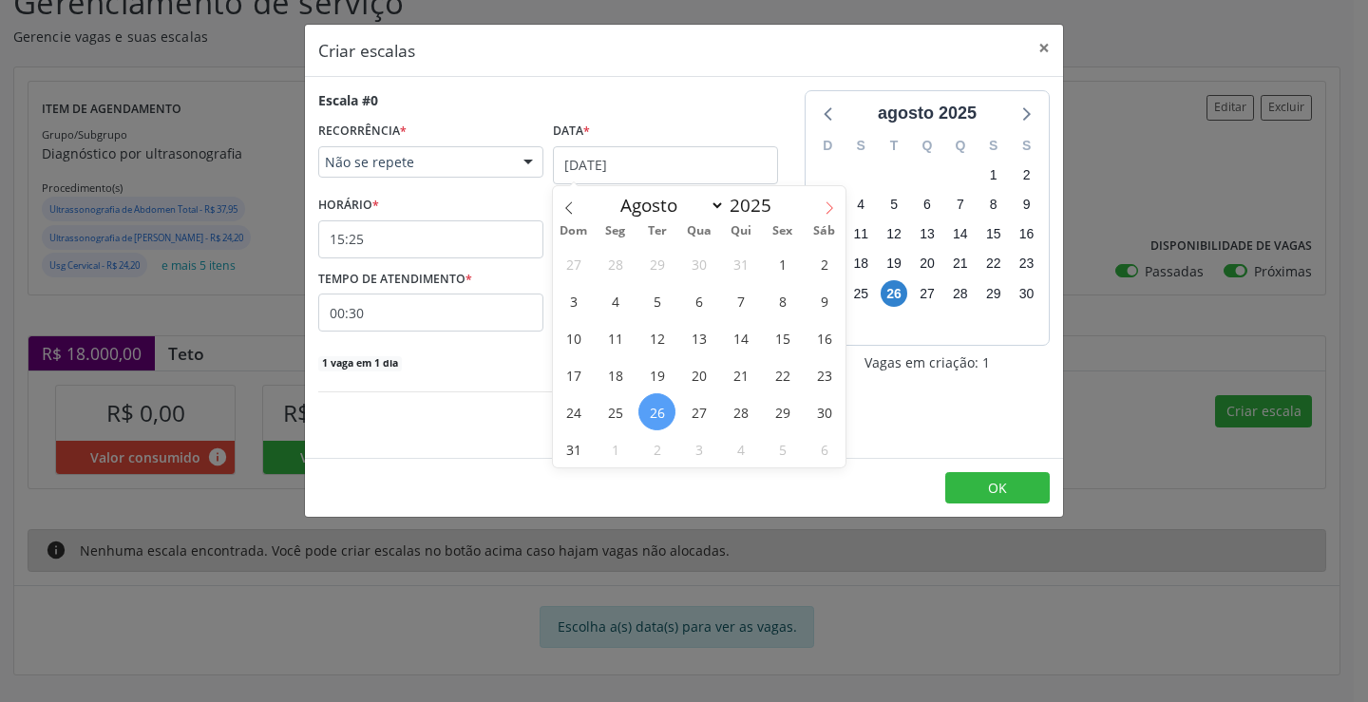
click at [837, 210] on span at bounding box center [829, 202] width 32 height 32
select select "8"
click at [623, 250] on span "1" at bounding box center [615, 263] width 37 height 37
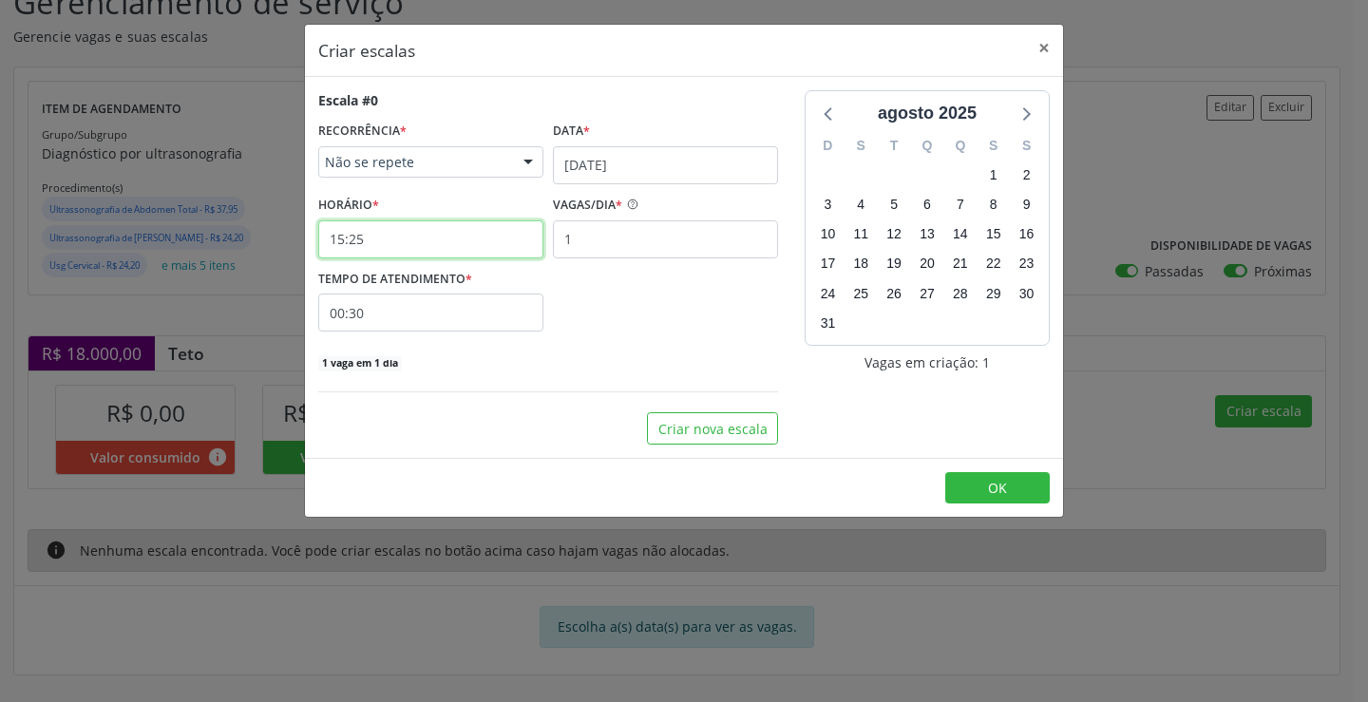
click at [428, 250] on input "15:25" at bounding box center [430, 239] width 225 height 38
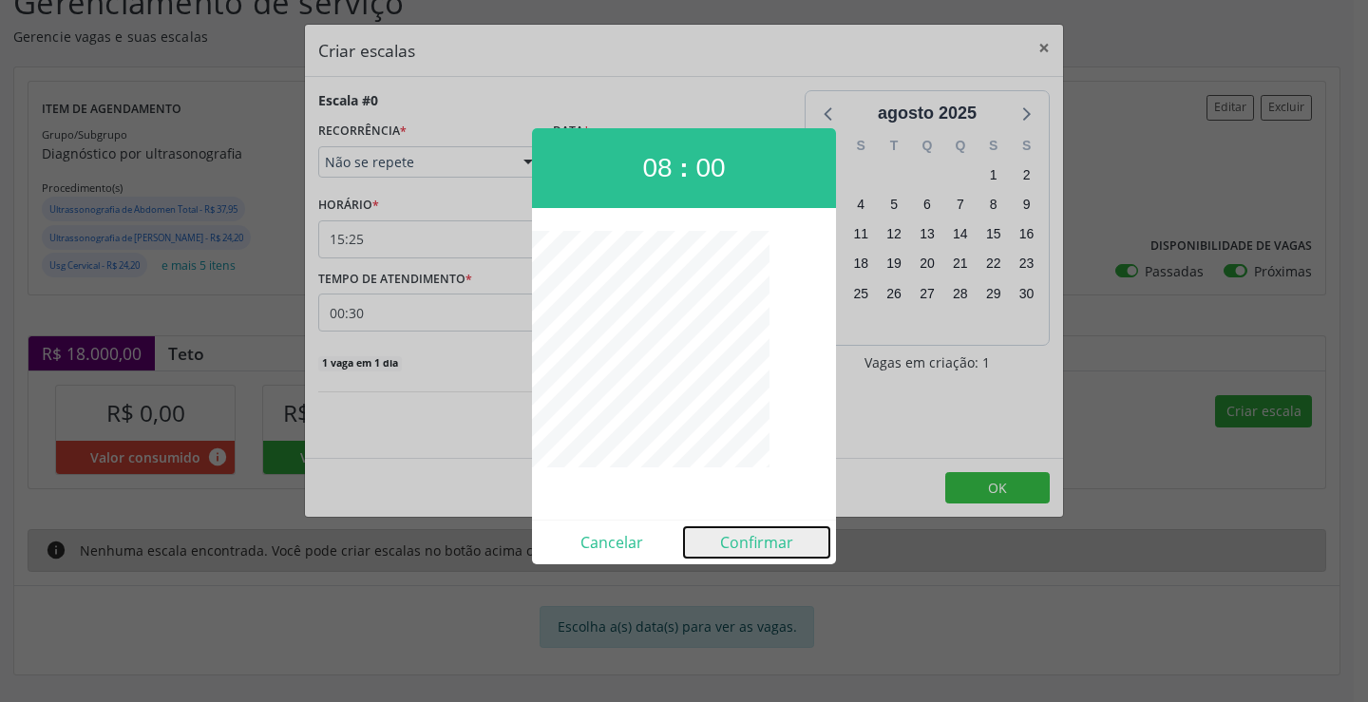
click at [750, 541] on button "Confirmar" at bounding box center [756, 542] width 145 height 30
type input "08:00"
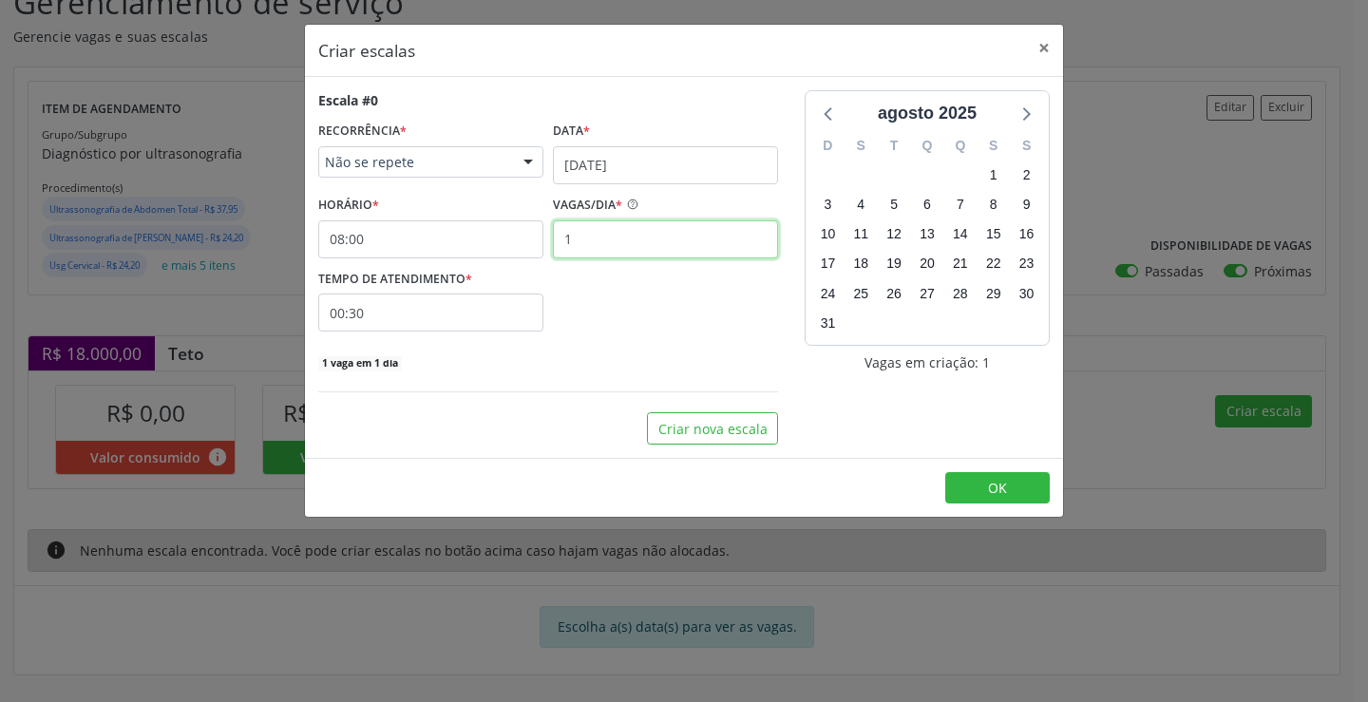
click at [650, 233] on input "1" at bounding box center [665, 239] width 225 height 38
type input "15"
click at [469, 295] on input "00:30" at bounding box center [430, 313] width 225 height 38
click at [601, 361] on span at bounding box center [604, 362] width 13 height 19
type input "00:25"
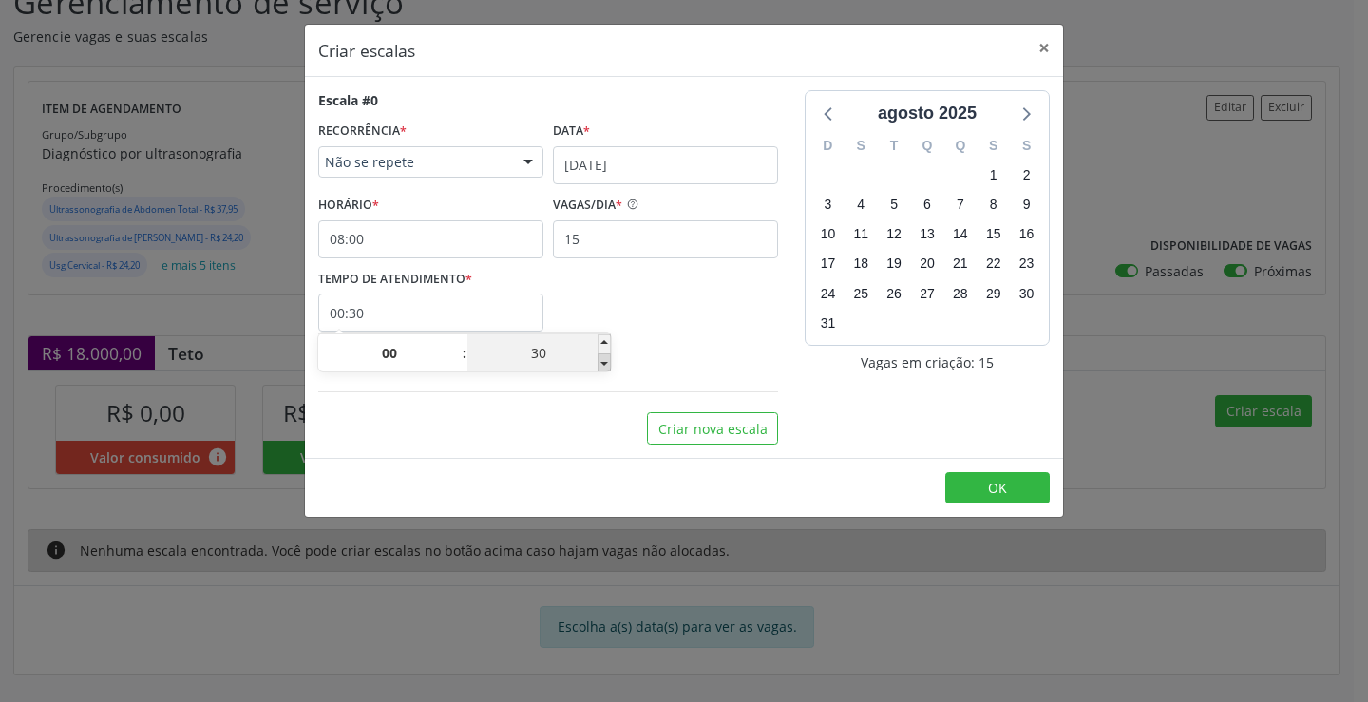
type input "25"
click at [601, 361] on span at bounding box center [604, 362] width 13 height 19
type input "00:20"
type input "20"
click at [601, 361] on span at bounding box center [604, 362] width 13 height 19
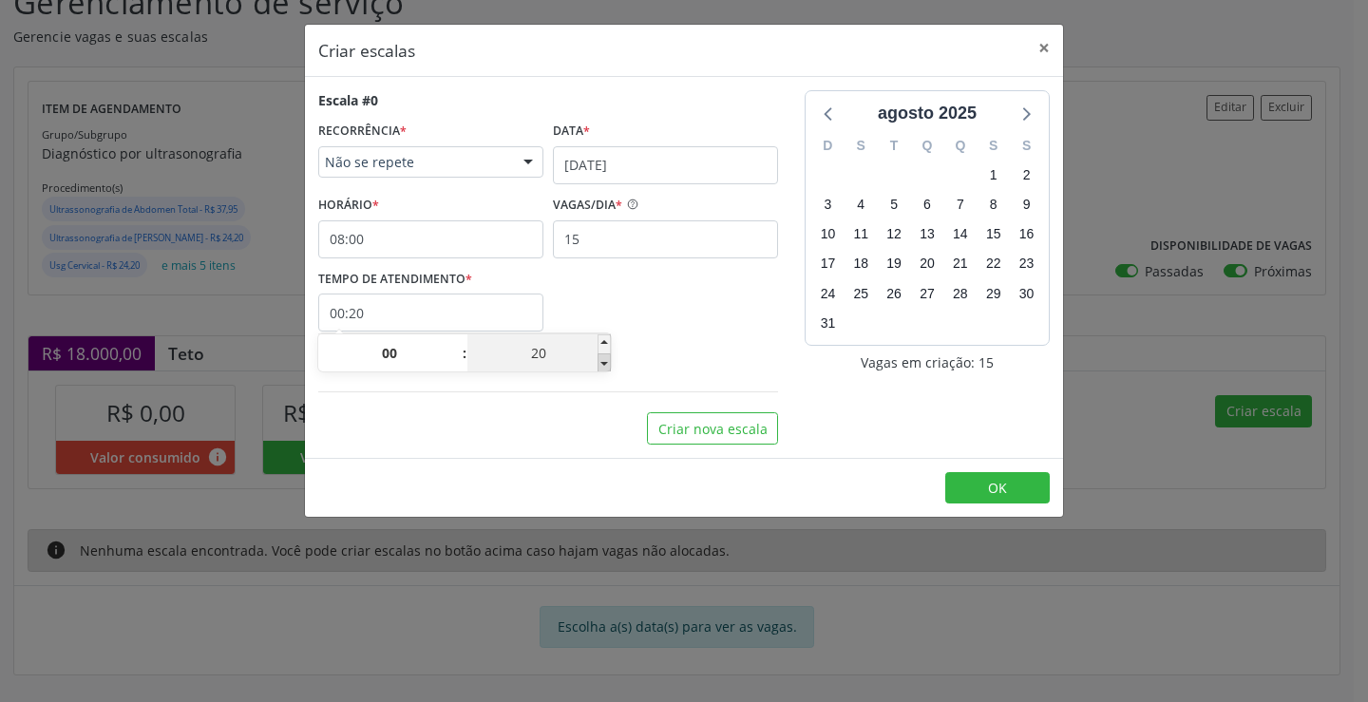
type input "00:15"
type input "15"
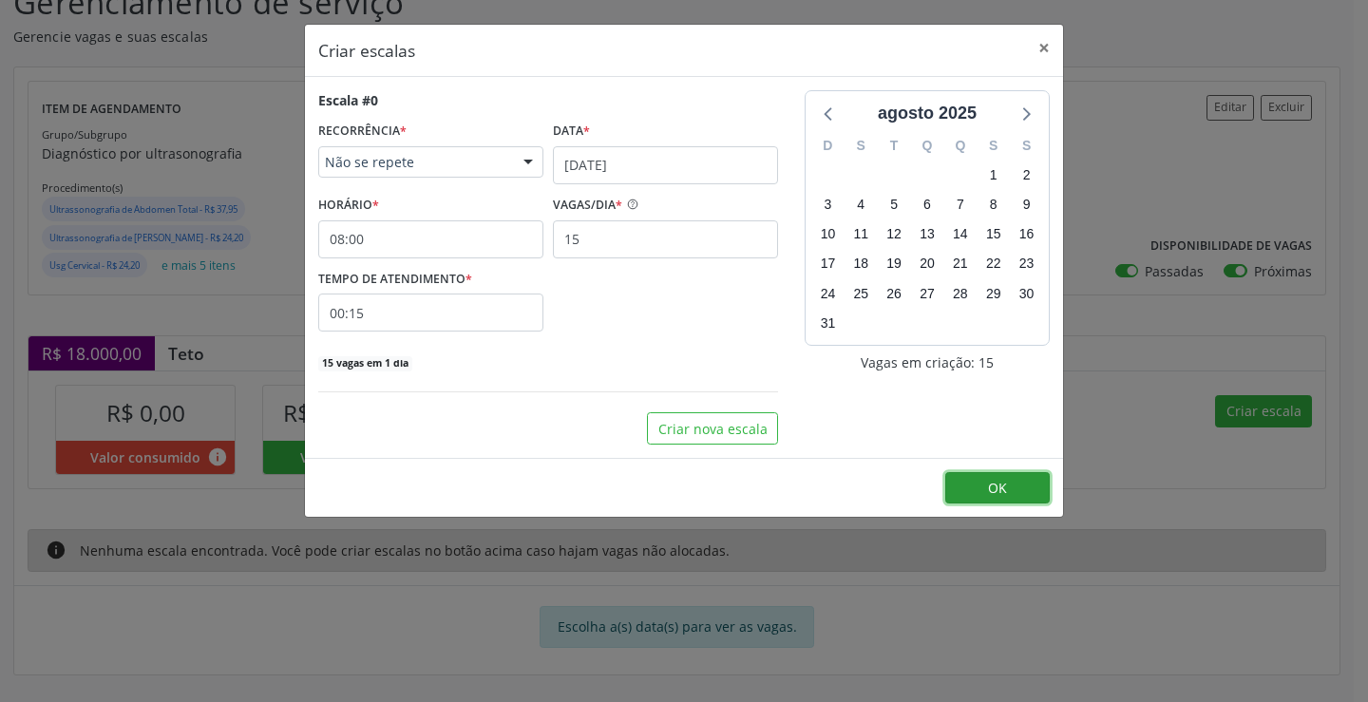
click at [1018, 489] on button "OK" at bounding box center [997, 488] width 105 height 32
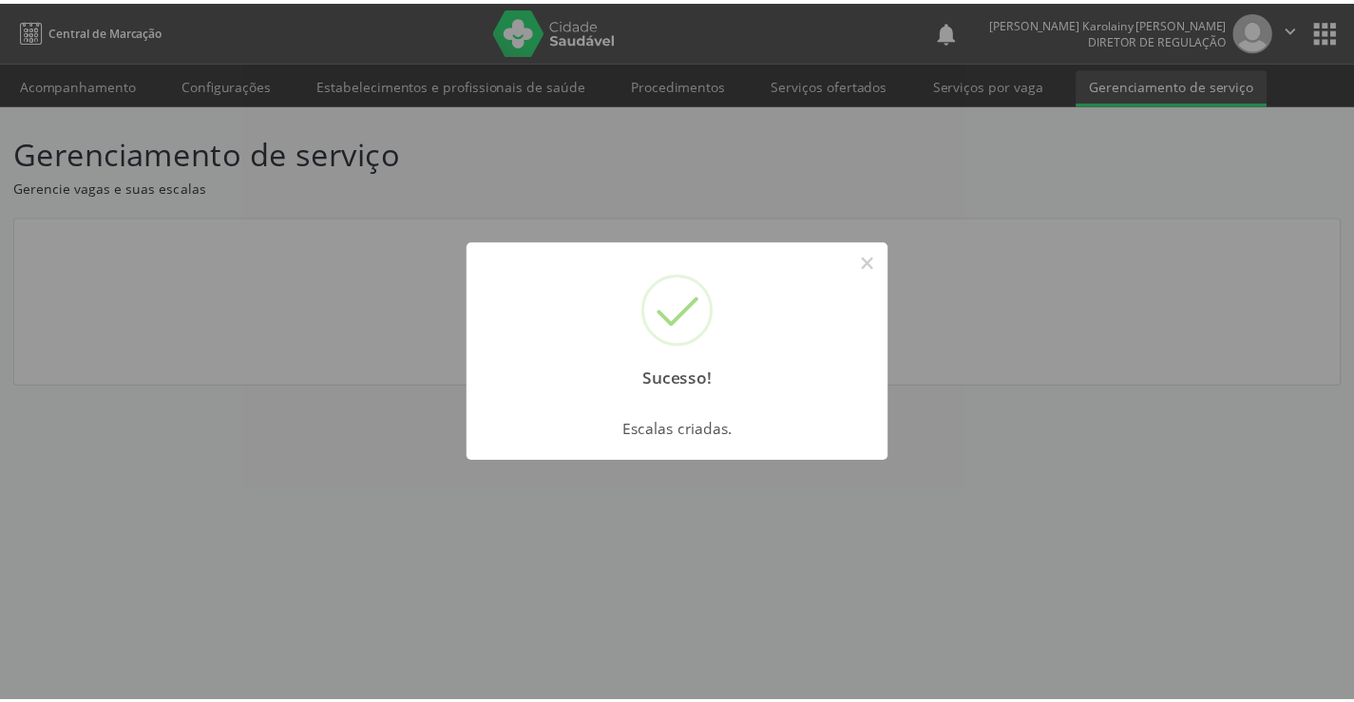
scroll to position [0, 0]
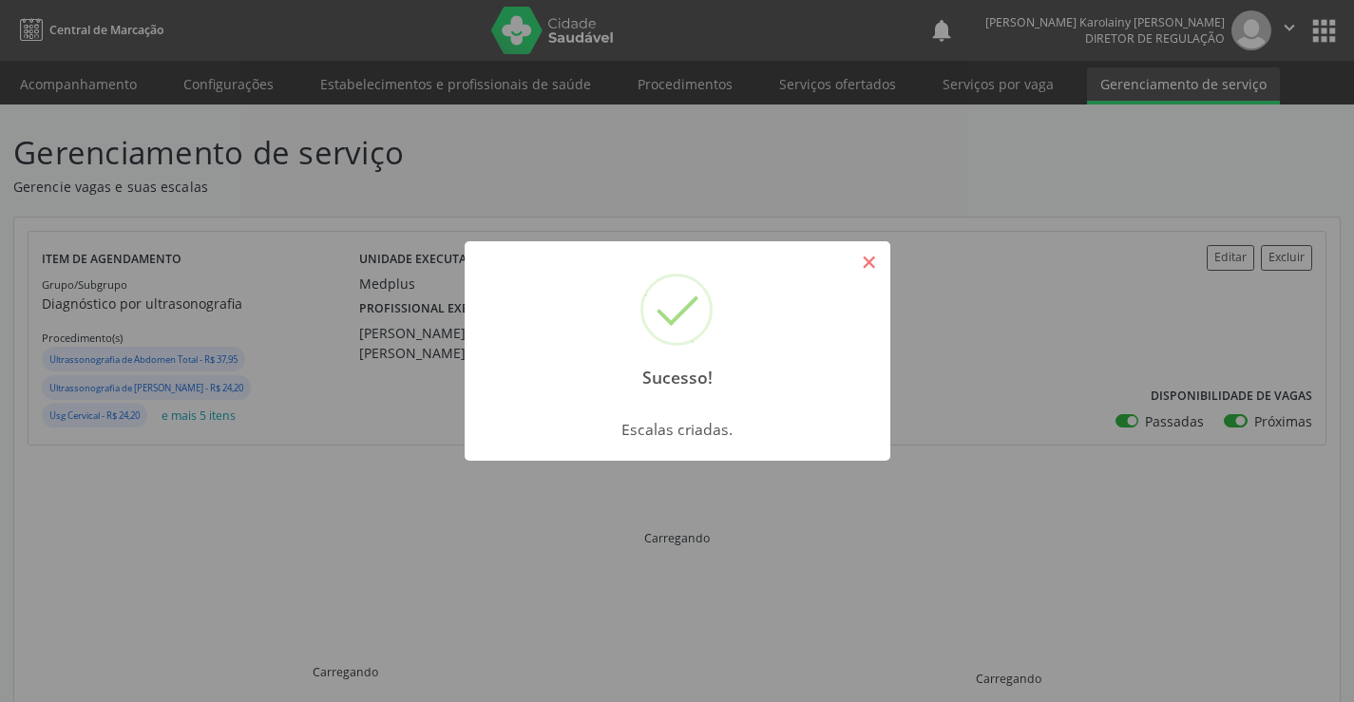
click at [860, 267] on button "×" at bounding box center [869, 262] width 32 height 32
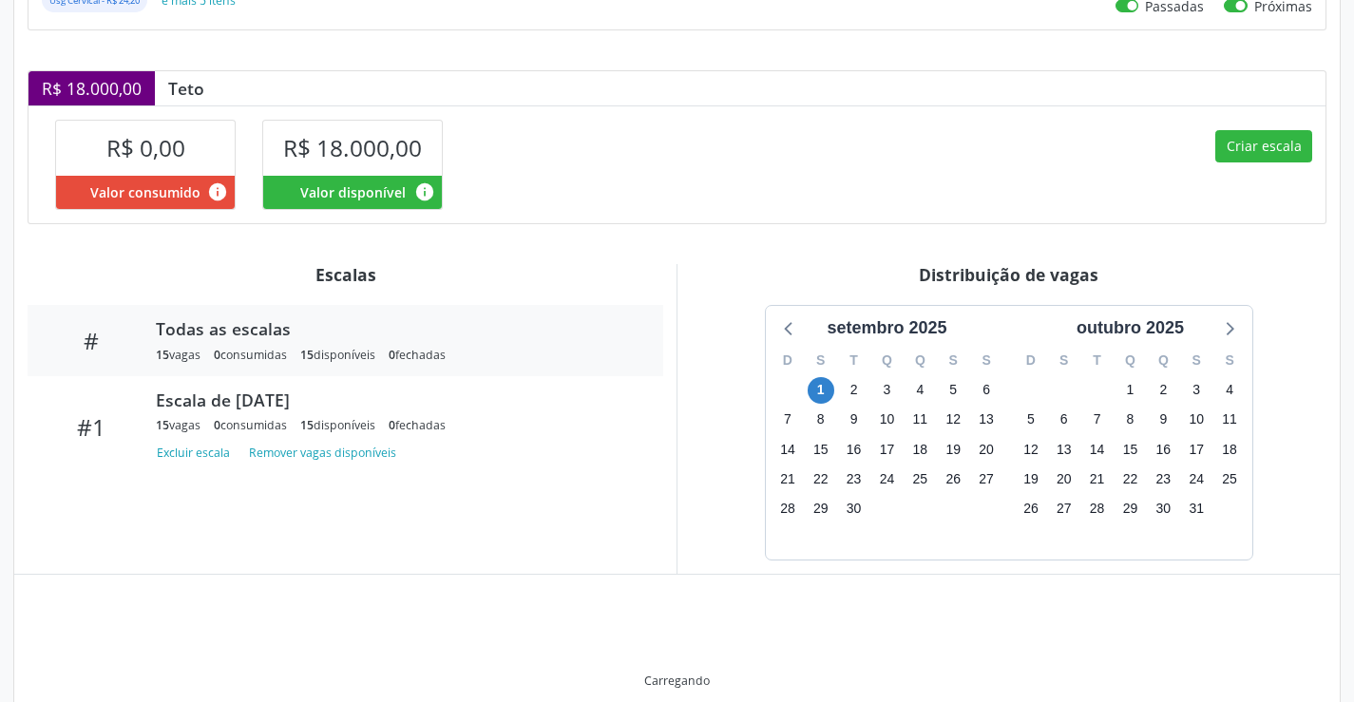
scroll to position [397, 0]
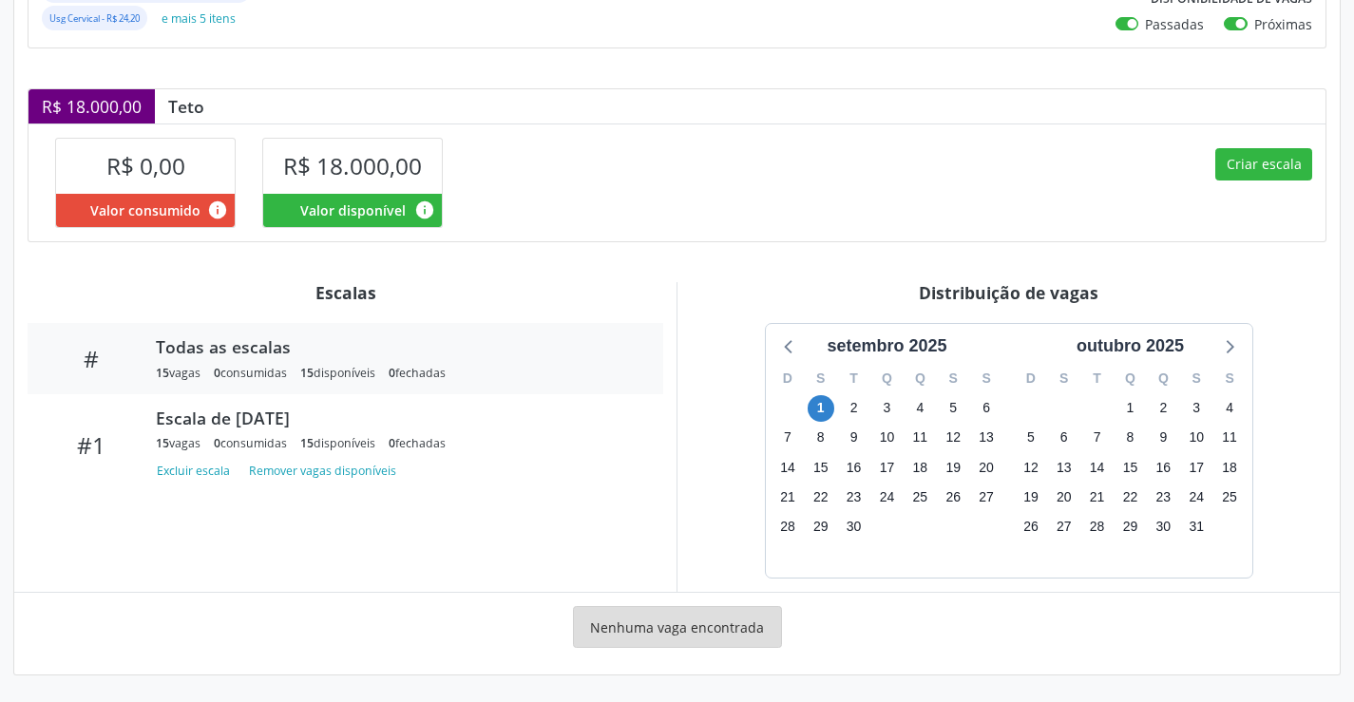
click at [834, 407] on div "1" at bounding box center [820, 407] width 33 height 29
click at [830, 407] on span "1" at bounding box center [821, 408] width 27 height 27
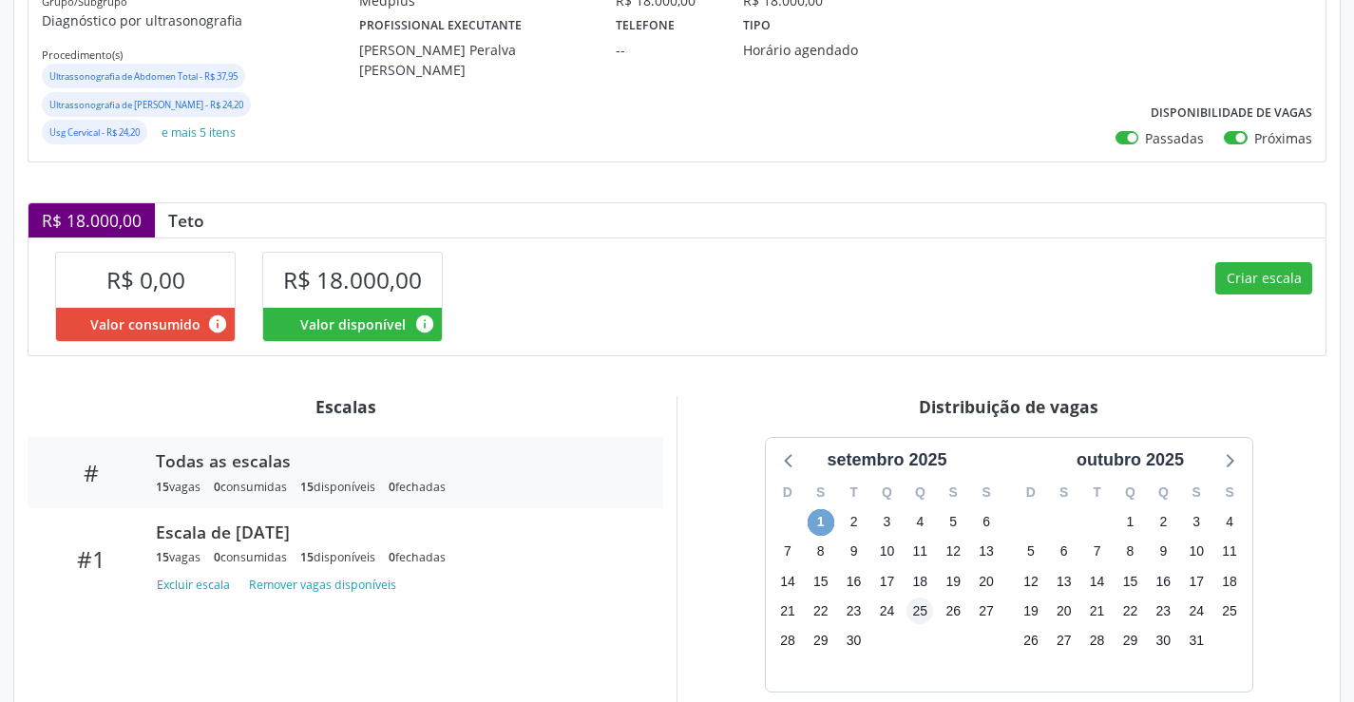
scroll to position [123, 0]
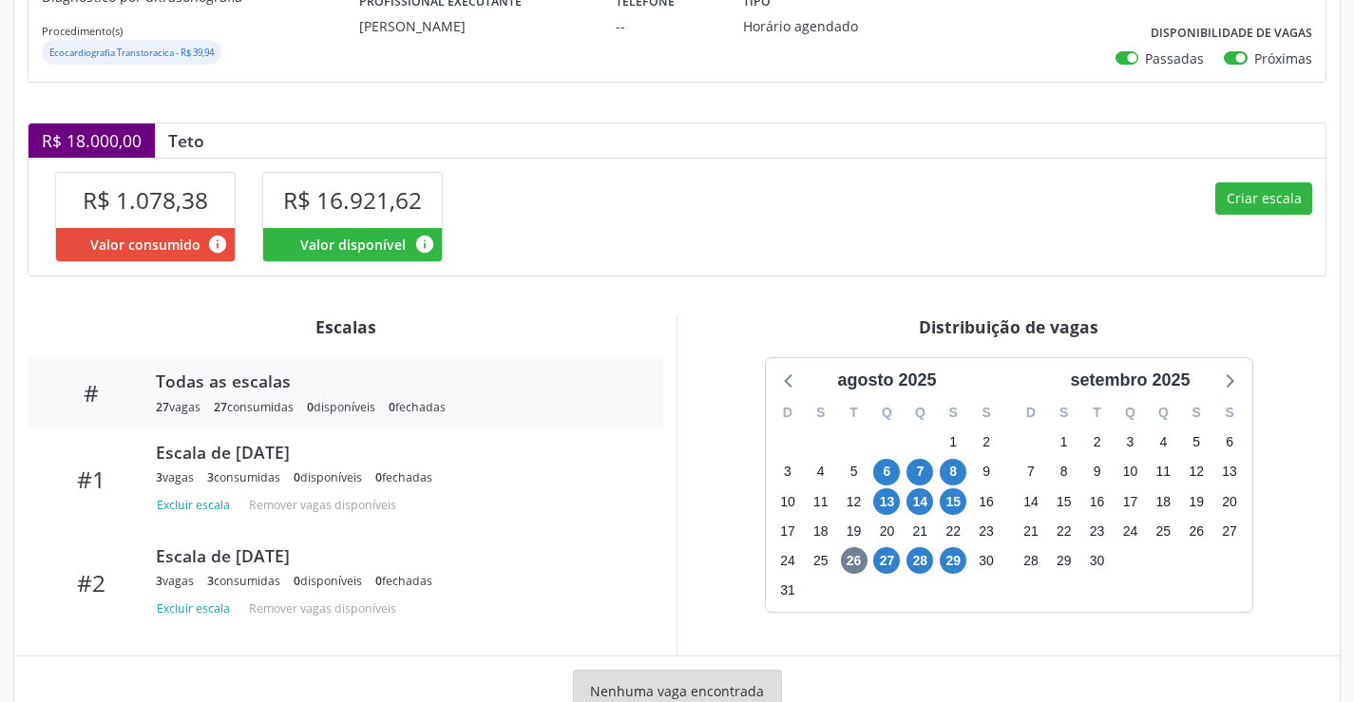
scroll to position [276, 0]
